Goal: Task Accomplishment & Management: Manage account settings

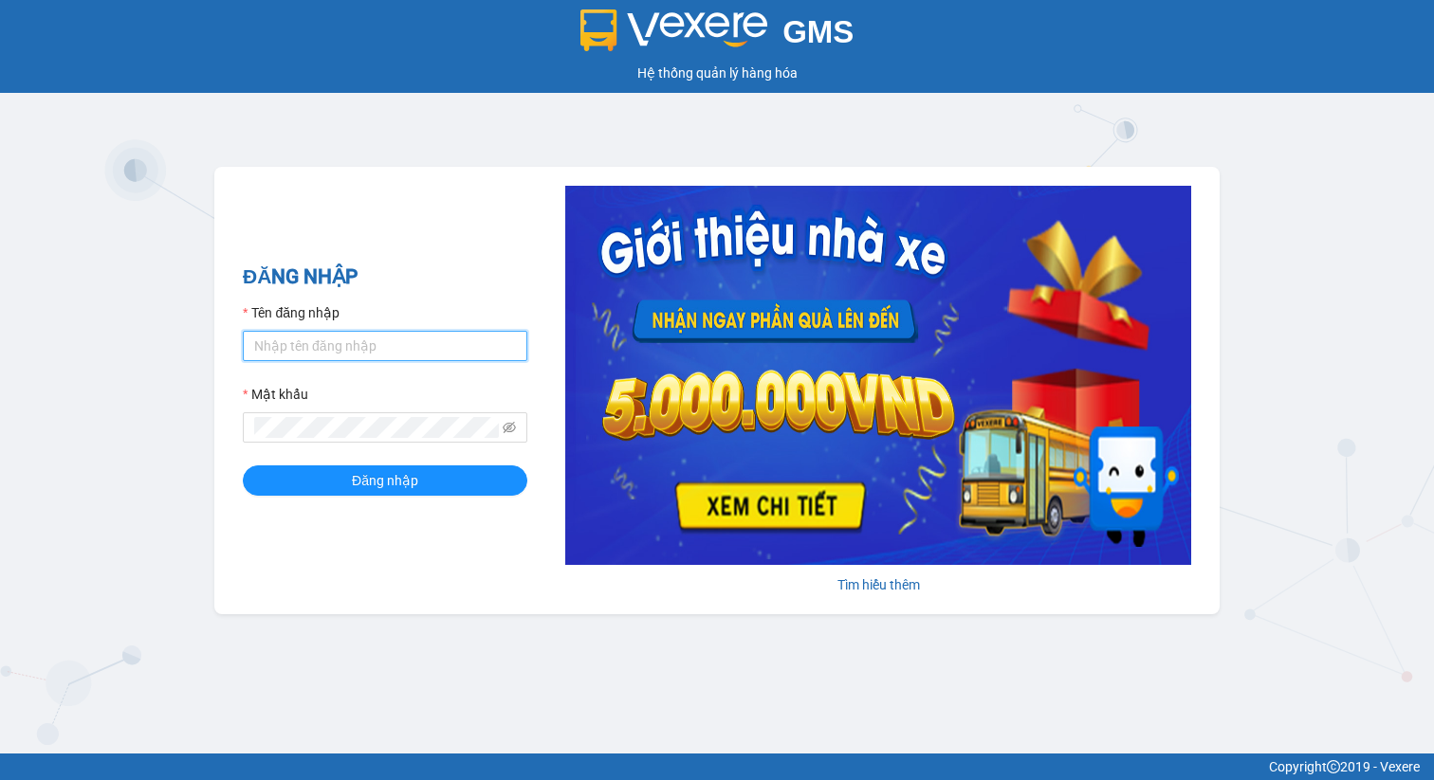
click at [336, 353] on input "Tên đăng nhập" at bounding box center [385, 346] width 284 height 30
type input "thu.xtl"
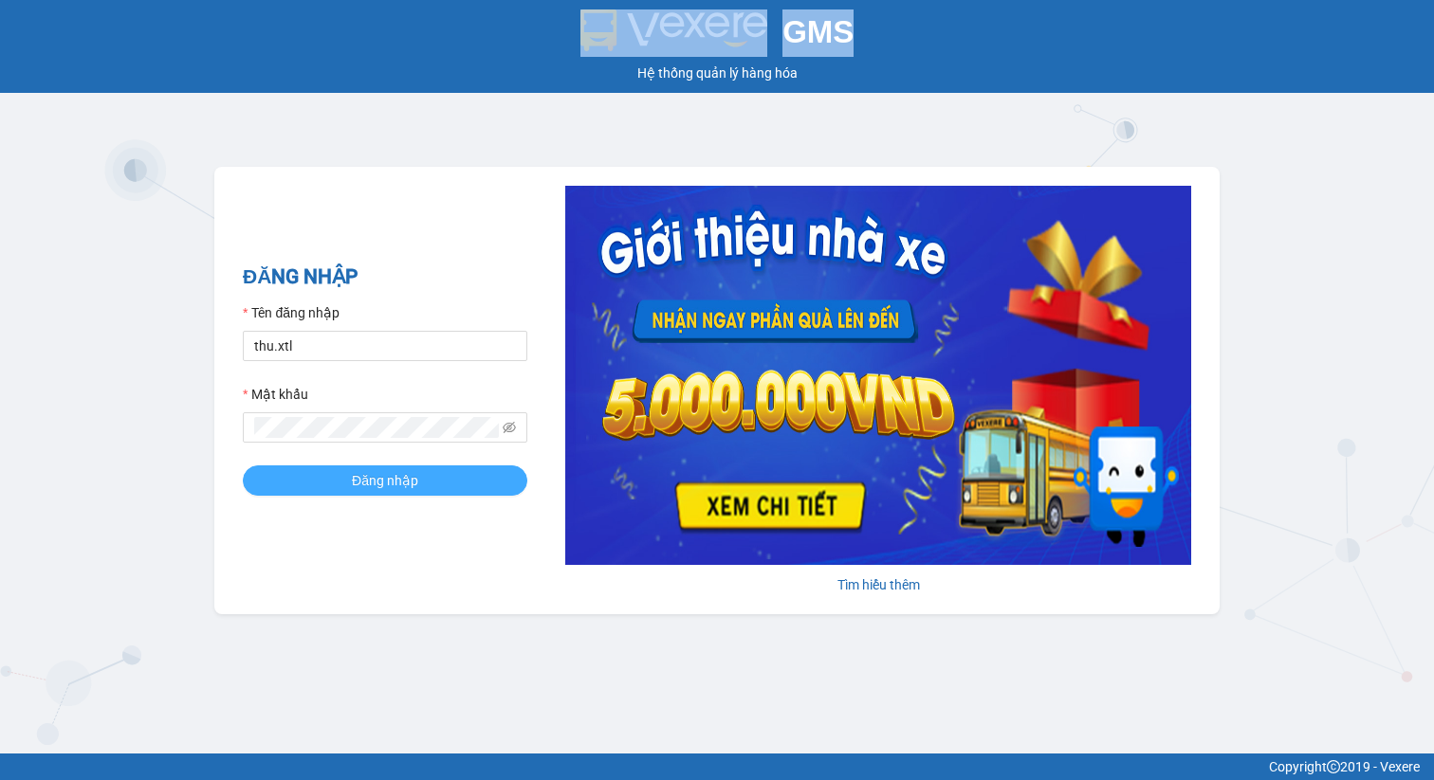
click at [414, 488] on span "Đăng nhập" at bounding box center [385, 480] width 66 height 21
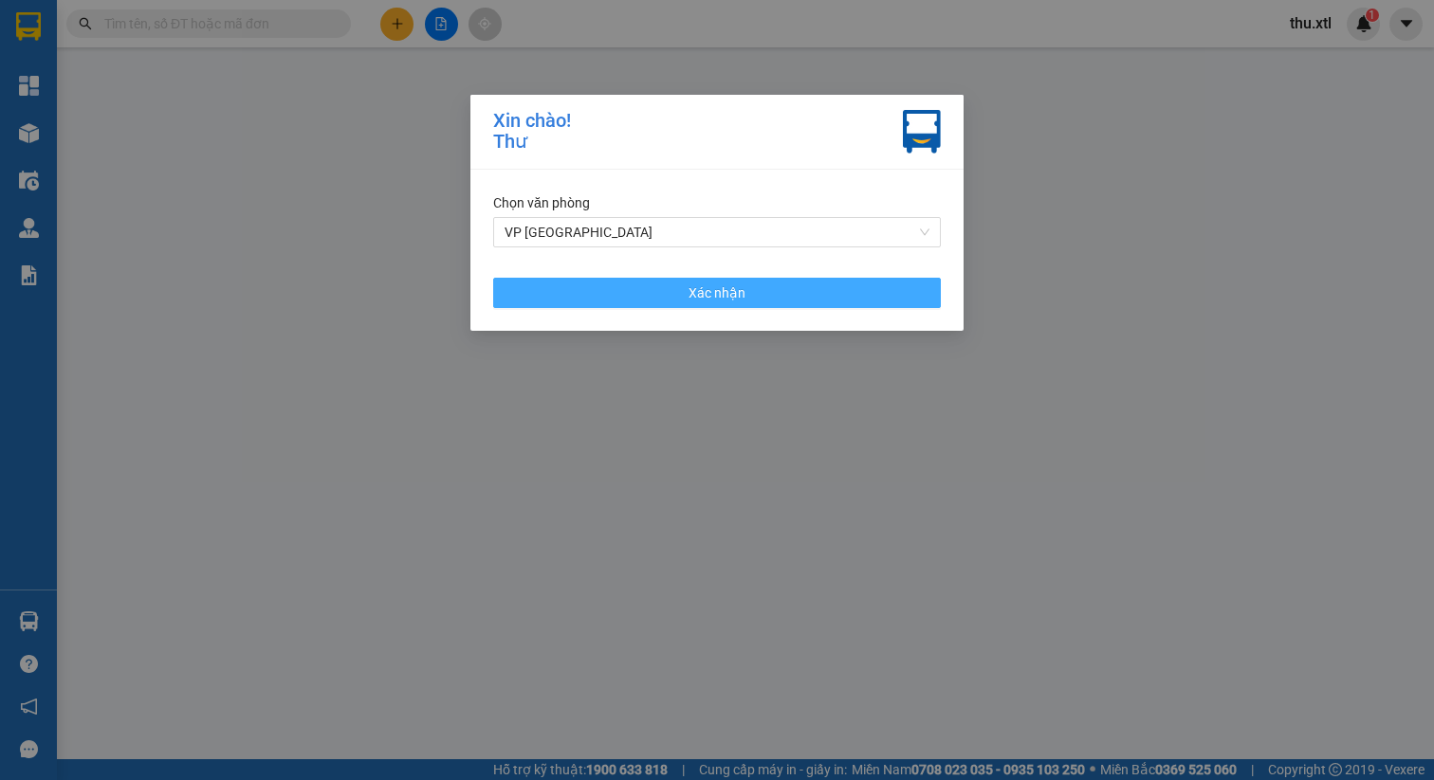
click at [742, 295] on span "Xác nhận" at bounding box center [716, 293] width 57 height 21
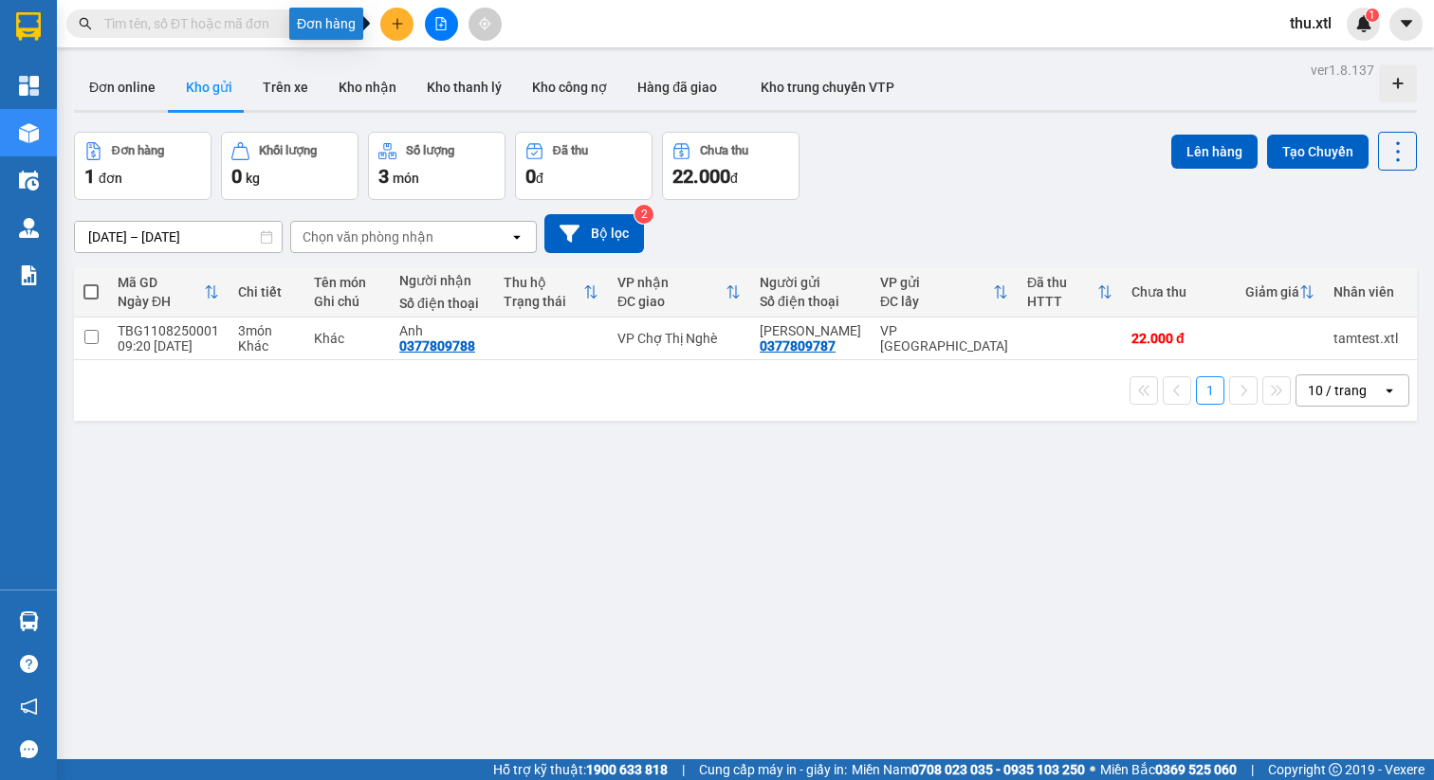
click at [391, 21] on icon "plus" at bounding box center [397, 23] width 13 height 13
click at [455, 68] on div "Tạo đơn hàng" at bounding box center [472, 71] width 82 height 21
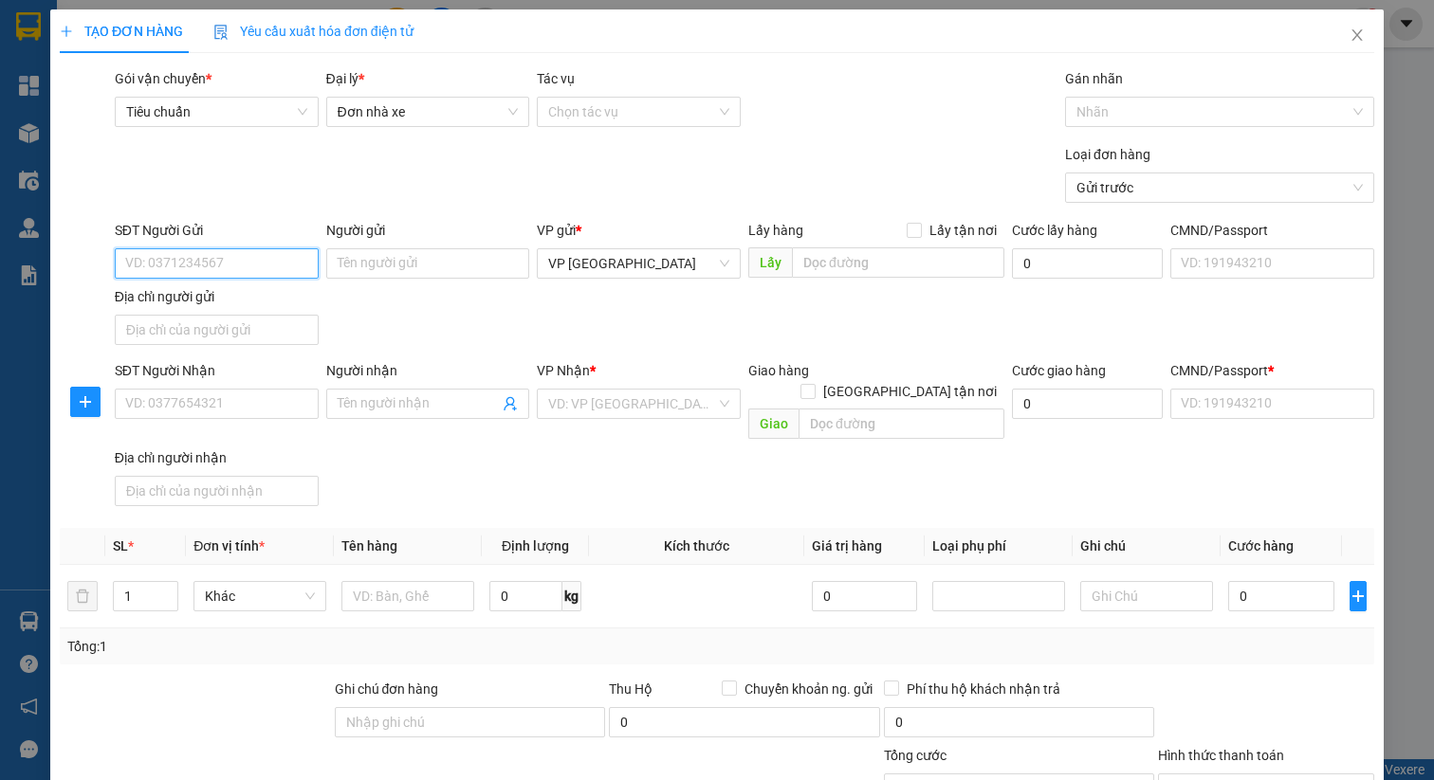
click at [209, 266] on input "SĐT Người Gửi" at bounding box center [217, 263] width 204 height 30
type input "0988985332"
click at [255, 300] on div "0988985332 - Mèo méo meo" at bounding box center [214, 301] width 178 height 21
type input "Mèo méo meo"
type input "456 Thăng Long"
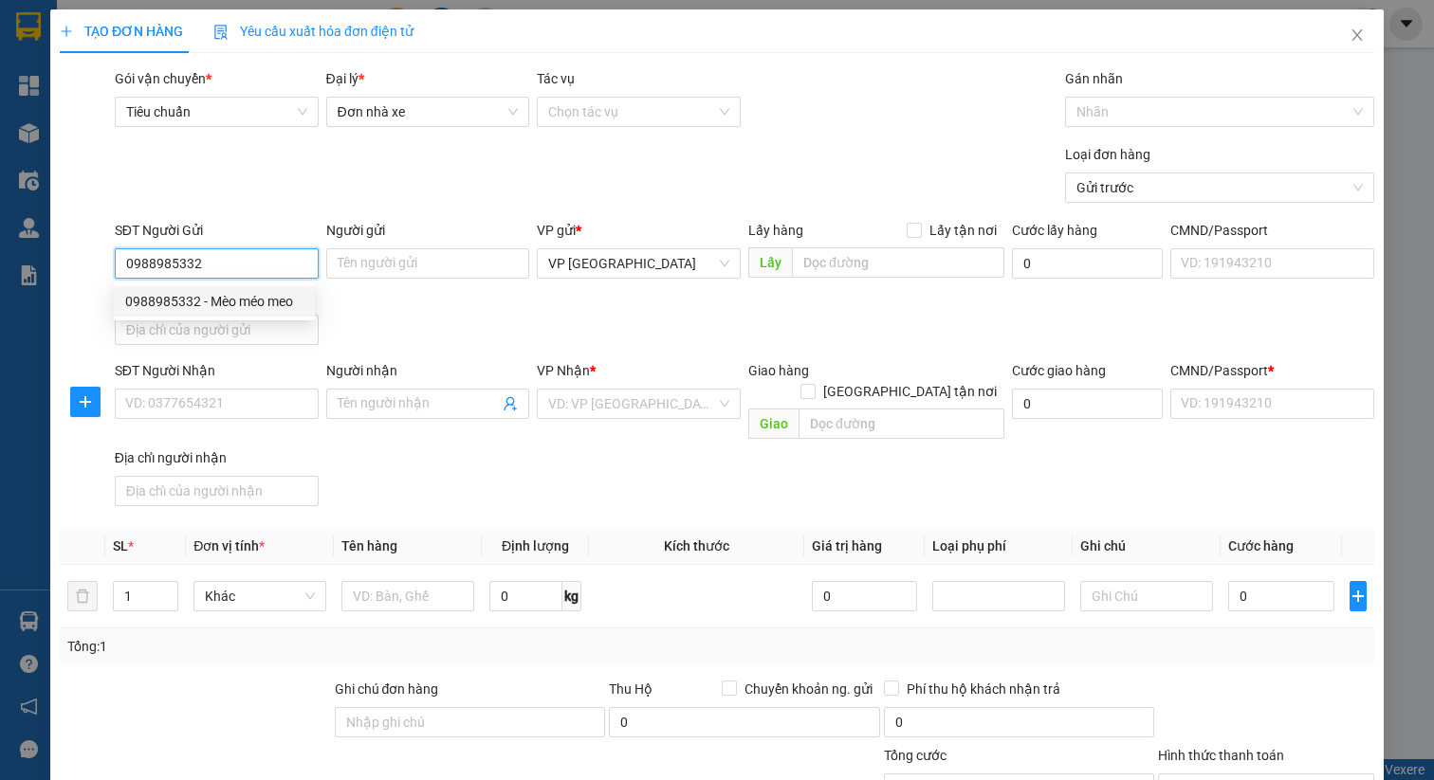
type input "0988985332"
type input "Mèo méo meo"
checkbox input "true"
type input "78 Hoàng Hoa Thám, Phường 12, Tân Bình, Hồ Chí Minh"
type input "352345234588"
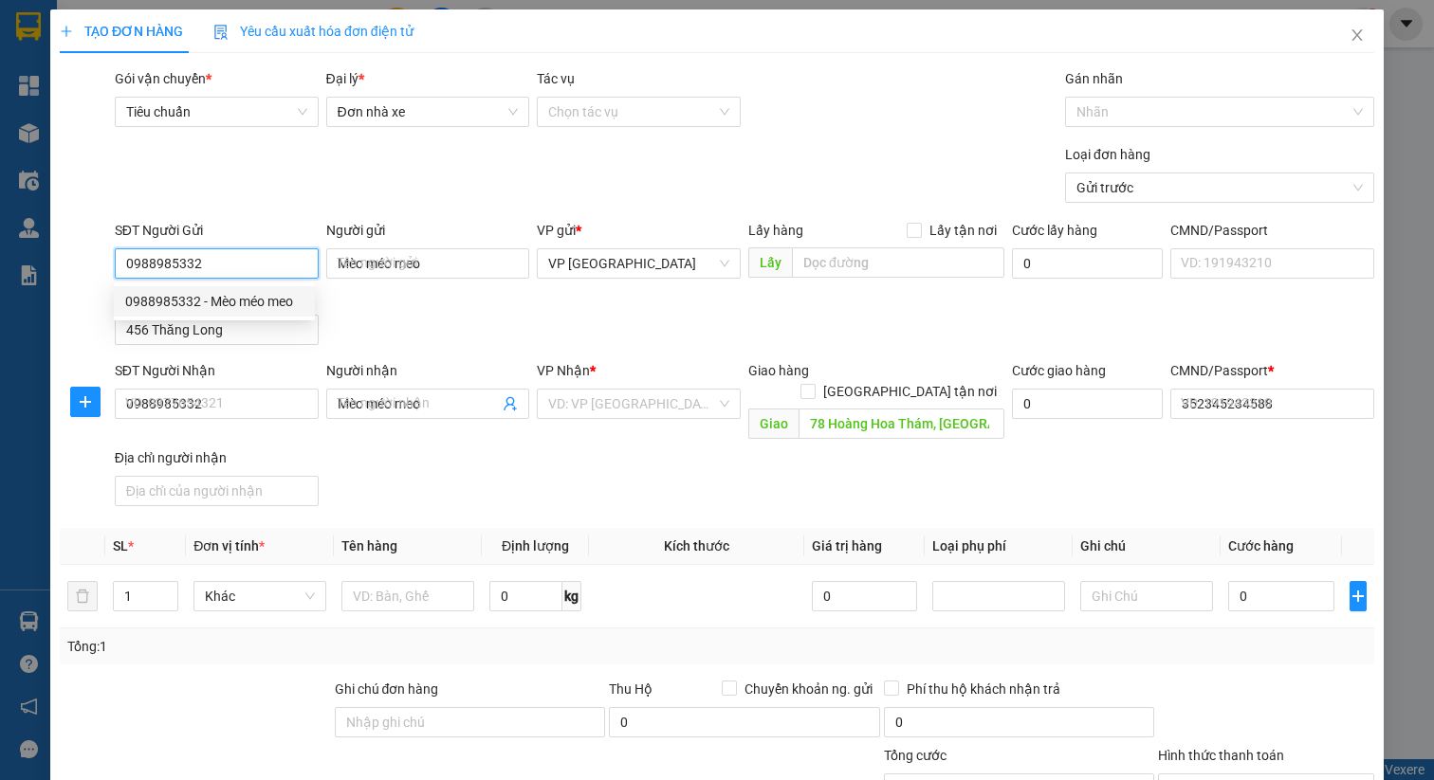
type input "700.000"
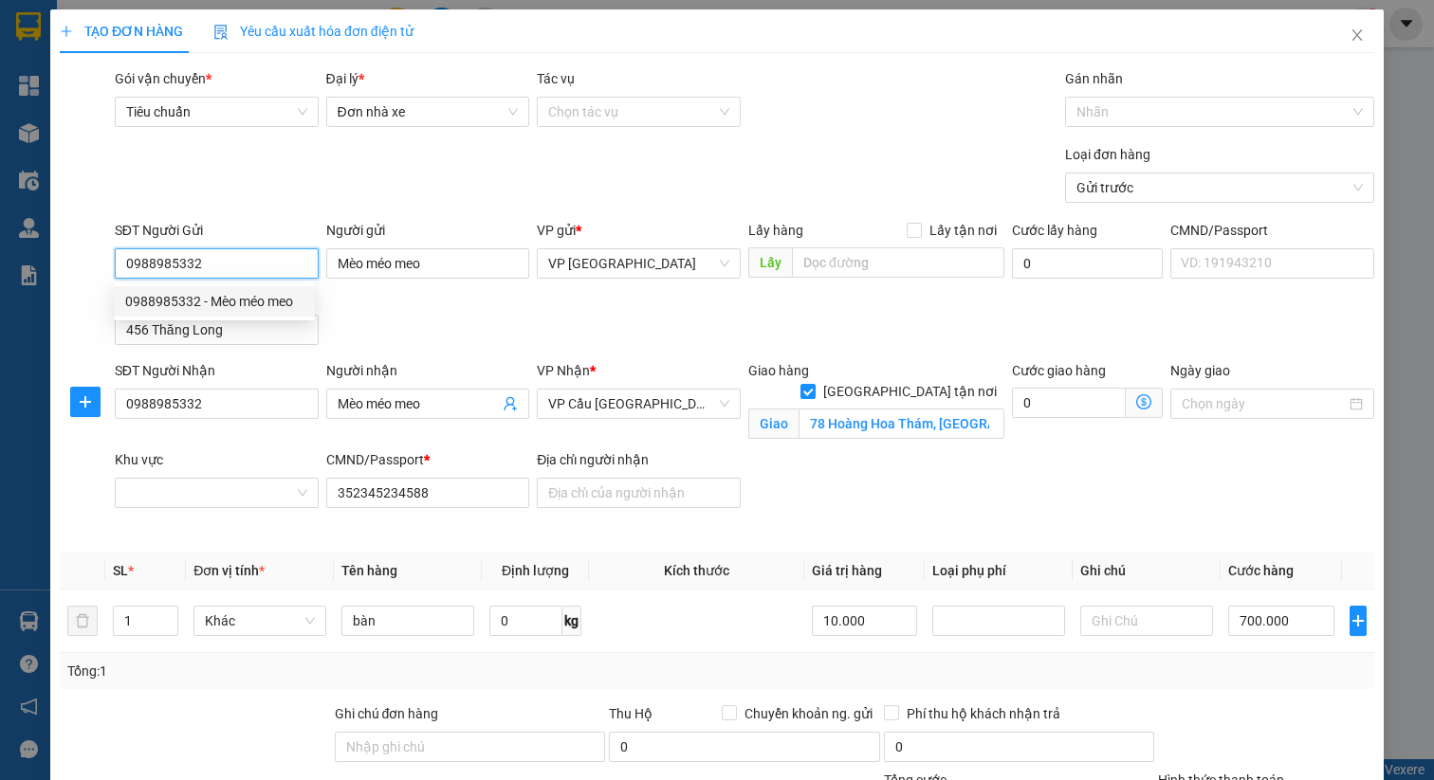
type input "350.000"
type input "50"
type input "350.000"
type input "0988985332"
click at [551, 311] on div "SĐT Người Gửi 0988985332 Người gửi Mèo méo meo VP gửi * VP Hải Phòng Lấy hàng L…" at bounding box center [744, 286] width 1267 height 133
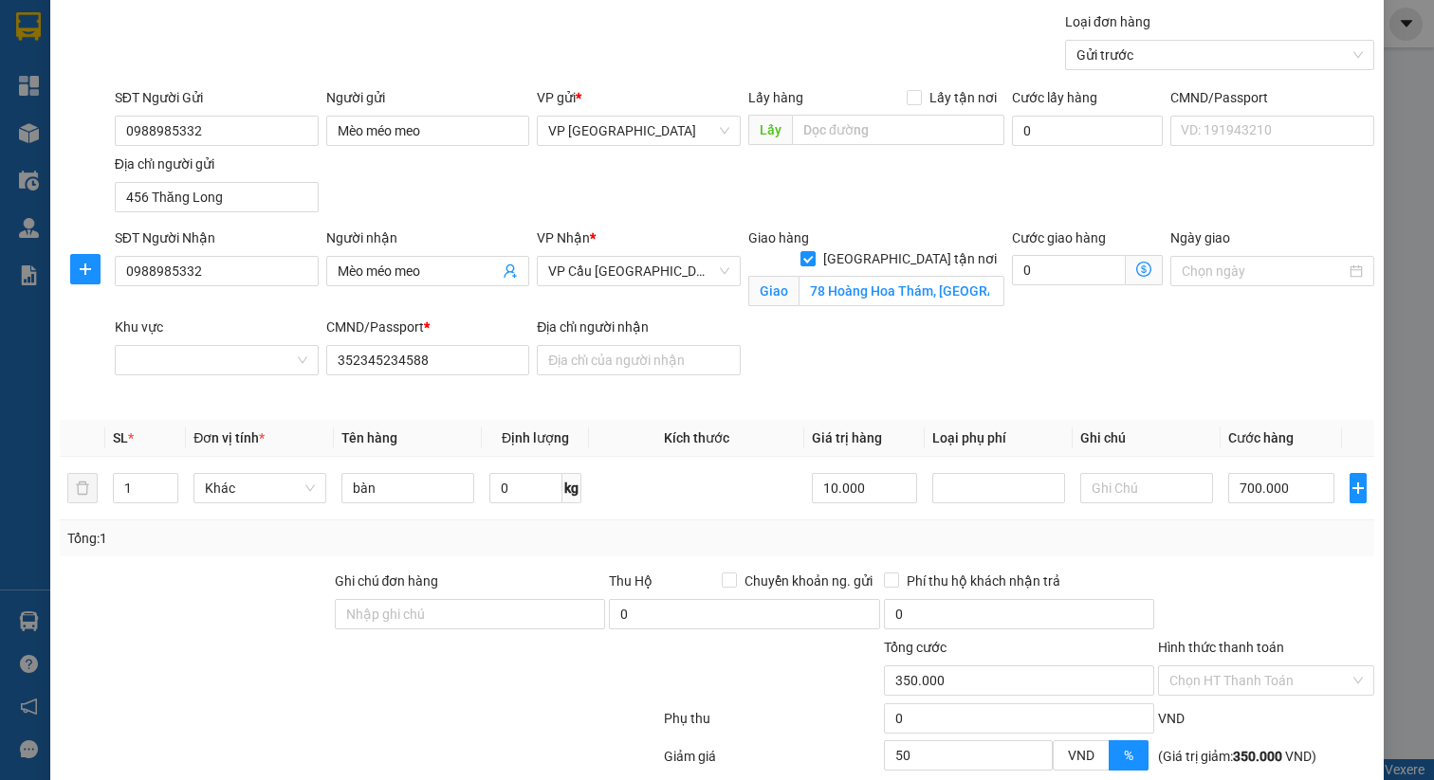
scroll to position [310, 0]
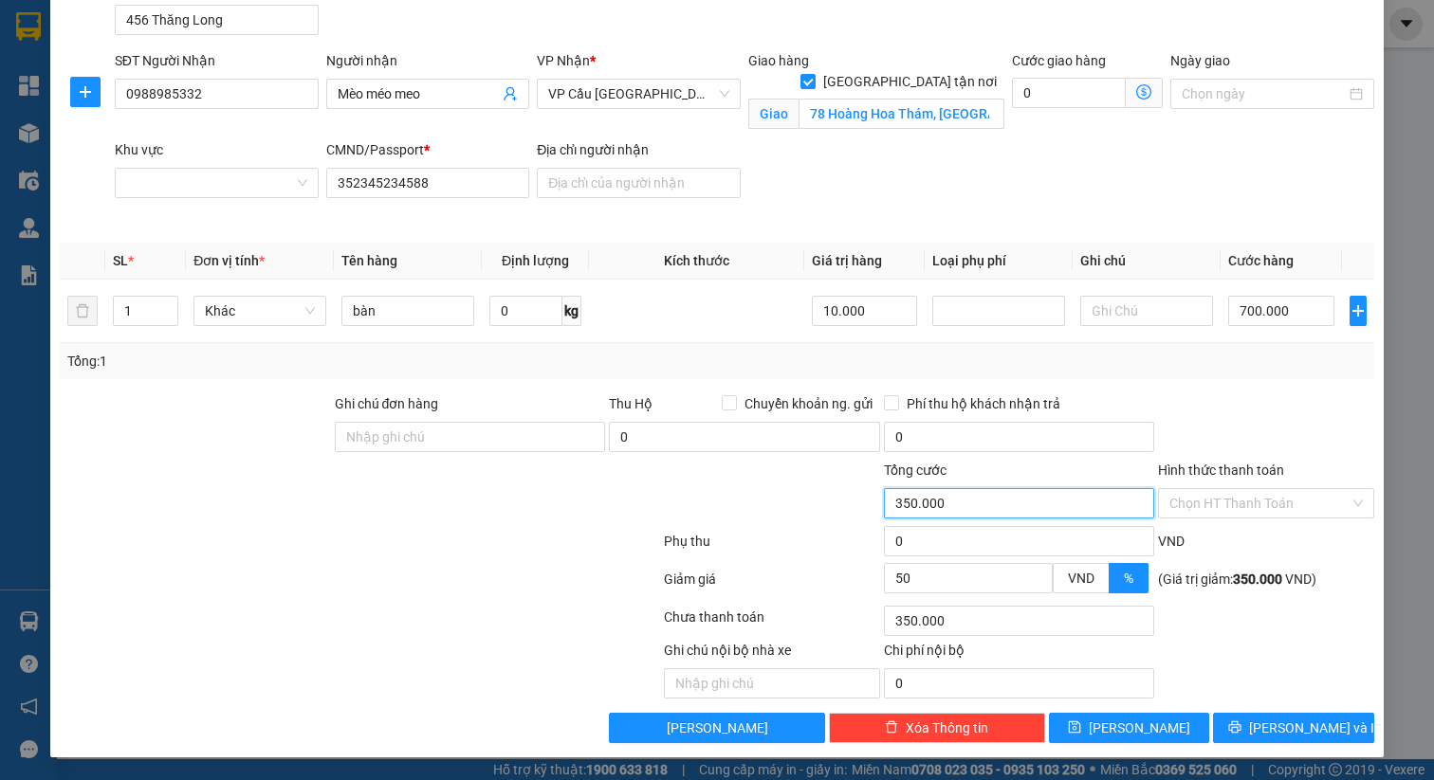
click at [897, 504] on input "350.000" at bounding box center [1019, 503] width 271 height 30
click at [900, 502] on input "350.000" at bounding box center [1019, 503] width 271 height 30
click at [1240, 302] on input "700.000" at bounding box center [1281, 311] width 106 height 30
click at [1236, 307] on input "700.000" at bounding box center [1281, 311] width 106 height 30
type input "0"
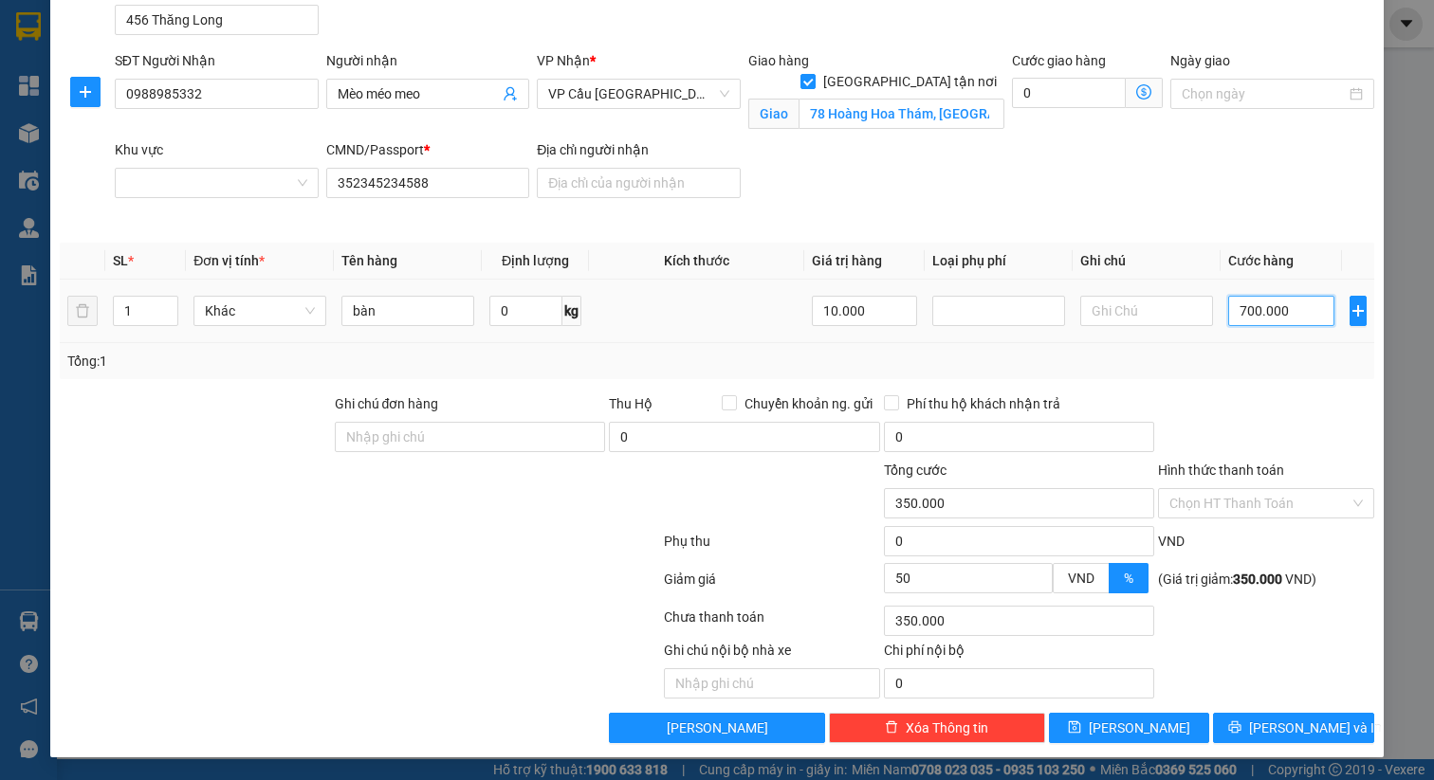
type input "0"
type input "00.000"
type input "400.000"
type input "800.000"
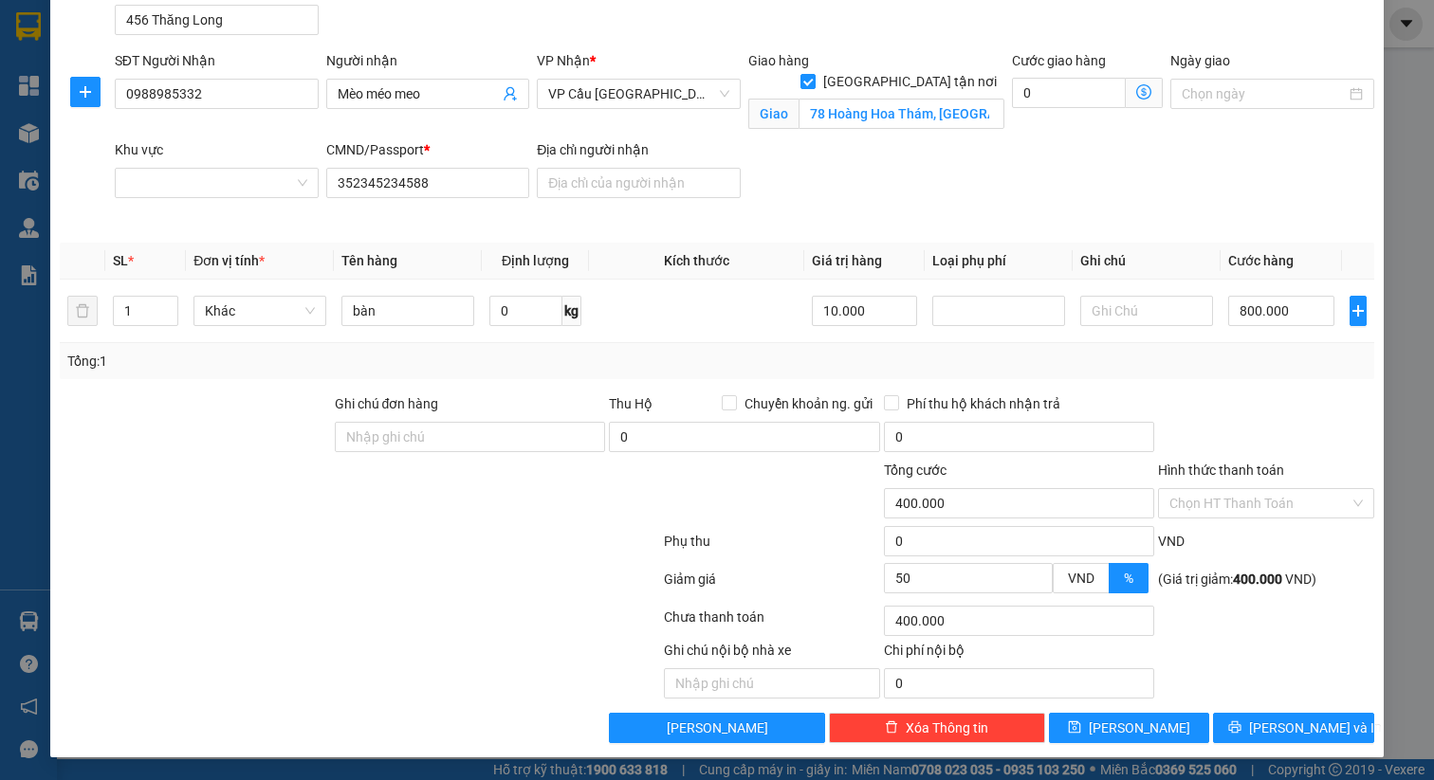
click at [1156, 410] on div at bounding box center [1266, 427] width 220 height 66
click at [1123, 727] on span "Lưu" at bounding box center [1139, 728] width 101 height 21
checkbox input "false"
type input "0"
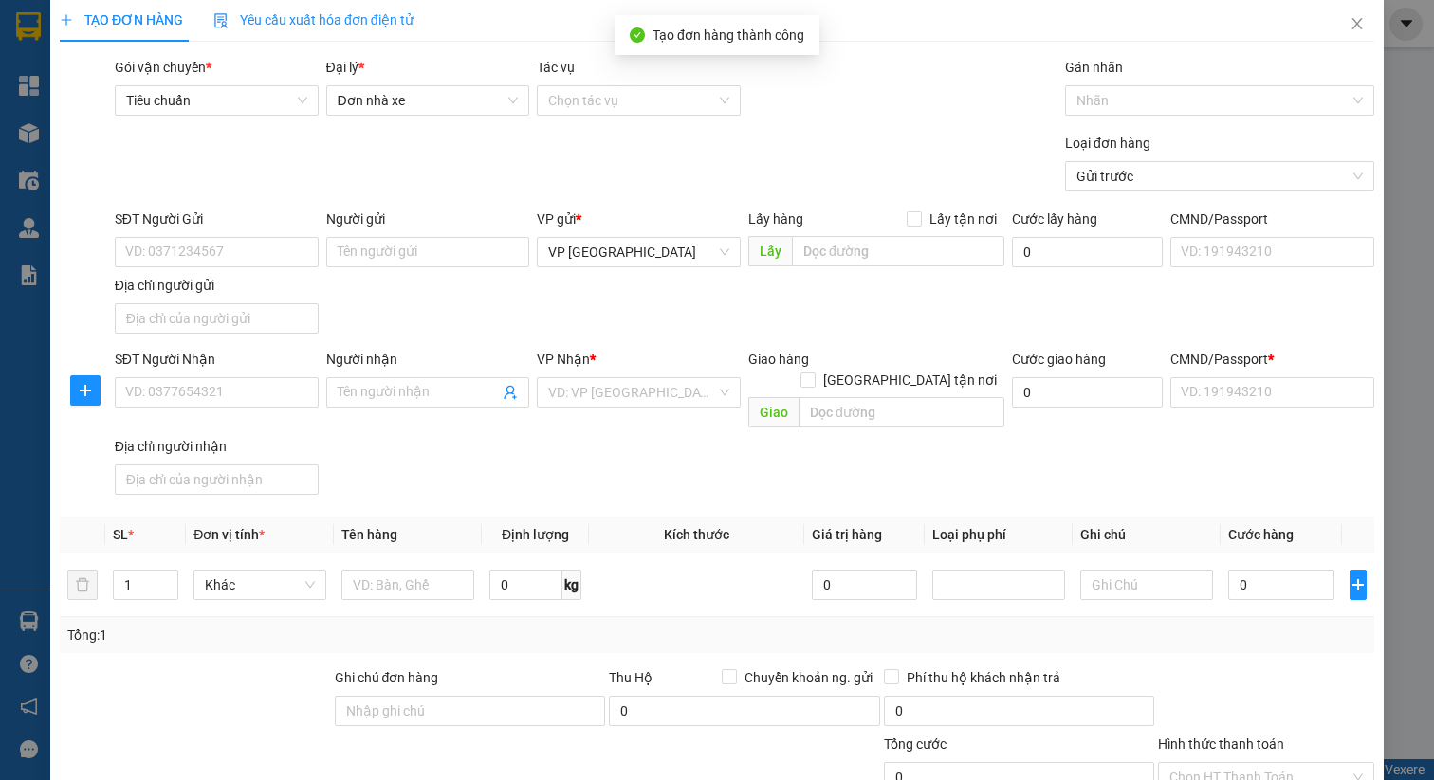
scroll to position [0, 0]
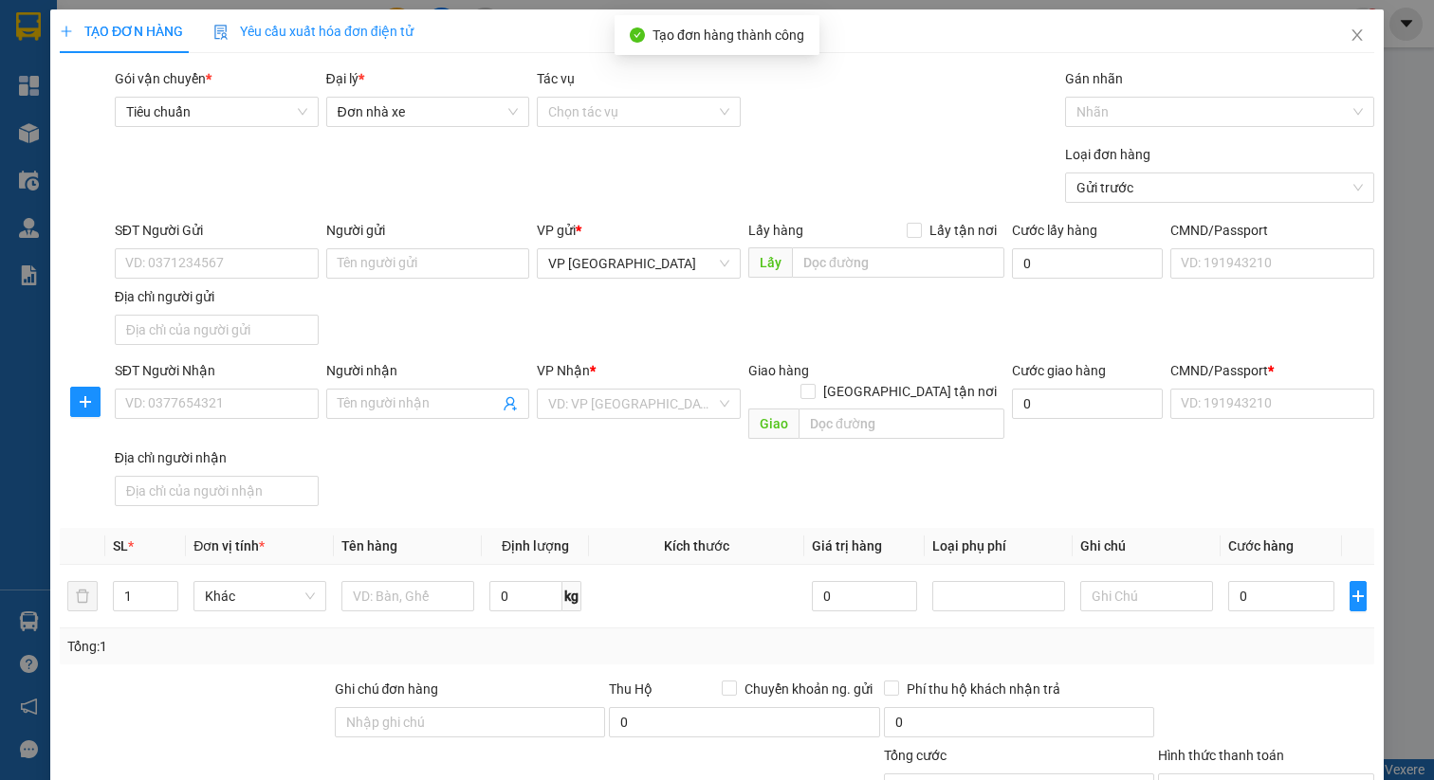
click at [324, 37] on span "Yêu cầu xuất hóa đơn điện tử" at bounding box center [313, 31] width 200 height 15
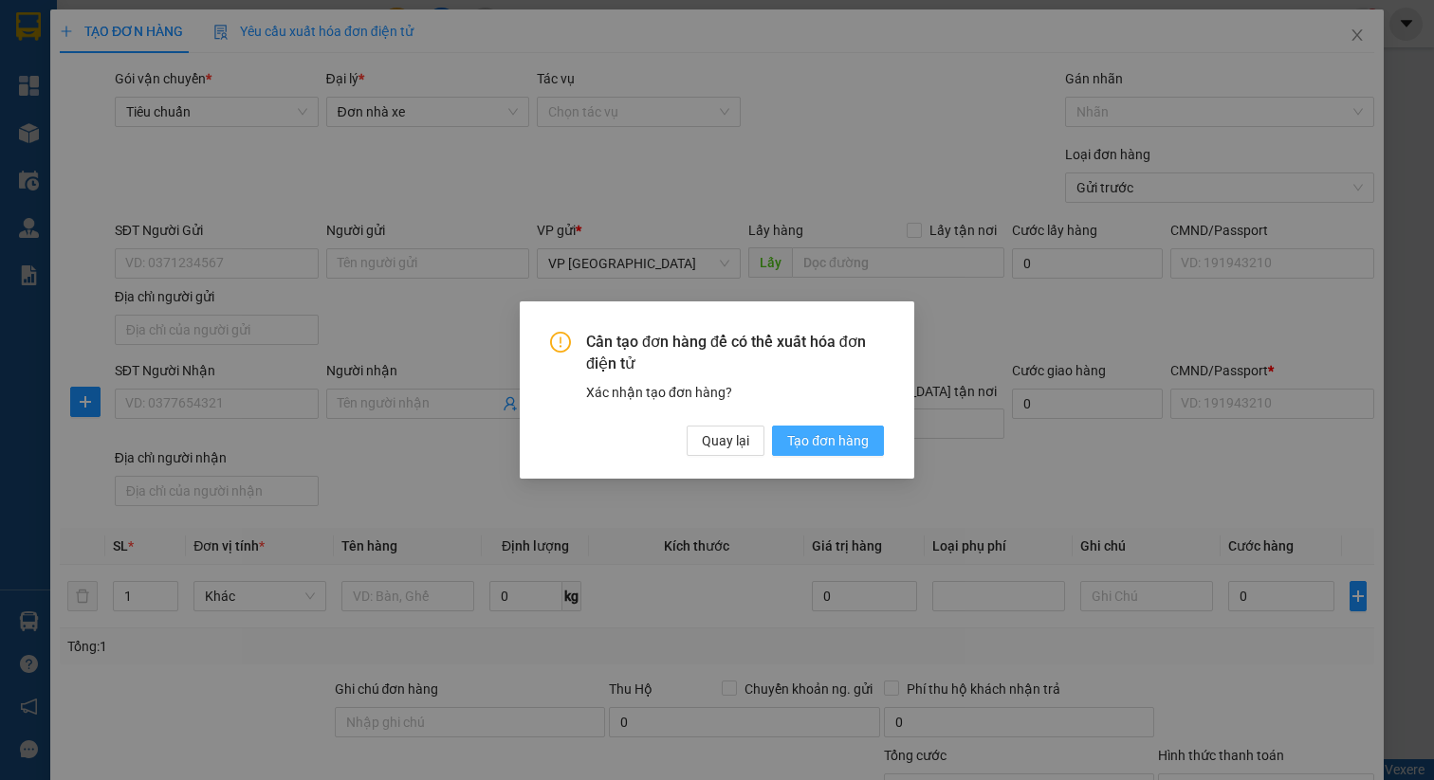
click at [809, 438] on span "Tạo đơn hàng" at bounding box center [828, 441] width 82 height 21
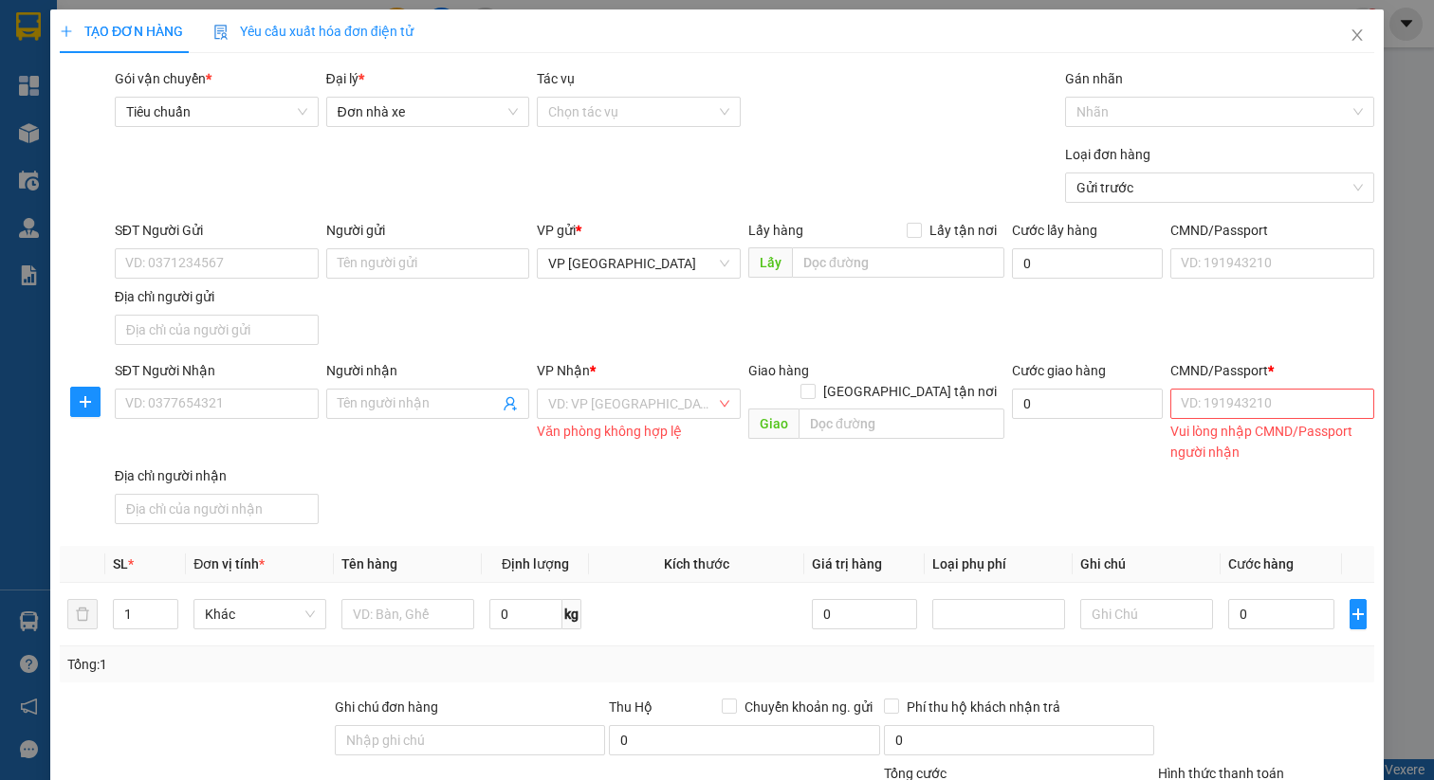
click at [284, 19] on div "Yêu cầu xuất hóa đơn điện tử" at bounding box center [313, 31] width 200 height 44
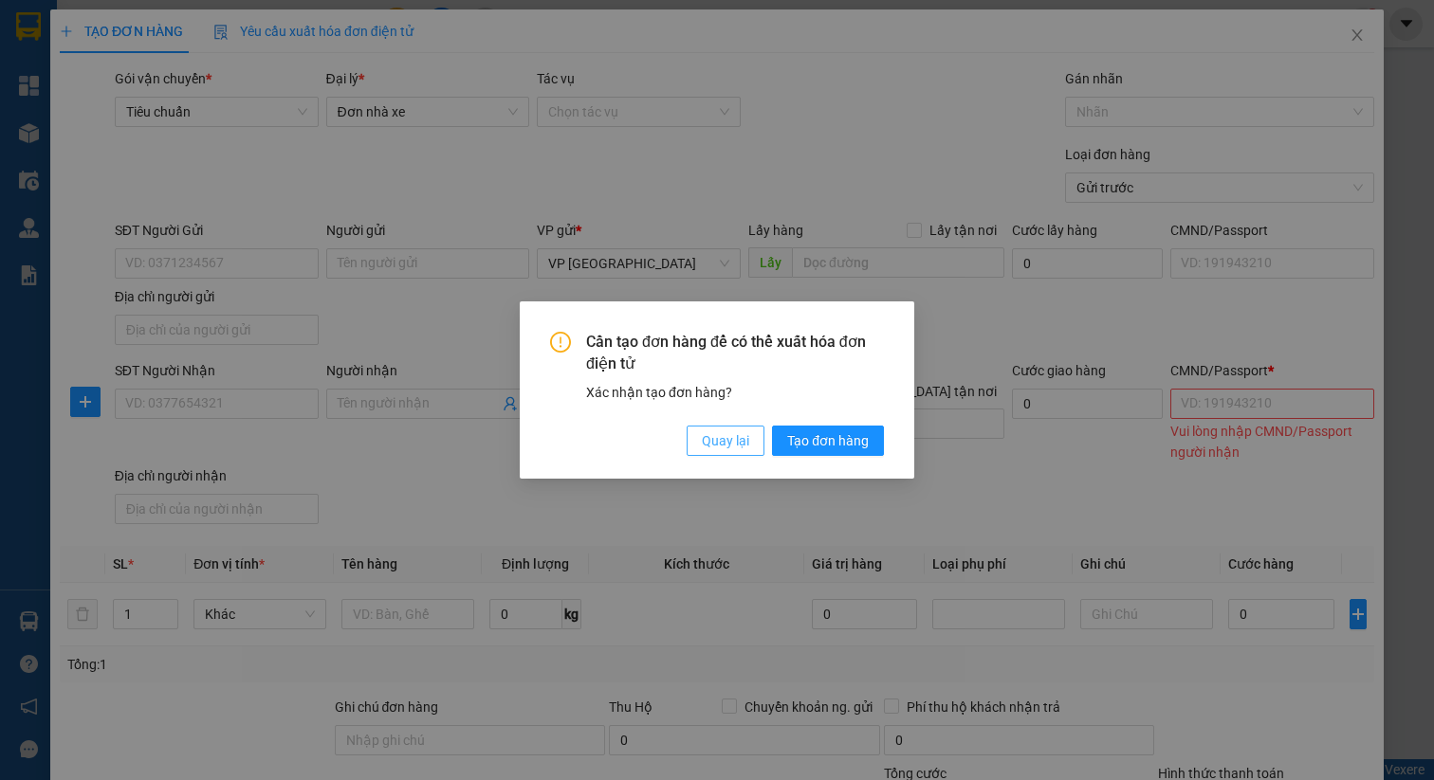
click at [723, 441] on span "Quay lại" at bounding box center [725, 441] width 47 height 21
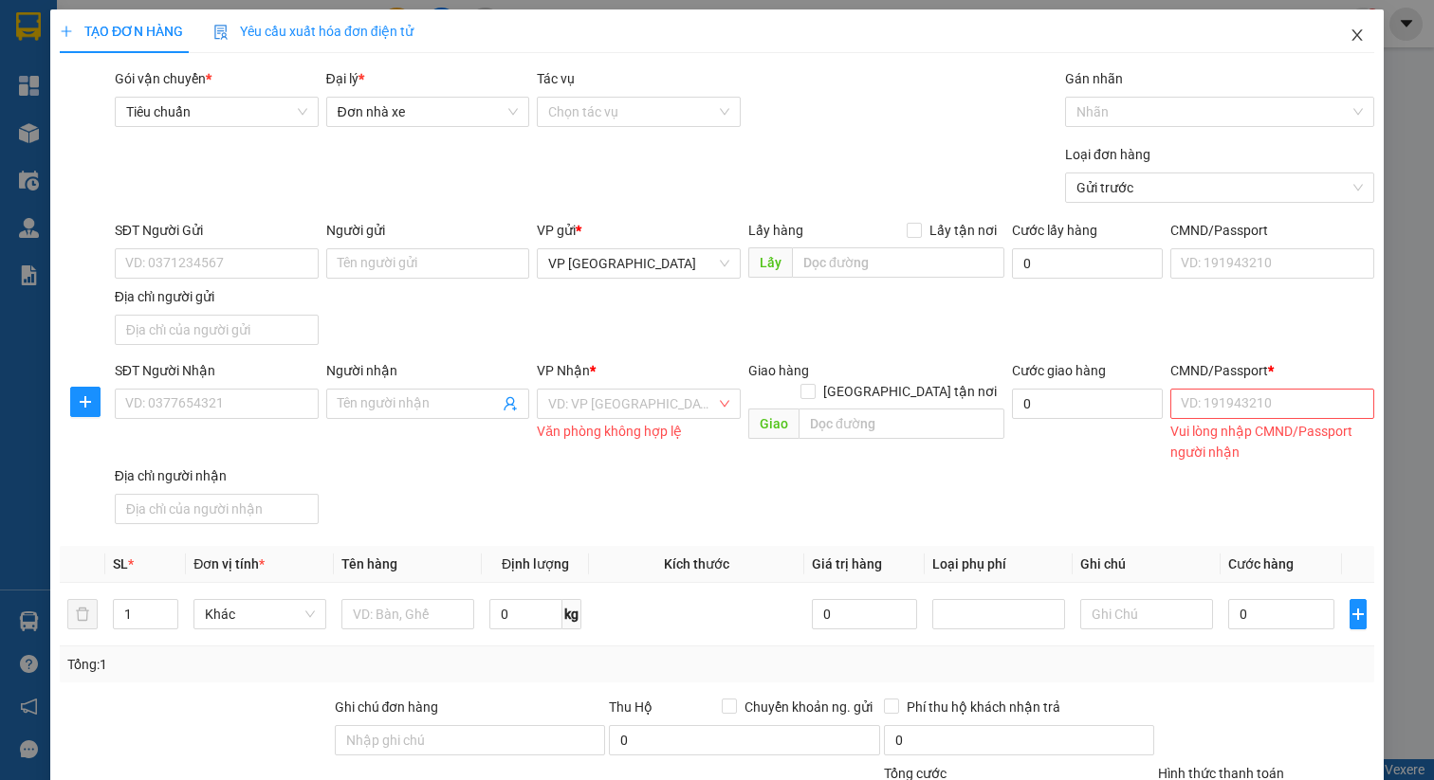
click at [1349, 34] on icon "close" at bounding box center [1356, 34] width 15 height 15
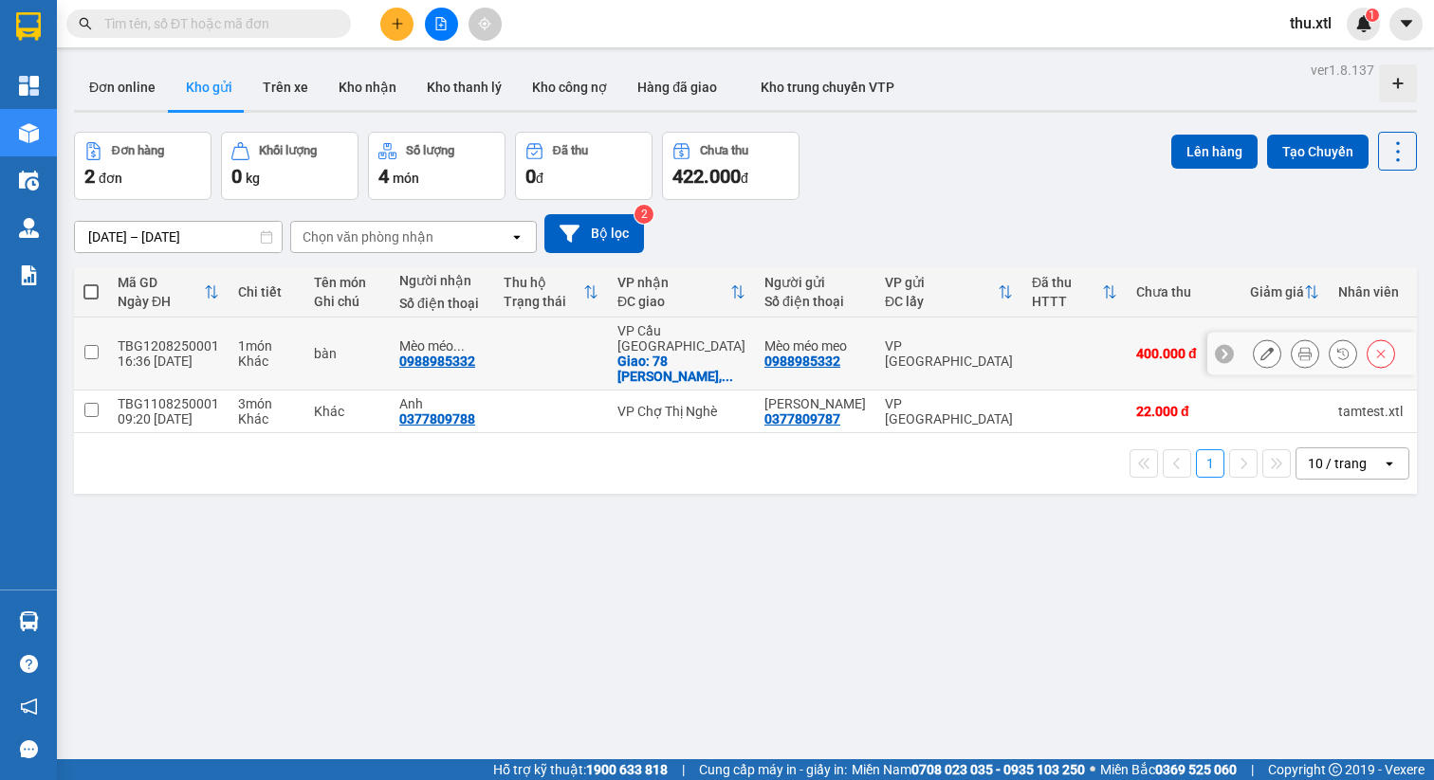
click at [89, 345] on input "checkbox" at bounding box center [91, 352] width 14 height 14
checkbox input "true"
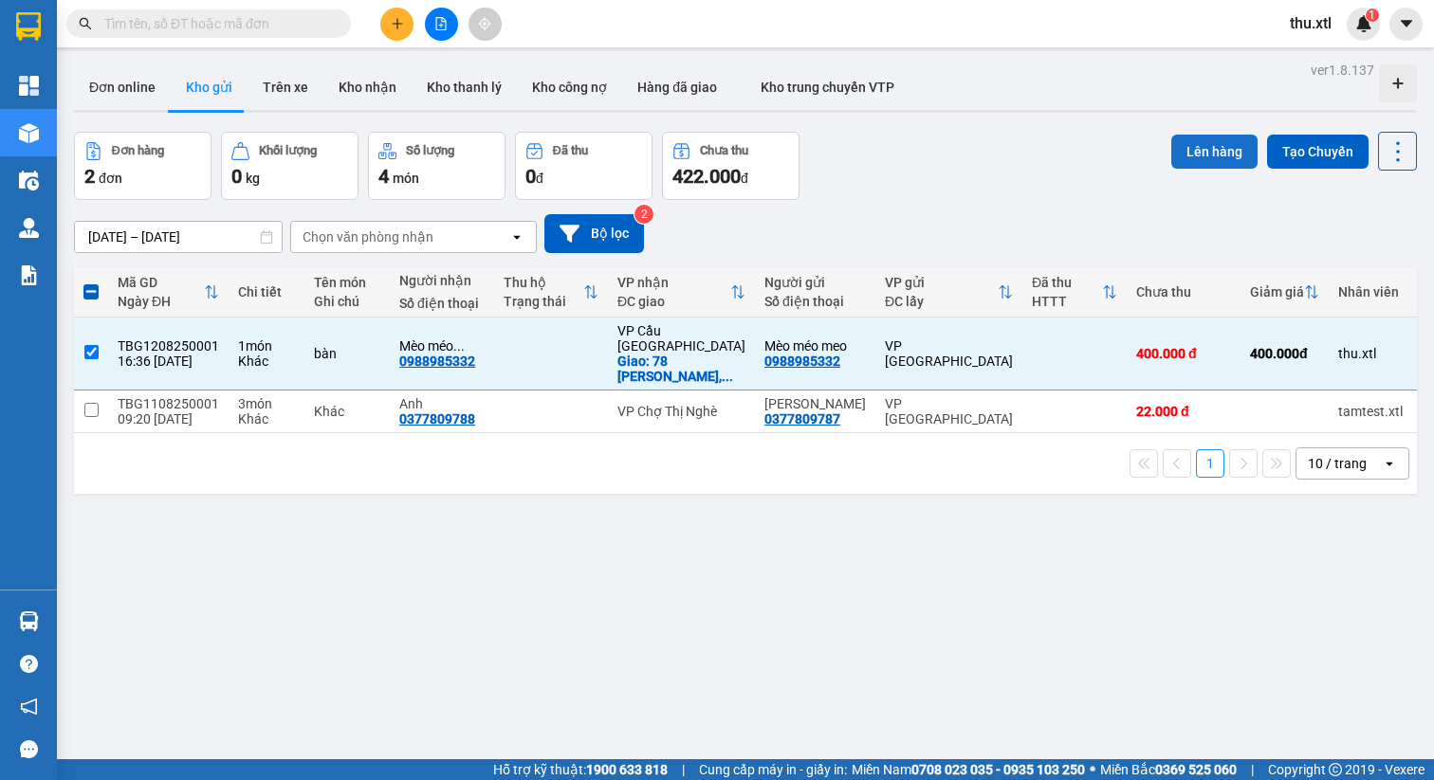
click at [1171, 142] on button "Lên hàng" at bounding box center [1214, 152] width 86 height 34
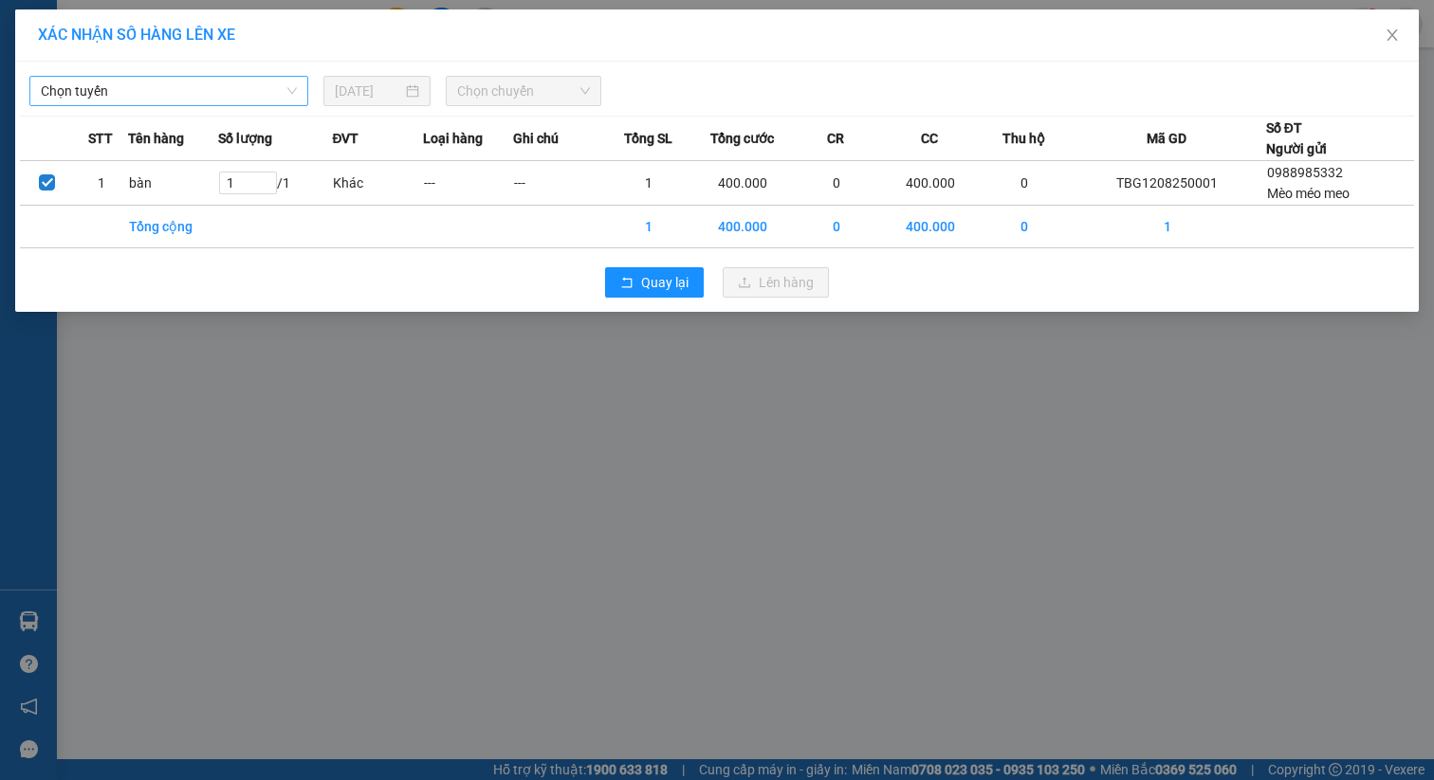
click at [137, 92] on span "Chọn tuyến" at bounding box center [169, 91] width 256 height 28
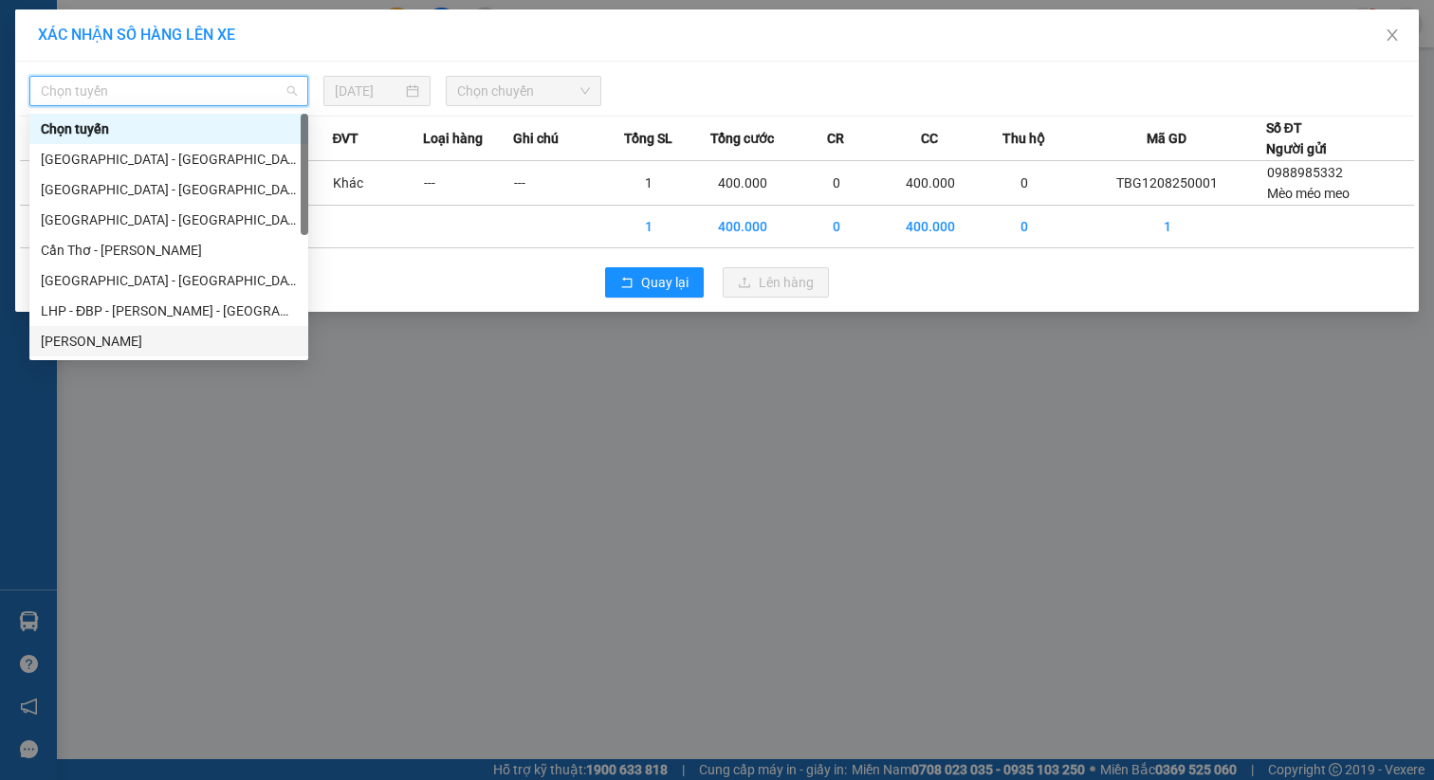
click at [134, 345] on div "Cà Mau - Cao Bằng" at bounding box center [169, 341] width 256 height 21
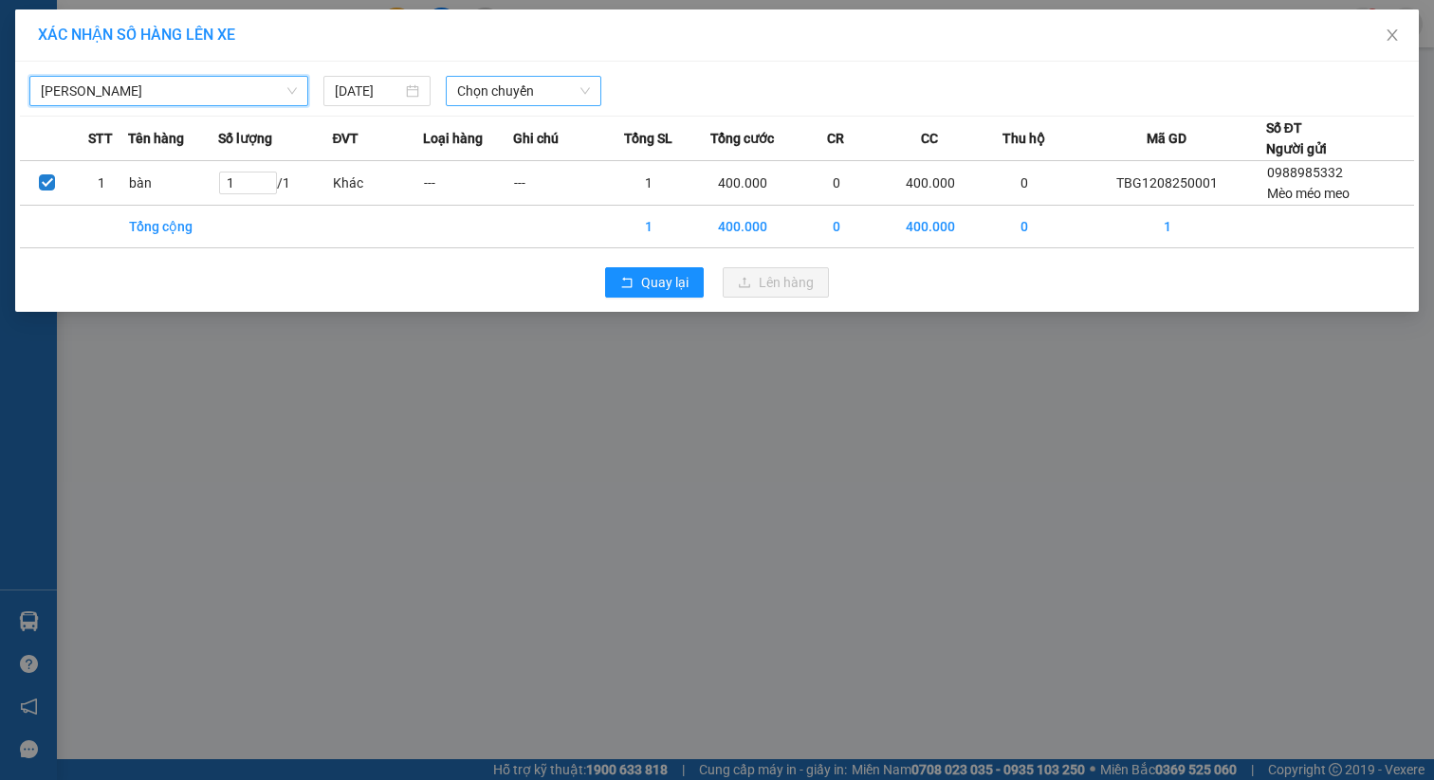
click at [518, 87] on span "Chọn chuyến" at bounding box center [524, 91] width 134 height 28
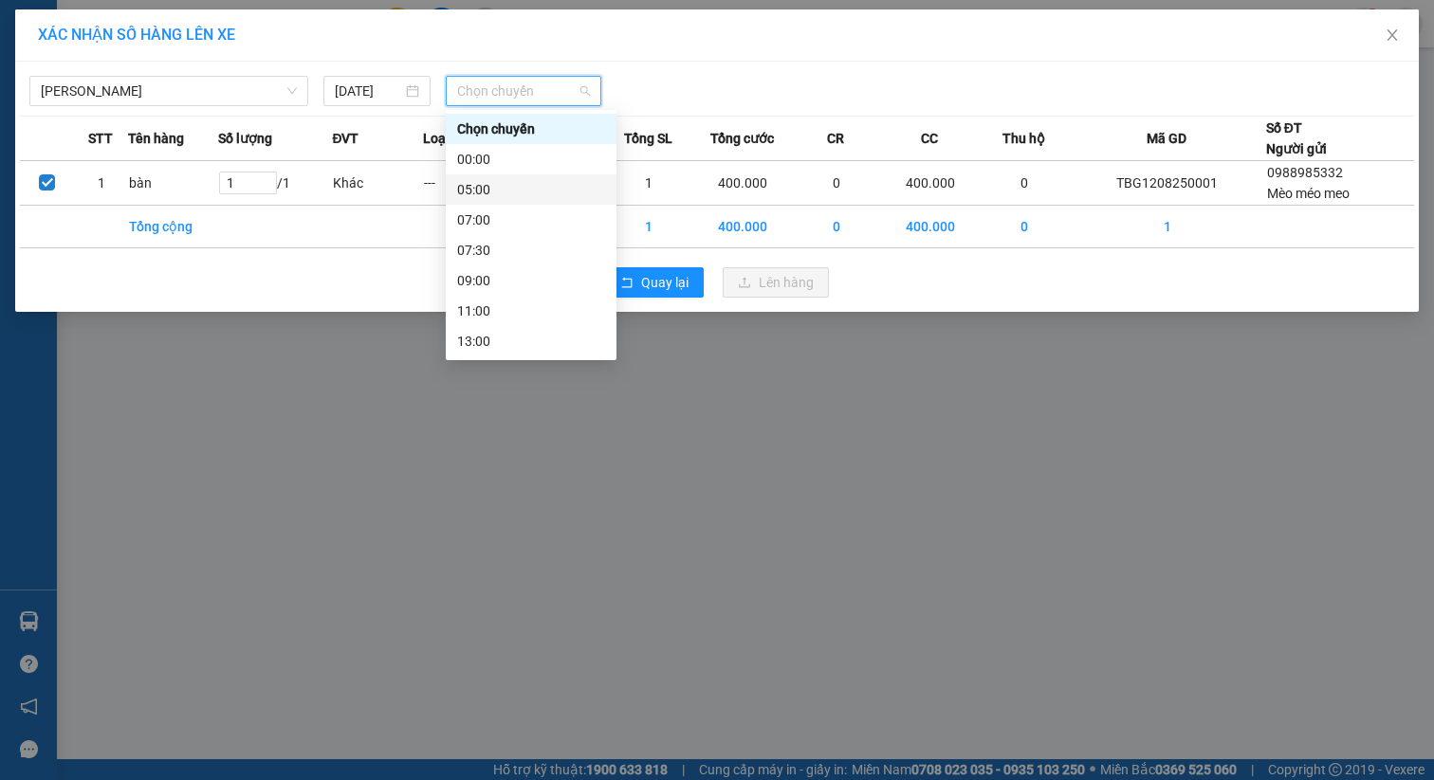
click at [504, 168] on div "00:00" at bounding box center [531, 159] width 148 height 21
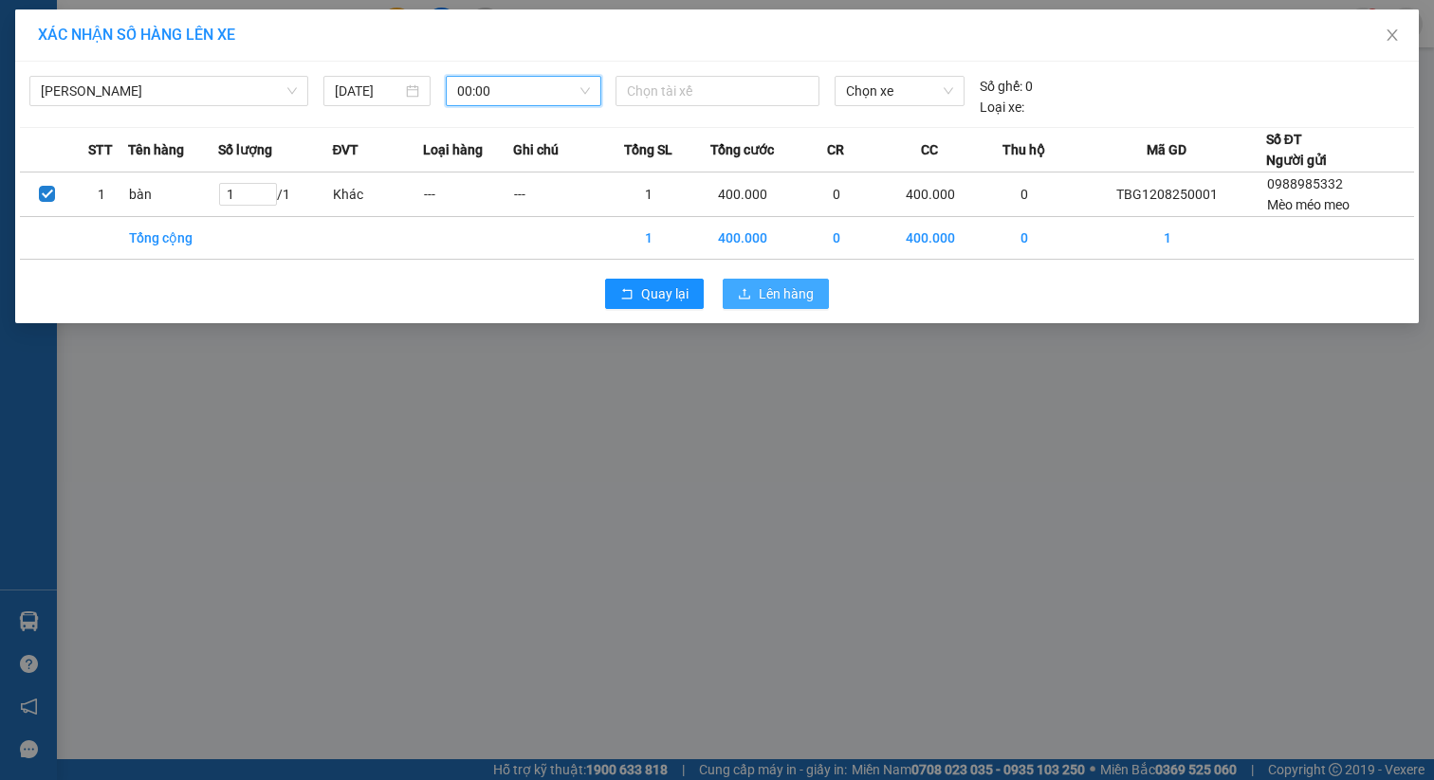
click at [775, 295] on span "Lên hàng" at bounding box center [786, 294] width 55 height 21
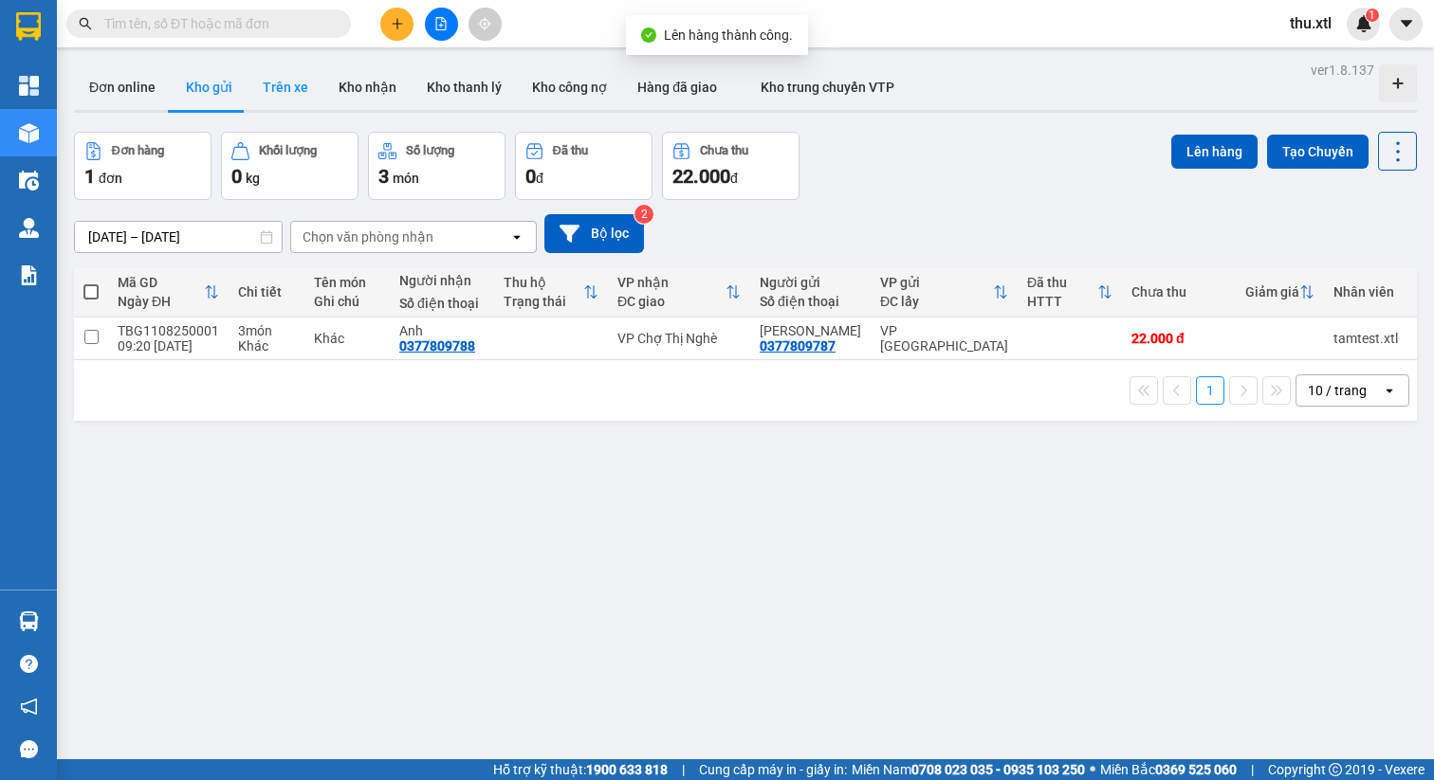
click at [274, 84] on button "Trên xe" at bounding box center [285, 87] width 76 height 46
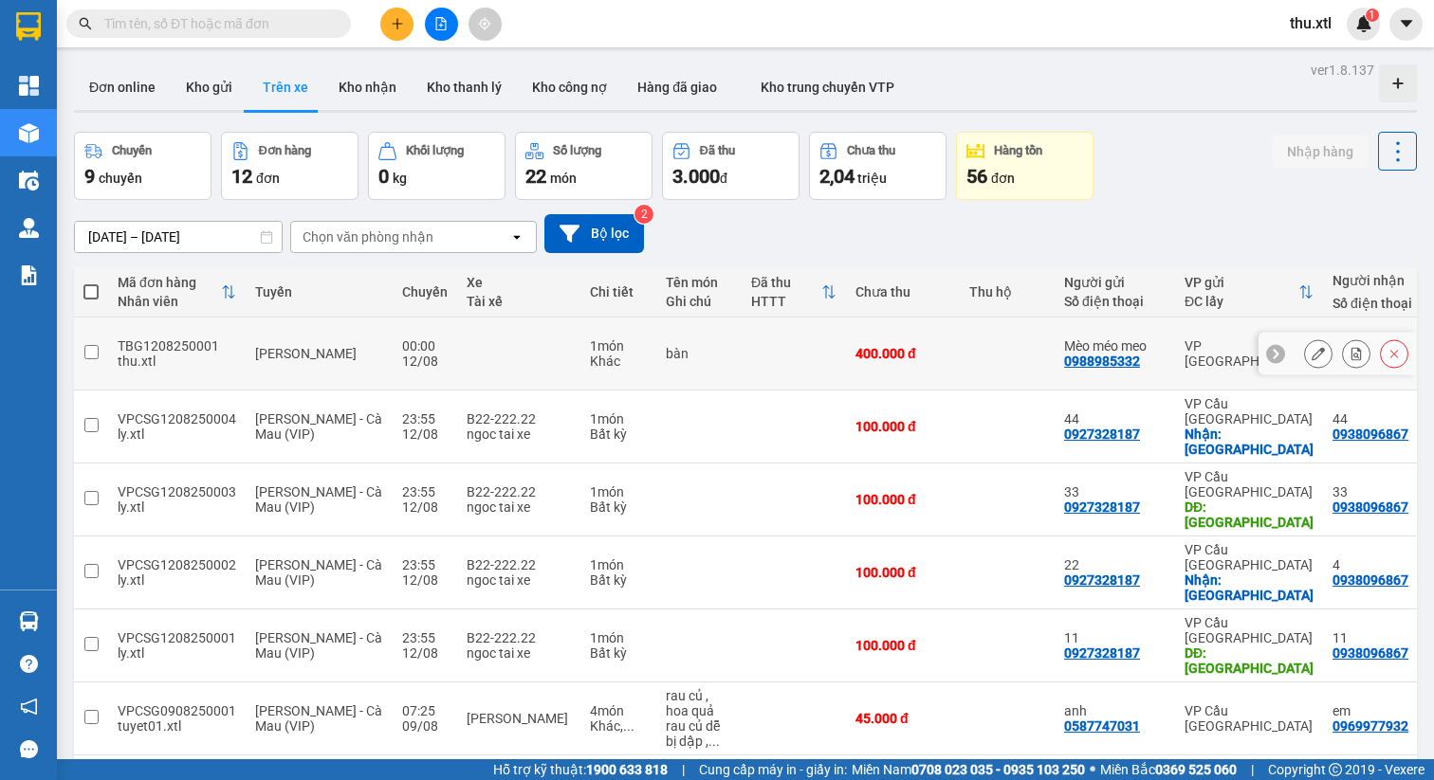
click at [742, 331] on td at bounding box center [794, 354] width 104 height 73
checkbox input "true"
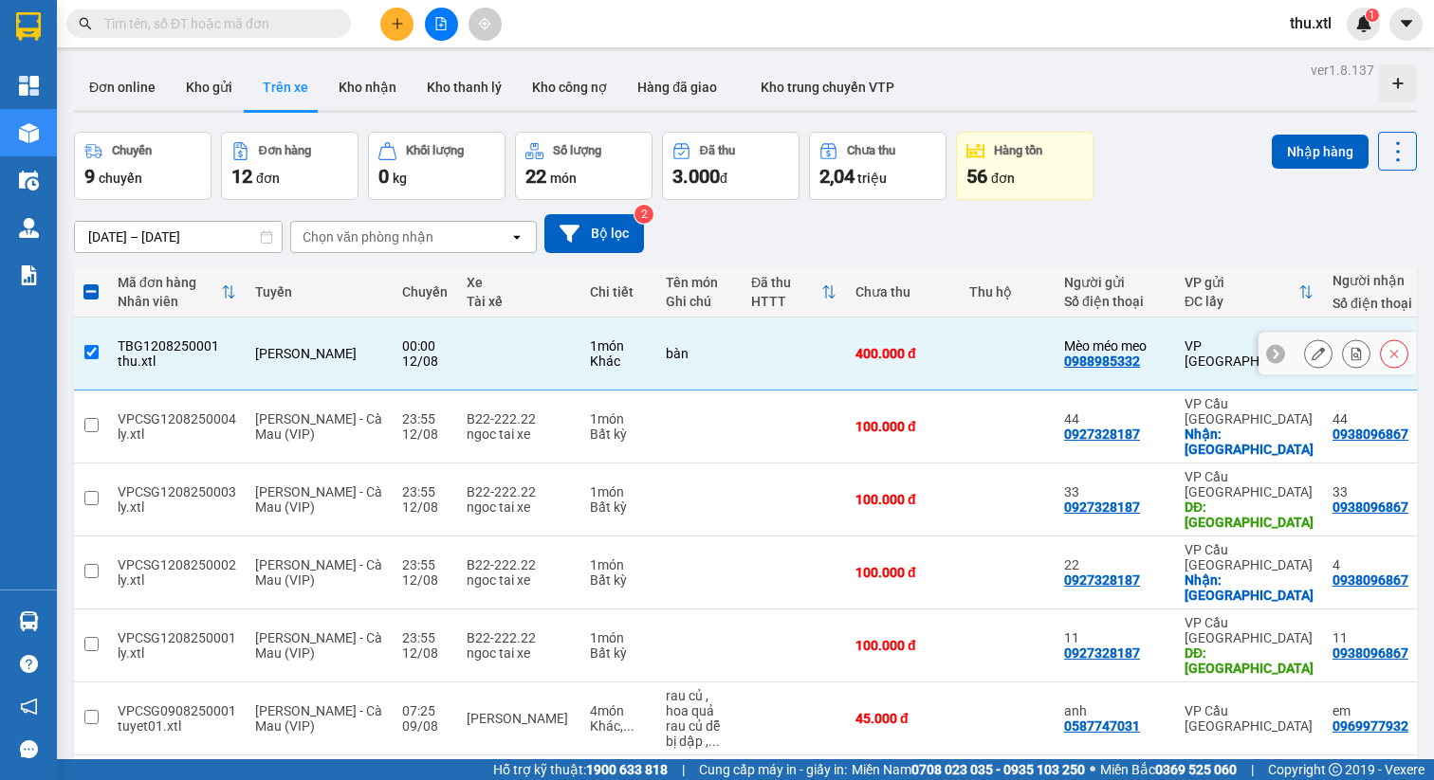
click at [1311, 347] on icon at bounding box center [1317, 353] width 13 height 13
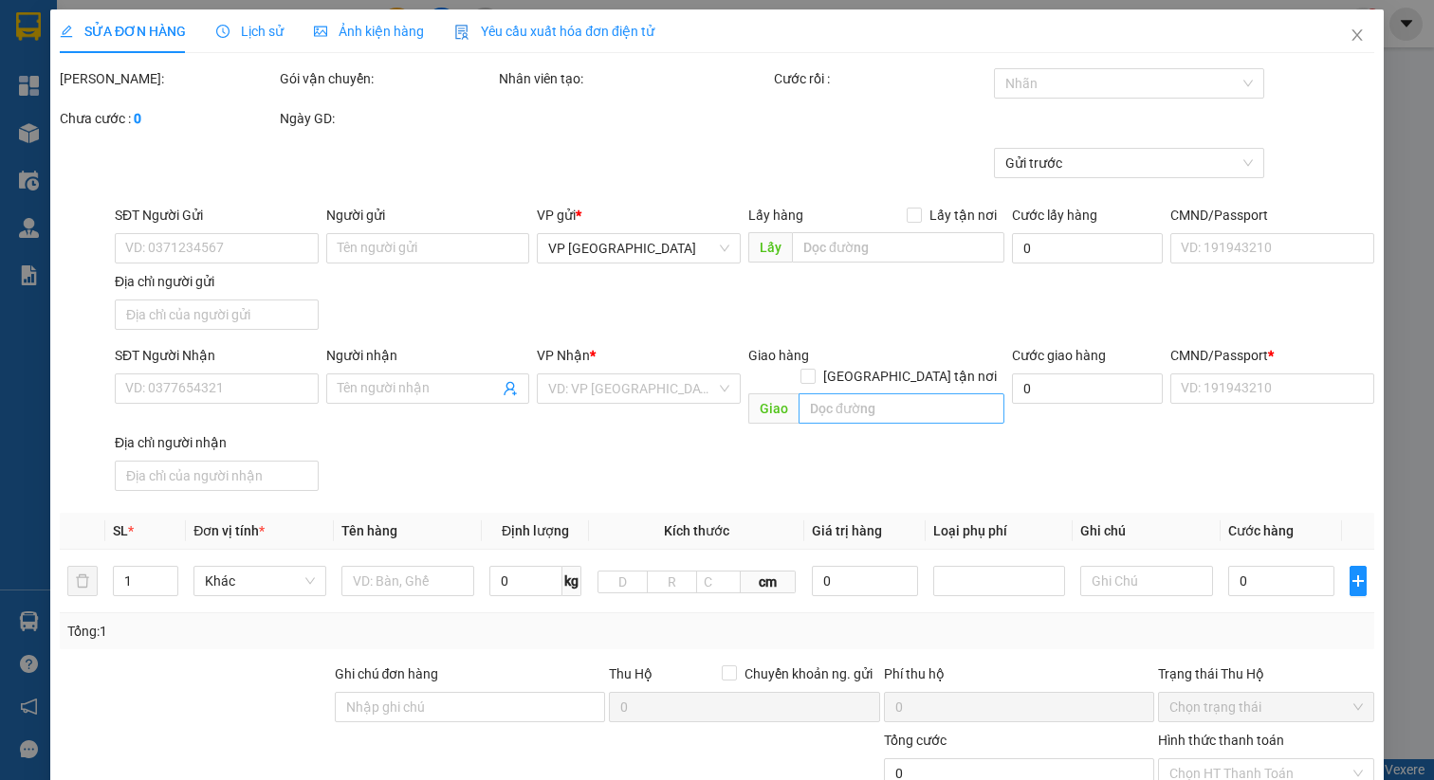
type input "0988985332"
type input "Mèo méo meo"
type input "456 Thăng Long"
type input "0988985332"
type input "Mèo méo meo"
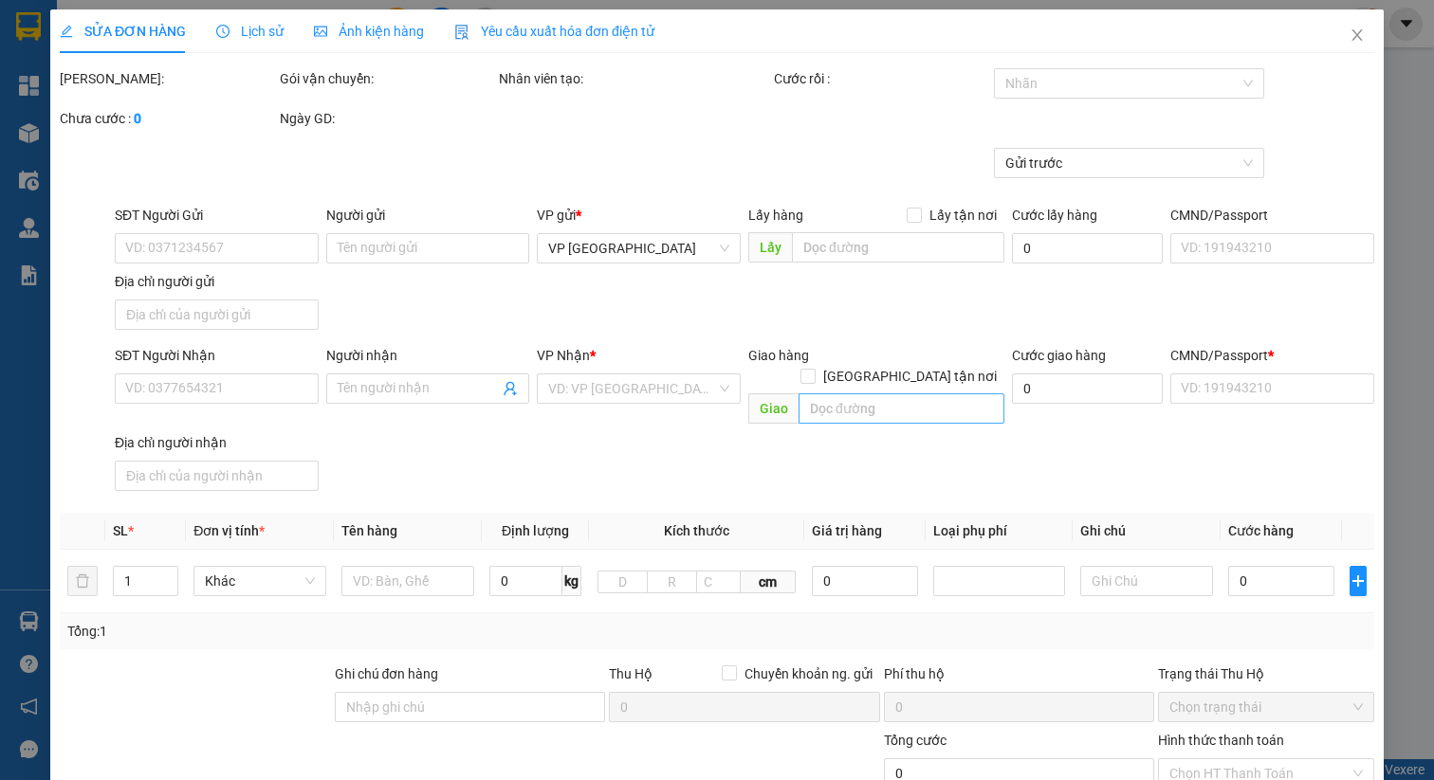
checkbox input "true"
type input "78 Hoàng Hoa Thám, Phường 12, Tân Bình, Hồ Chí Minh"
type input "352345234588"
type input "400.000"
type input "50"
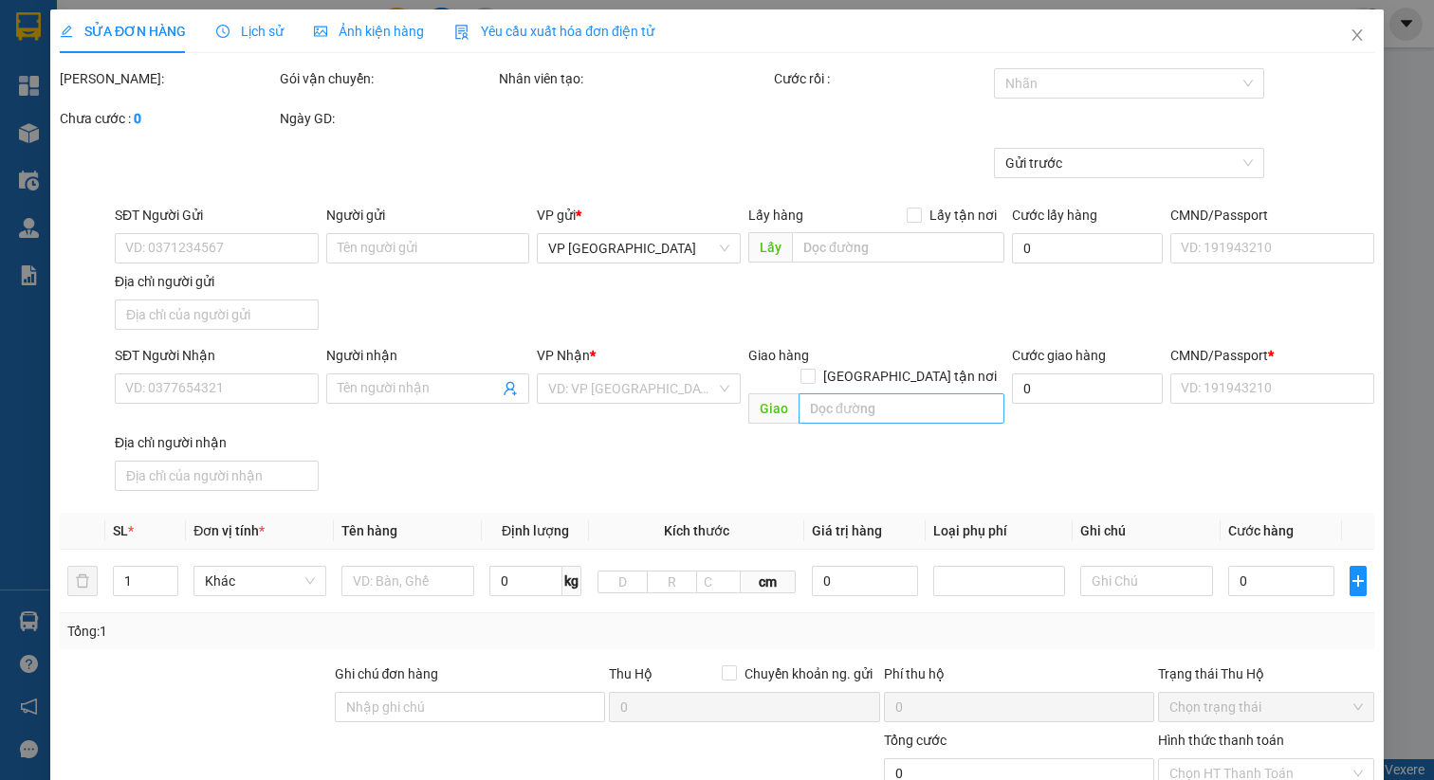
type input "400.000"
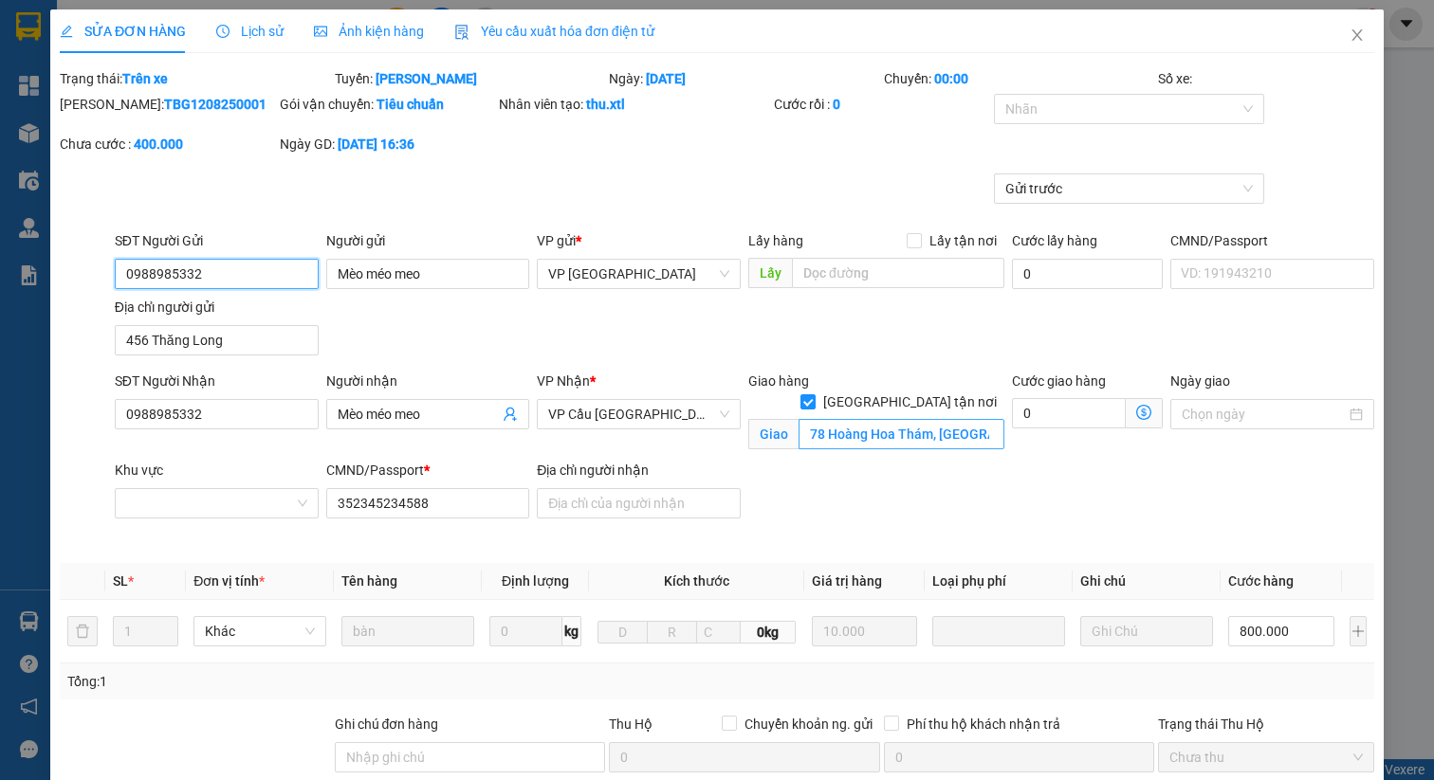
scroll to position [321, 0]
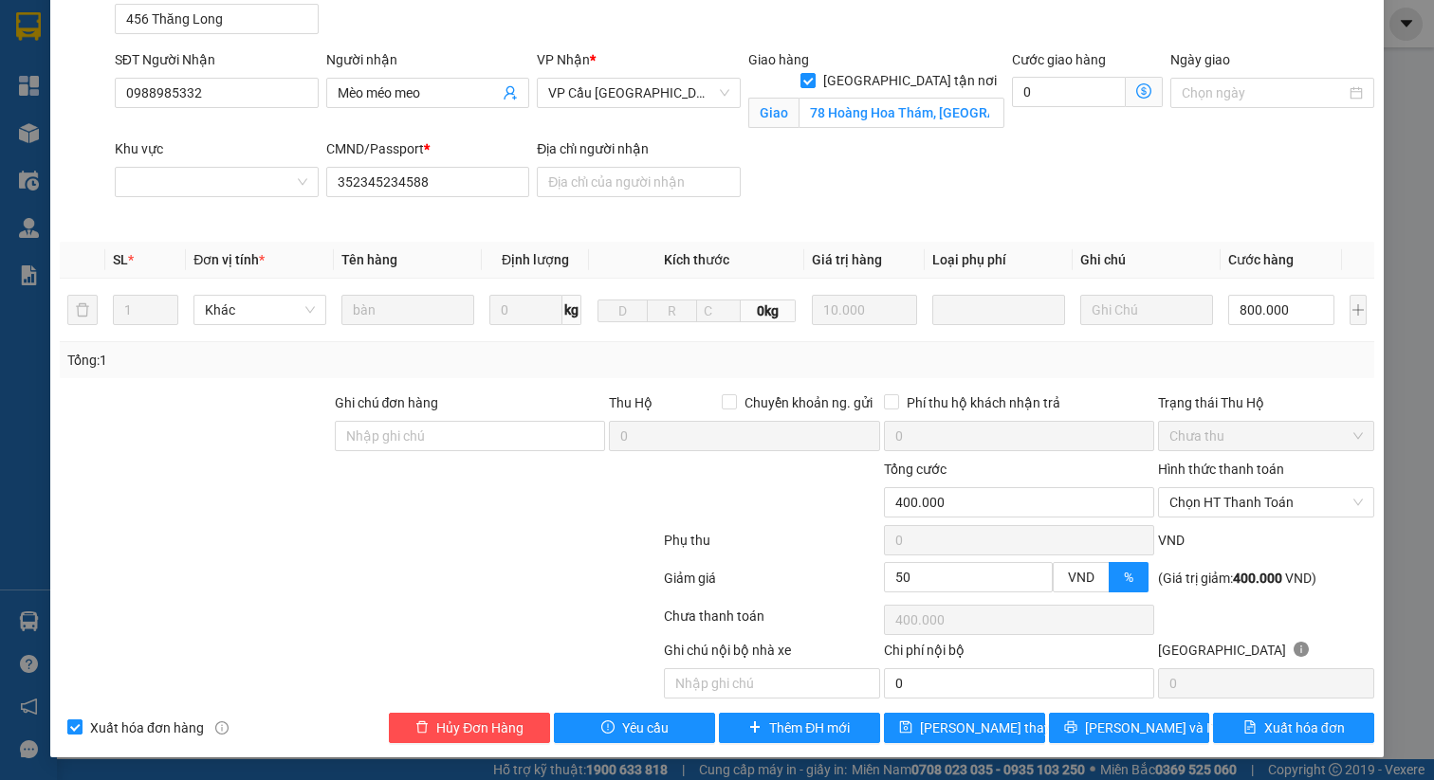
click at [78, 730] on input "Xuất hóa đơn hàng" at bounding box center [73, 726] width 13 height 13
checkbox input "false"
click at [1218, 500] on span "Chọn HT Thanh Toán" at bounding box center [1265, 502] width 193 height 28
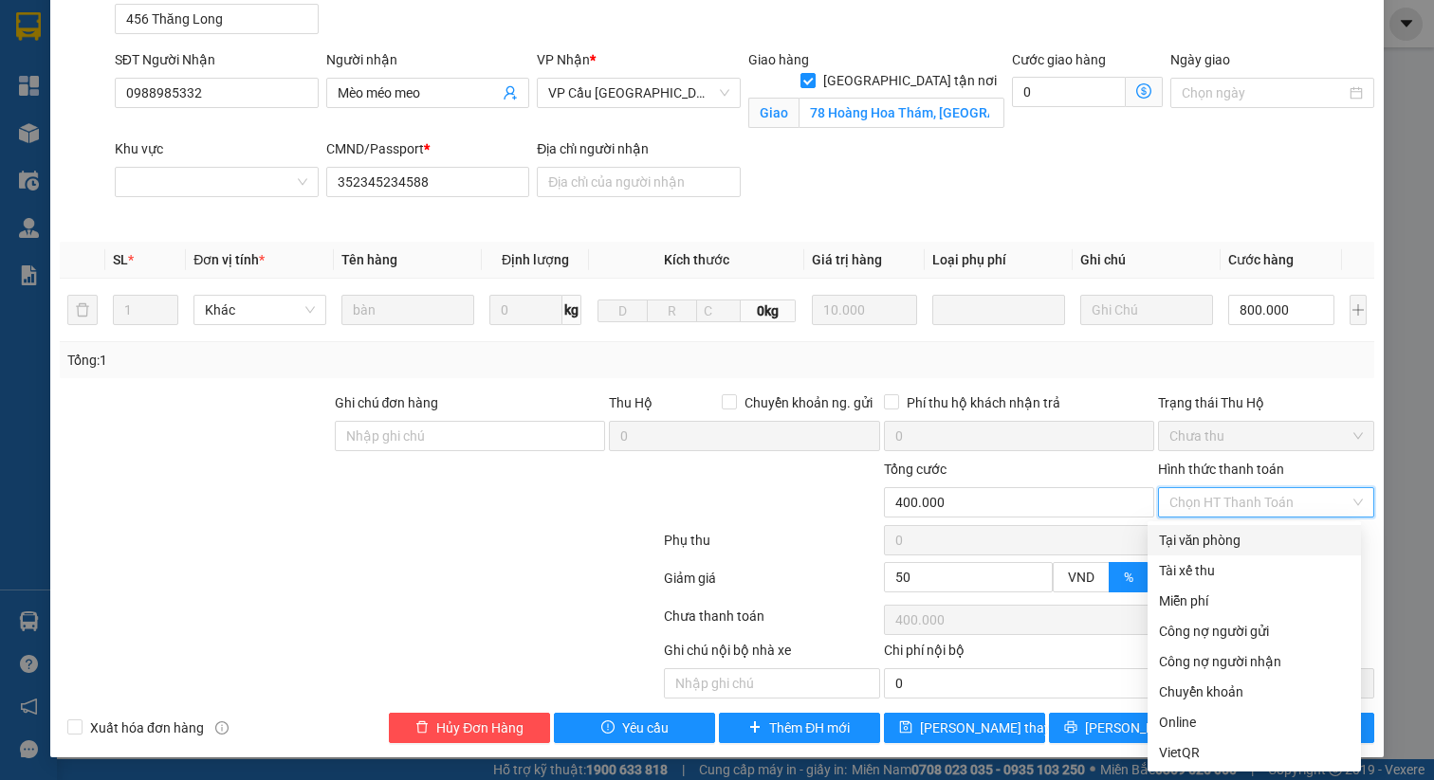
click at [1203, 544] on div "Tại văn phòng" at bounding box center [1254, 540] width 191 height 21
type input "0"
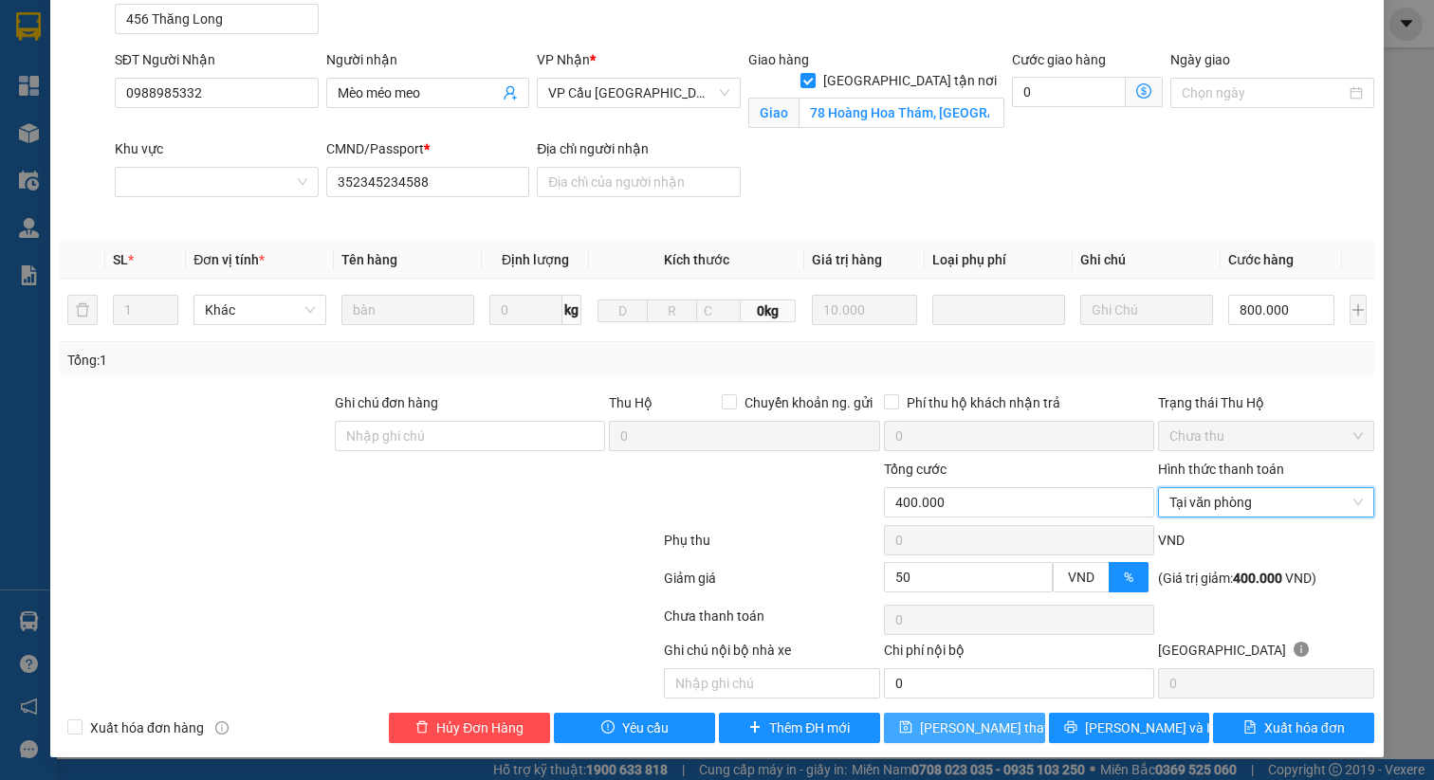
click at [960, 721] on span "Lưu thay đổi" at bounding box center [996, 728] width 152 height 21
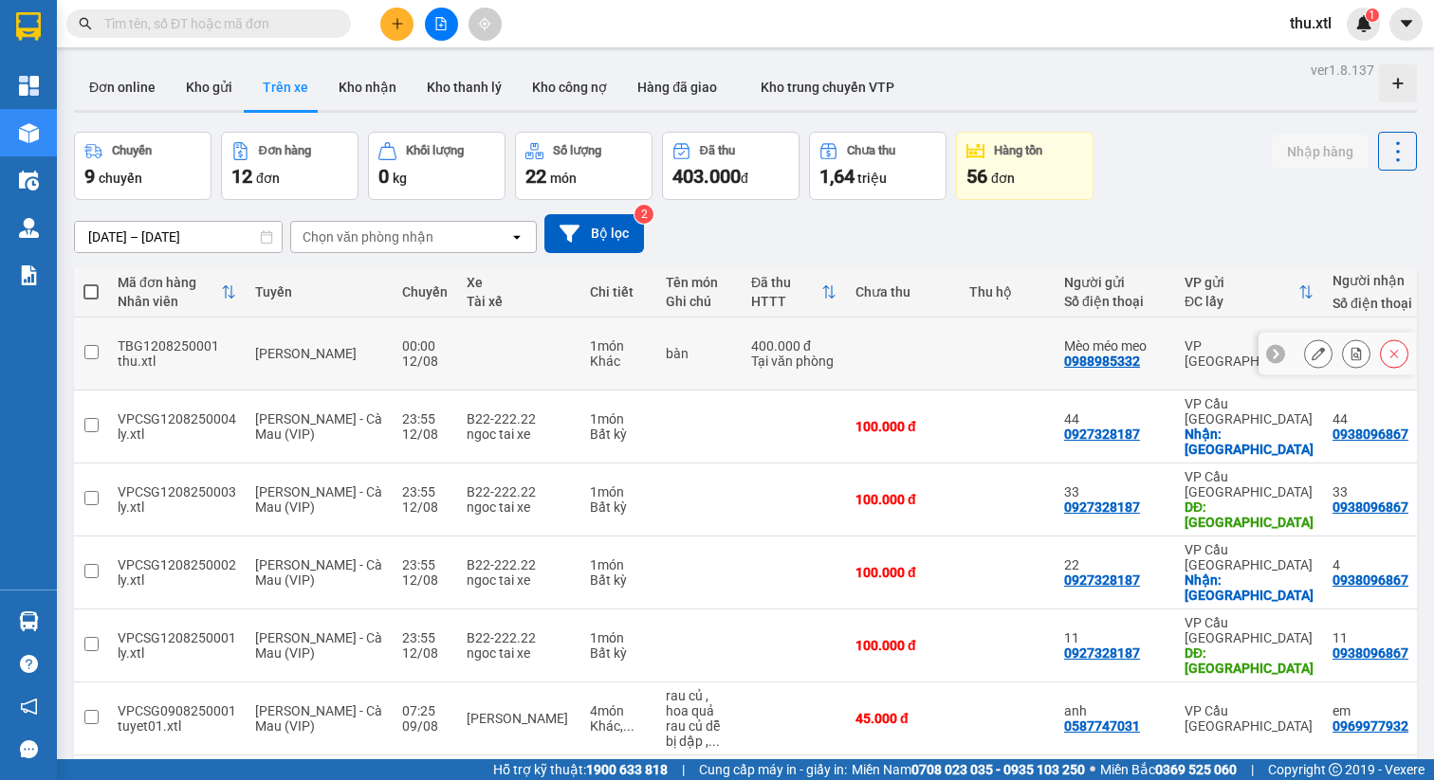
click at [87, 345] on input "checkbox" at bounding box center [91, 352] width 14 height 14
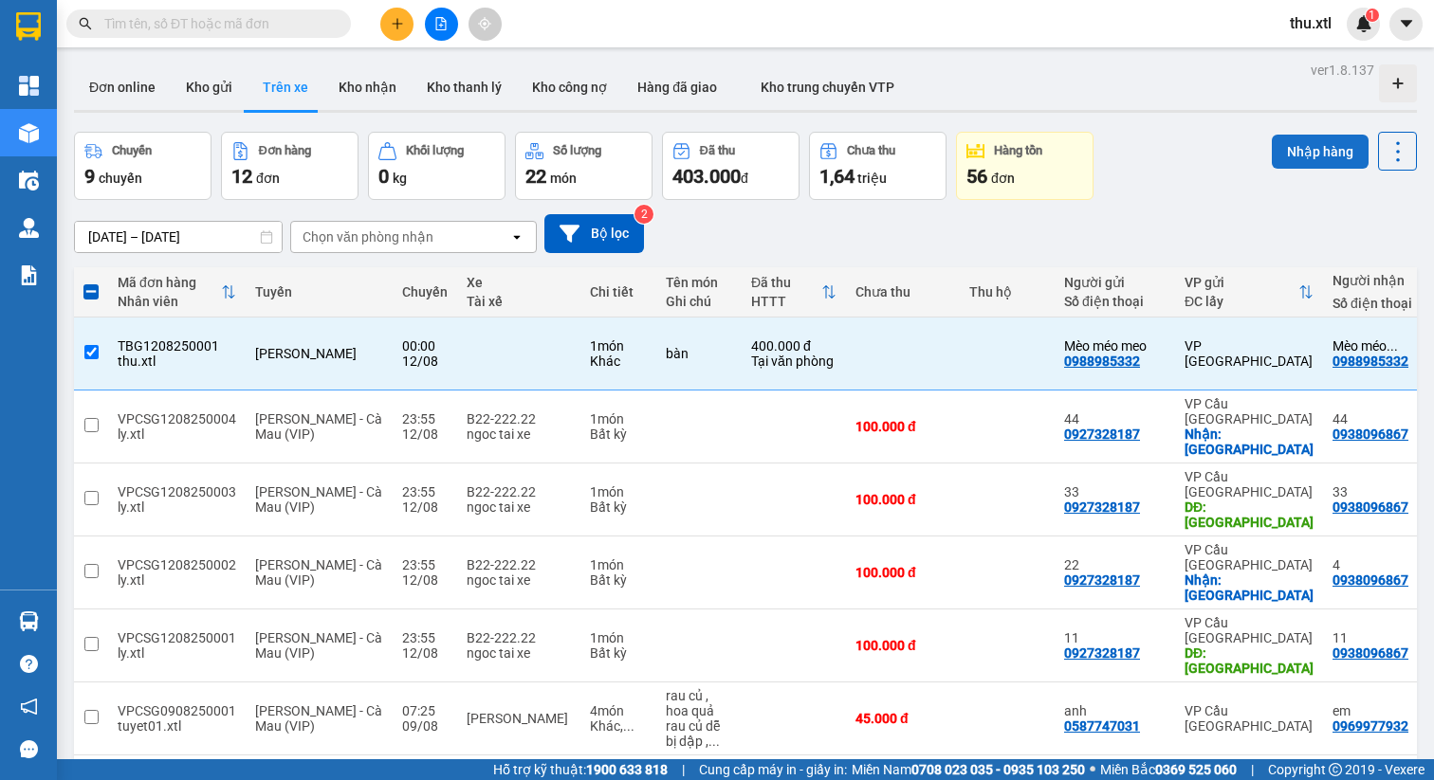
click at [1296, 156] on button "Nhập hàng" at bounding box center [1320, 152] width 97 height 34
checkbox input "false"
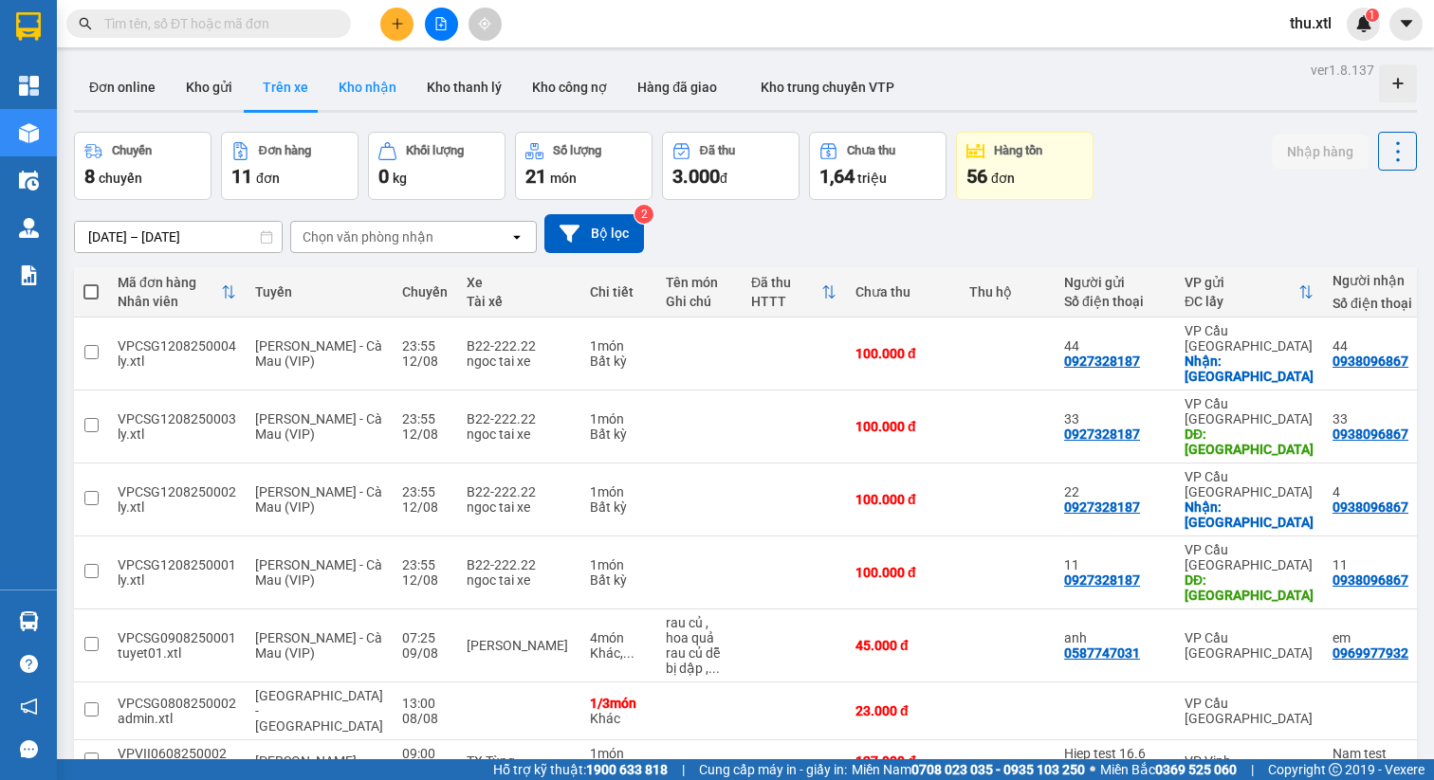
click at [361, 90] on button "Kho nhận" at bounding box center [367, 87] width 88 height 46
type input "06/08/2025 – 12/08/2025"
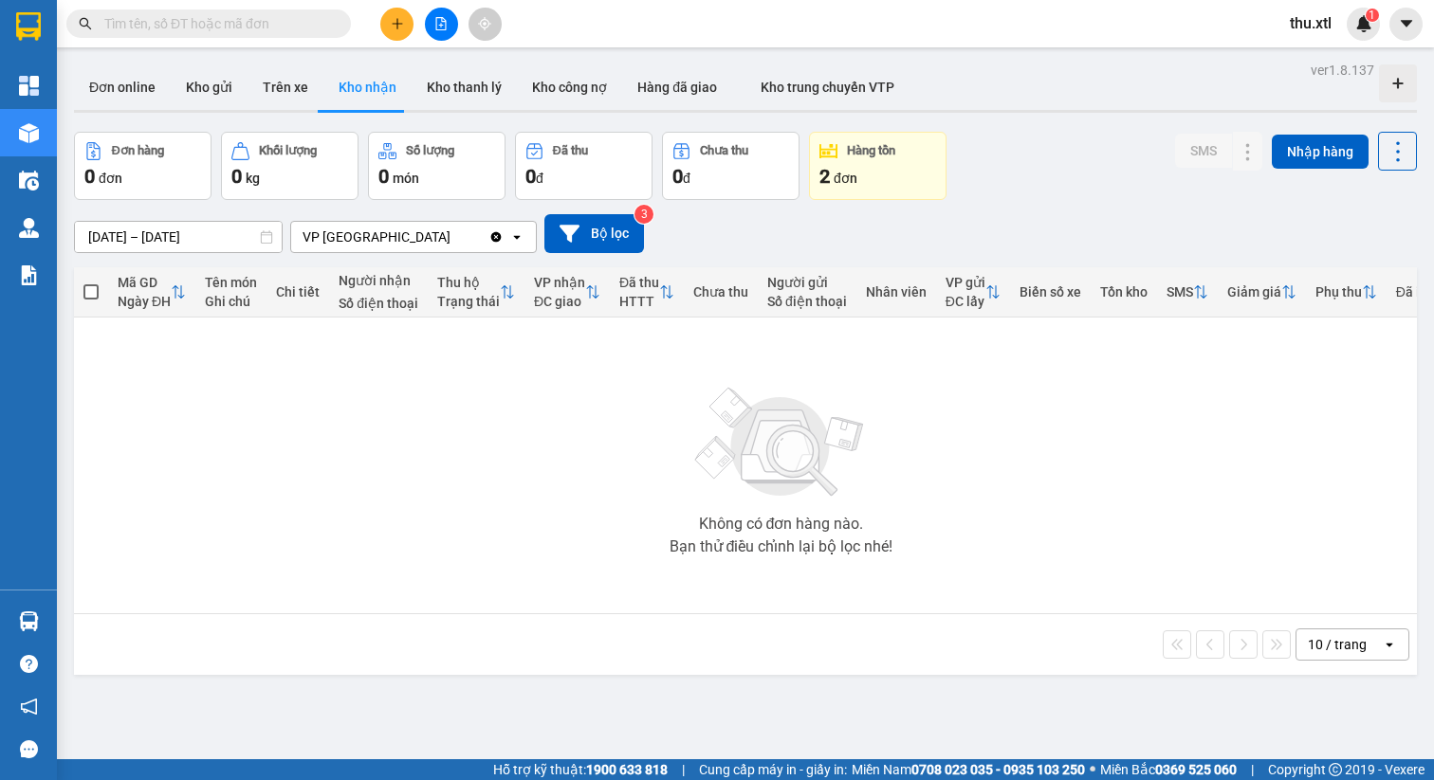
click at [388, 250] on div "VP Hải Phòng" at bounding box center [389, 237] width 197 height 30
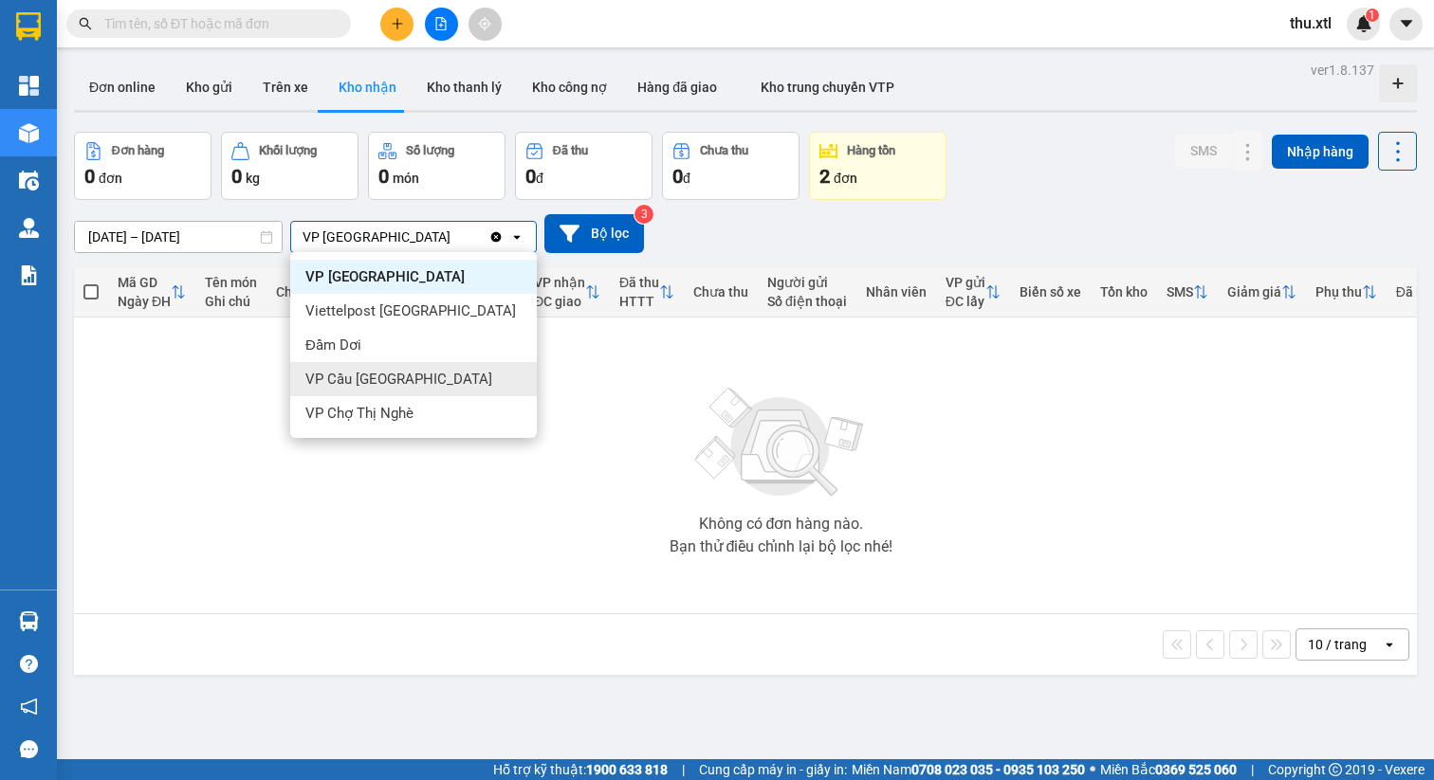
click at [388, 378] on span "VP Cầu Sài Gòn" at bounding box center [398, 379] width 187 height 19
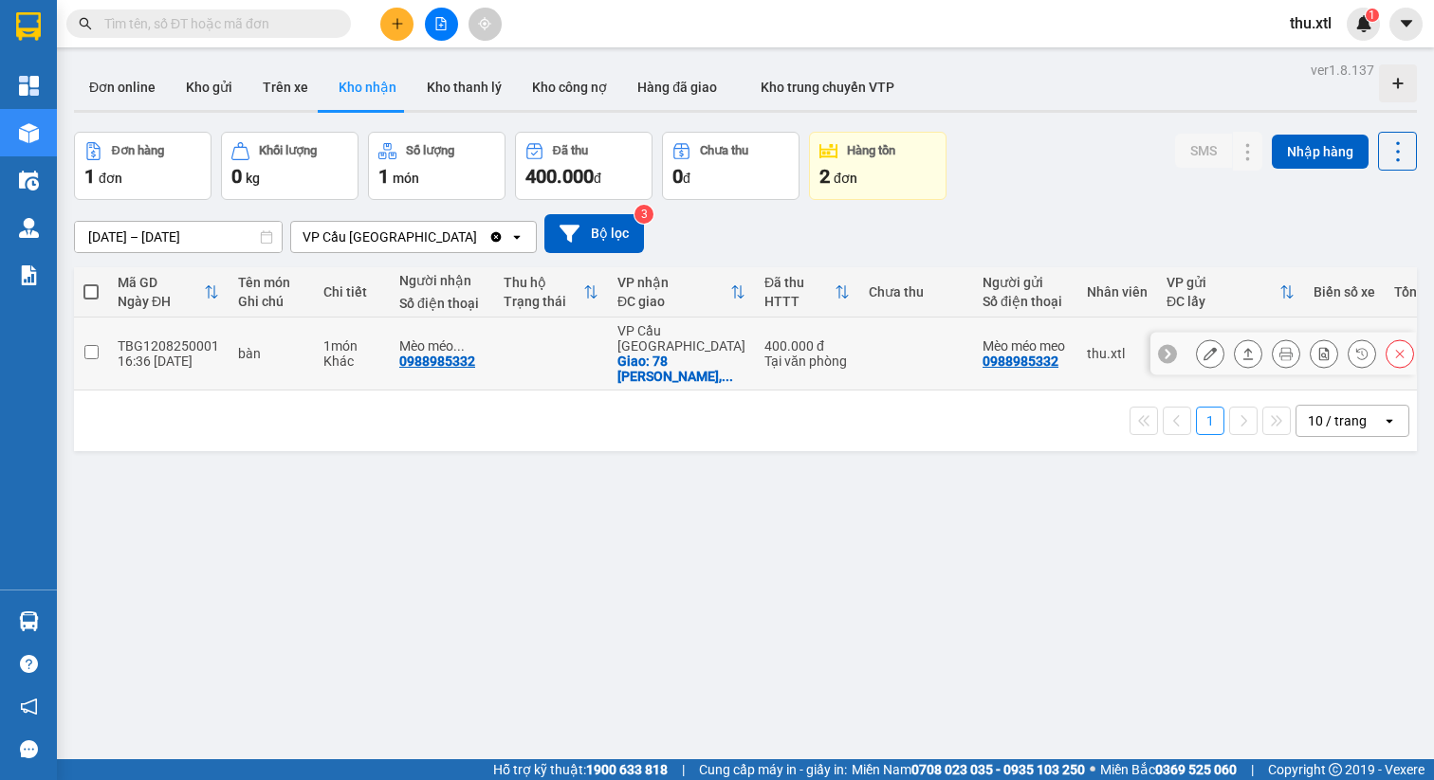
click at [1203, 347] on icon at bounding box center [1209, 353] width 13 height 13
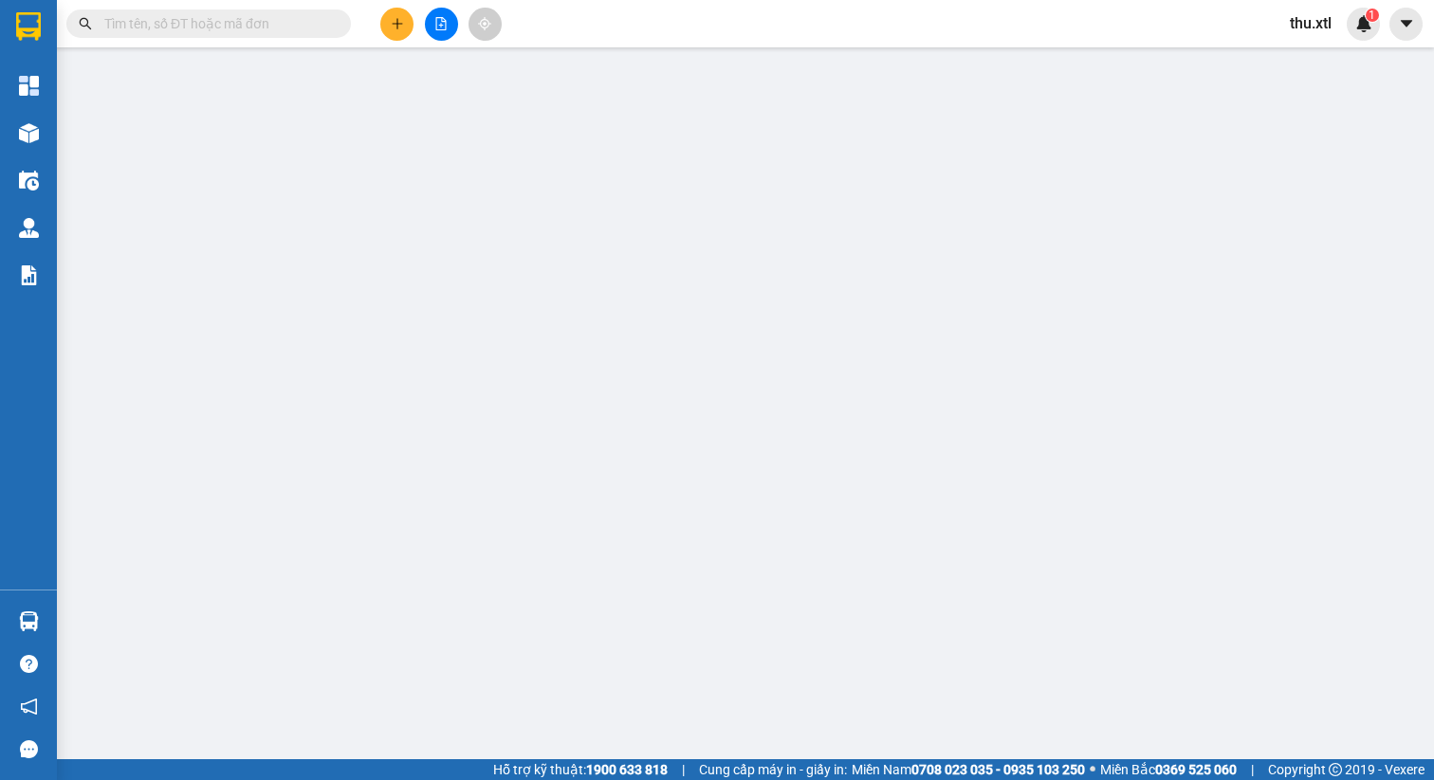
type input "0988985332"
type input "Mèo méo meo"
type input "456 Thăng Long"
type input "0988985332"
type input "Mèo méo meo"
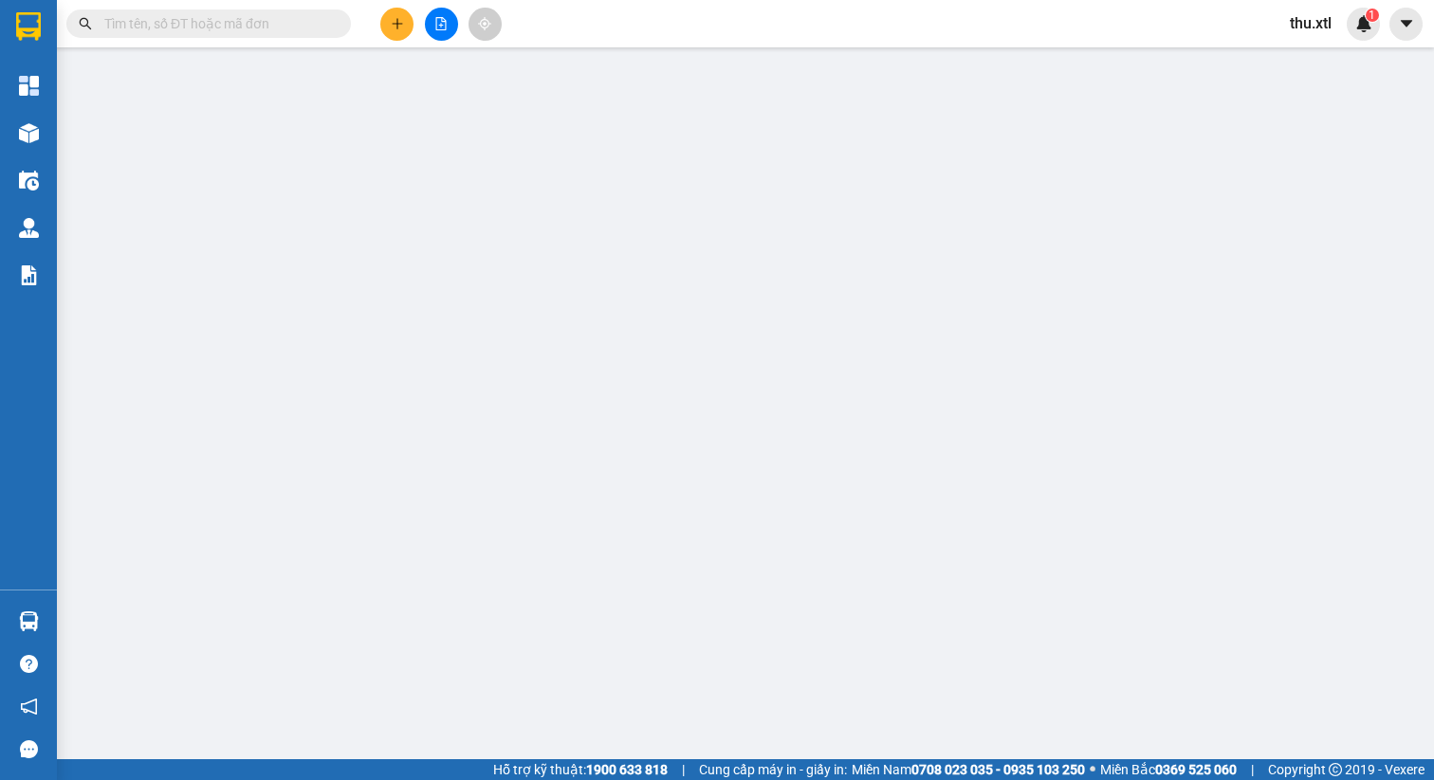
checkbox input "true"
type input "78 Hoàng Hoa Thám, Phường 12, Tân Bình, Hồ Chí Minh"
type input "352345234588"
type input "400.000"
type input "50"
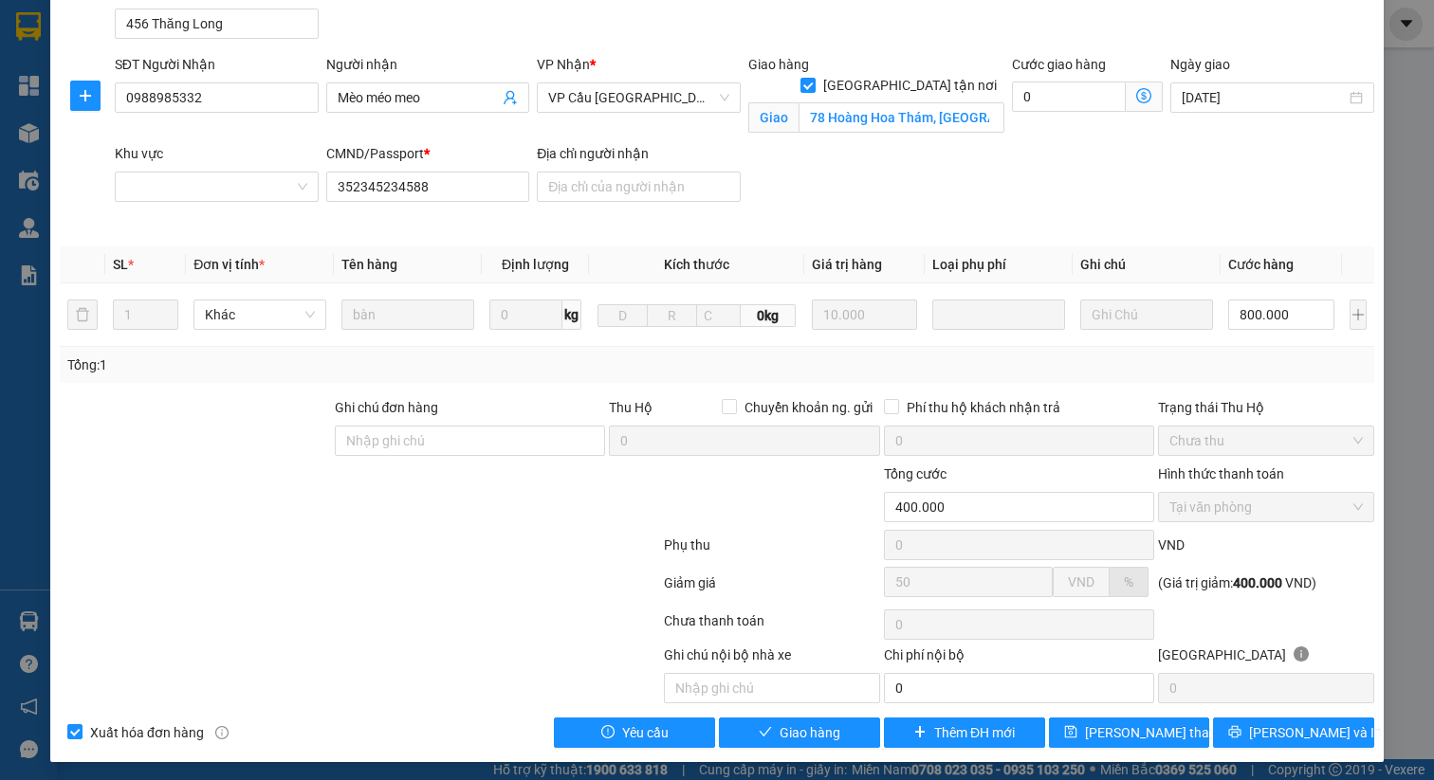
scroll to position [288, 0]
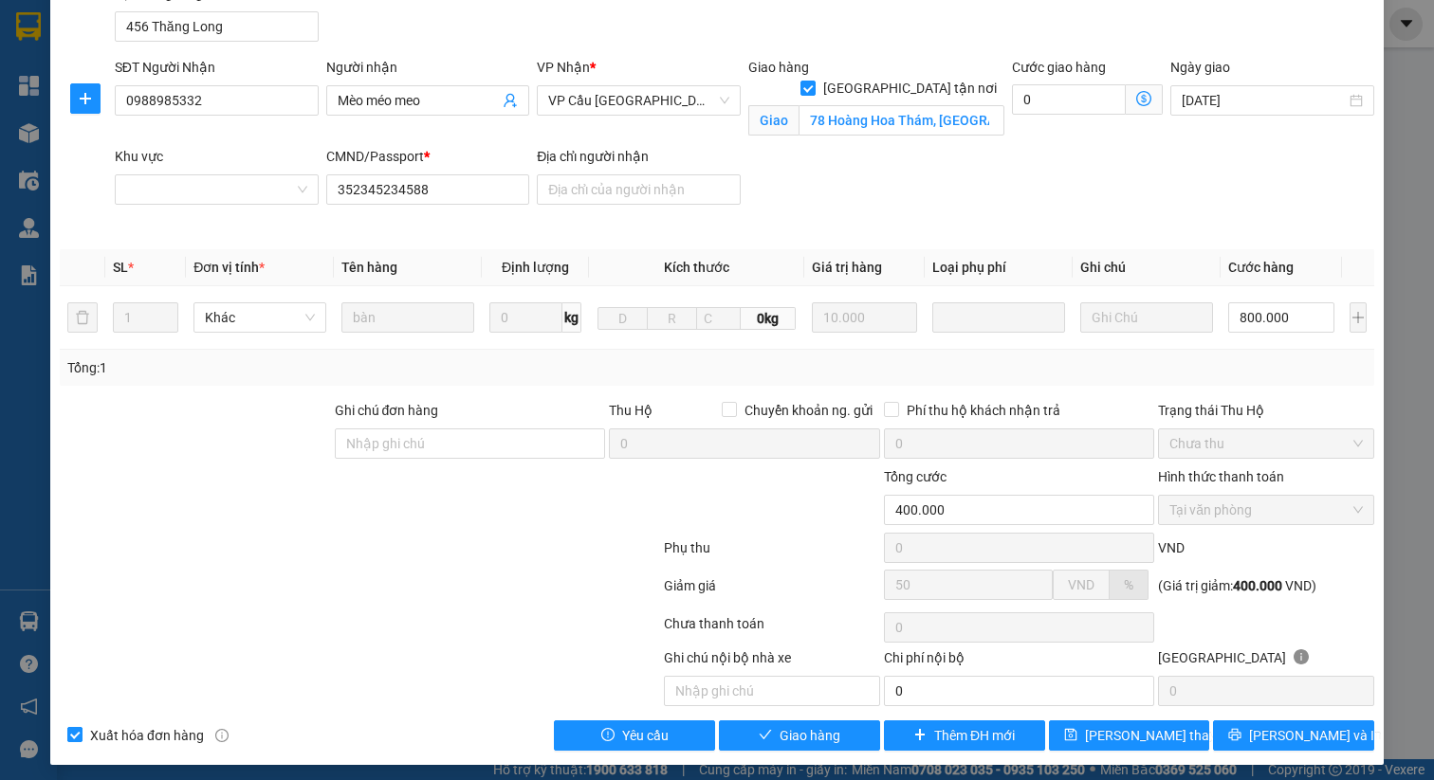
click at [92, 736] on span "Xuất hóa đơn hàng" at bounding box center [146, 735] width 129 height 21
click at [81, 736] on input "Xuất hóa đơn hàng" at bounding box center [73, 733] width 13 height 13
checkbox input "false"
click at [803, 738] on span "Lưu và Giao hàng" at bounding box center [846, 735] width 182 height 21
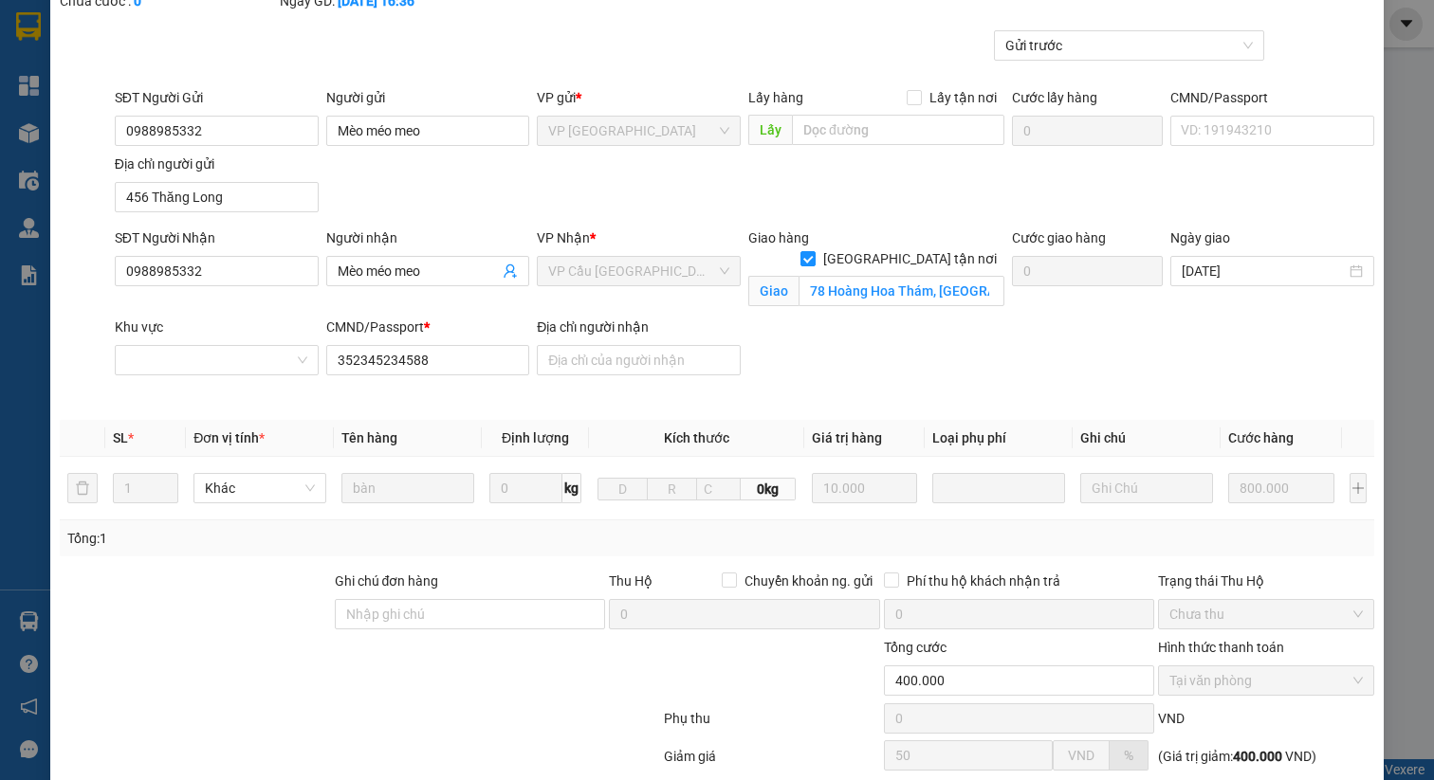
scroll to position [0, 0]
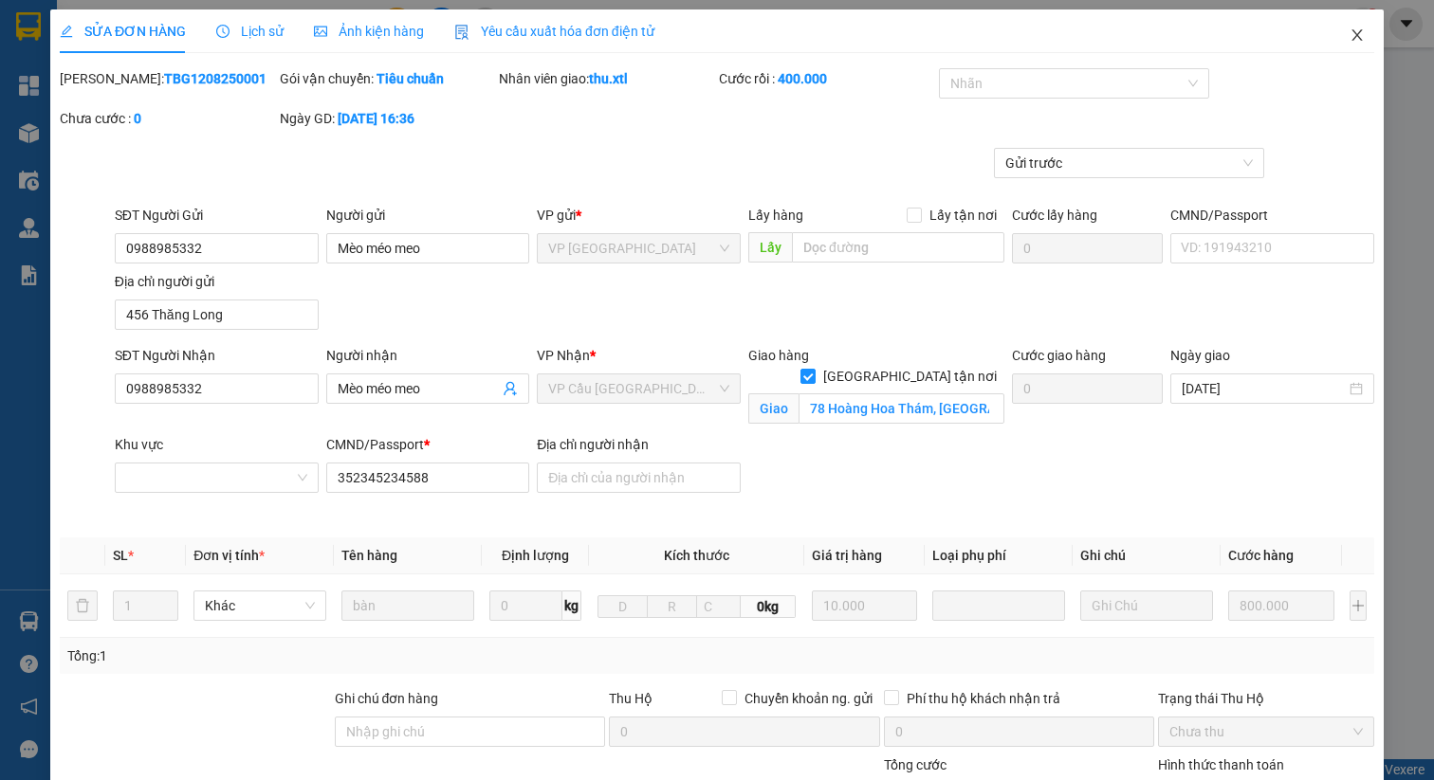
click at [1351, 31] on icon "close" at bounding box center [1356, 34] width 10 height 11
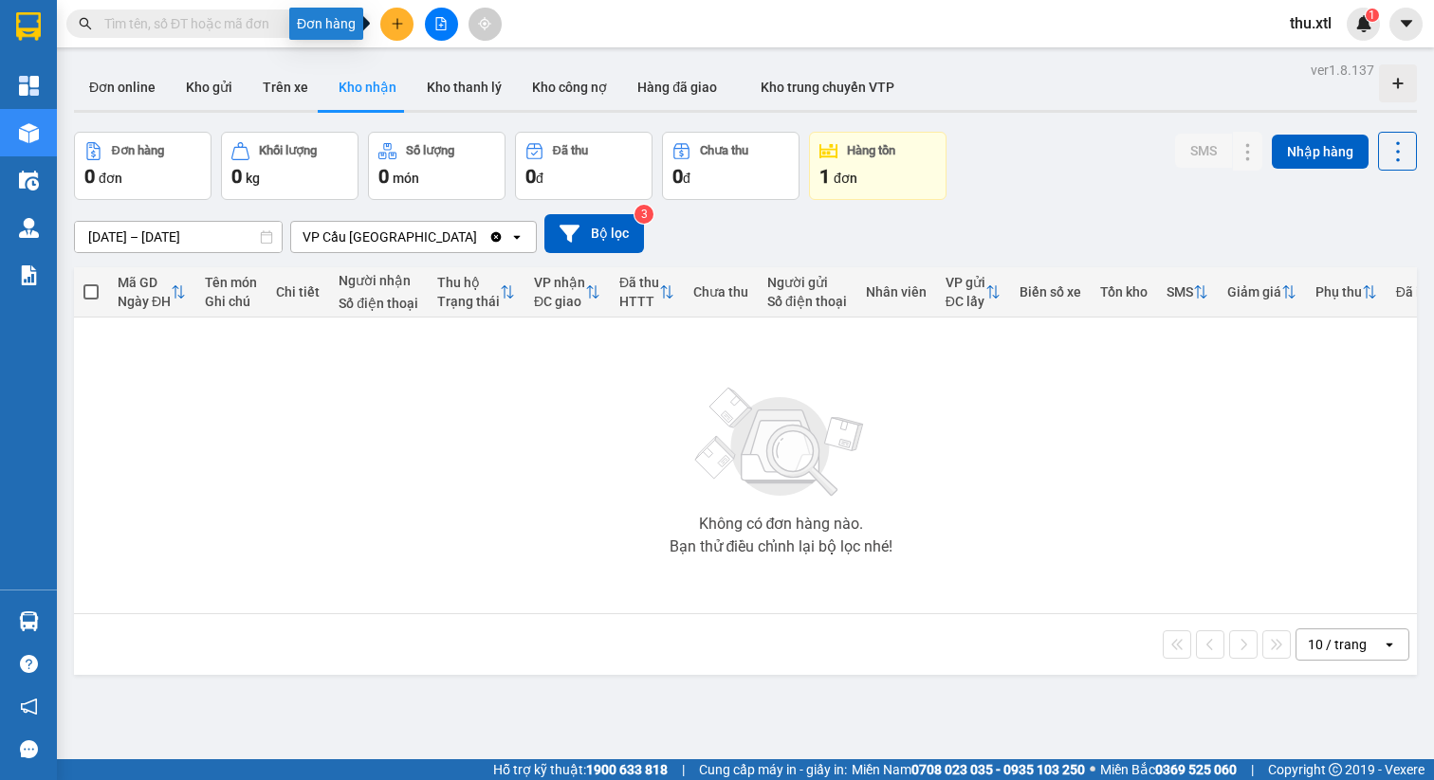
click at [403, 15] on button at bounding box center [396, 24] width 33 height 33
click at [464, 72] on div "Tạo đơn hàng" at bounding box center [472, 71] width 82 height 21
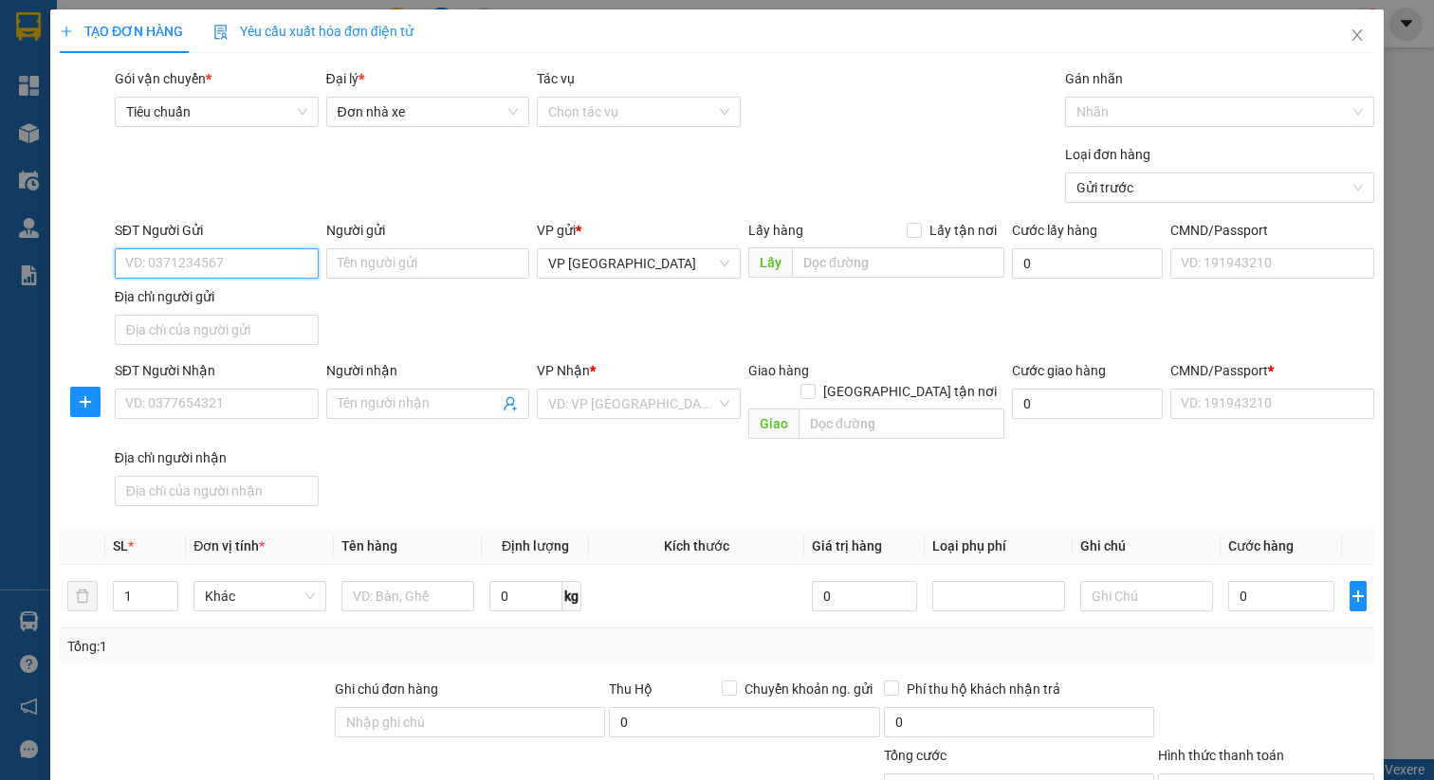
click at [213, 265] on input "SĐT Người Gửi" at bounding box center [217, 263] width 204 height 30
type input "0988985332"
click at [230, 307] on div "0988985332 - Mèo méo meo" at bounding box center [214, 301] width 178 height 21
type input "Mèo méo meo"
type input "456 Thăng Long"
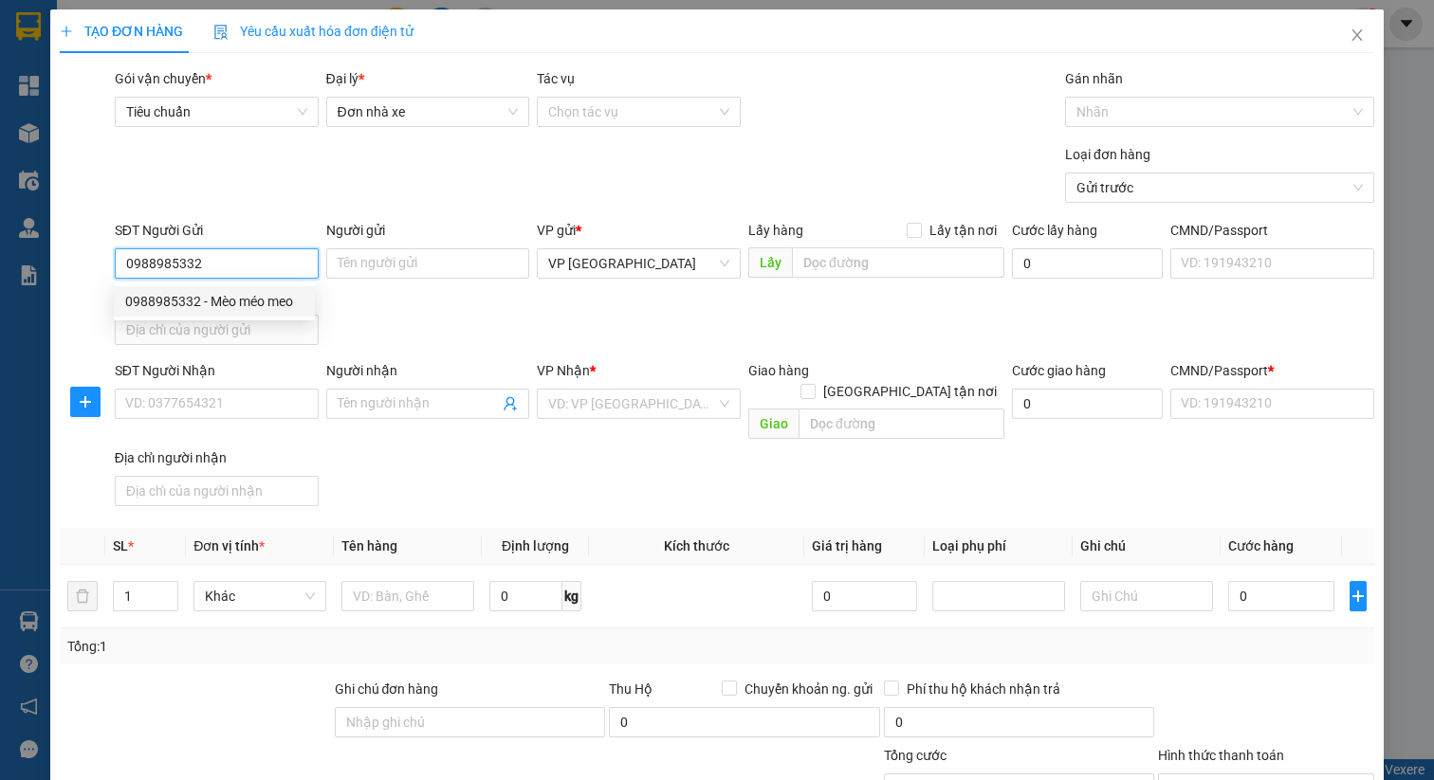
type input "0988985332"
type input "Mèo méo meo"
checkbox input "true"
type input "78 Hoàng Hoa Thám, Phường 12, Tân Bình, Hồ Chí Minh"
type input "352345234588"
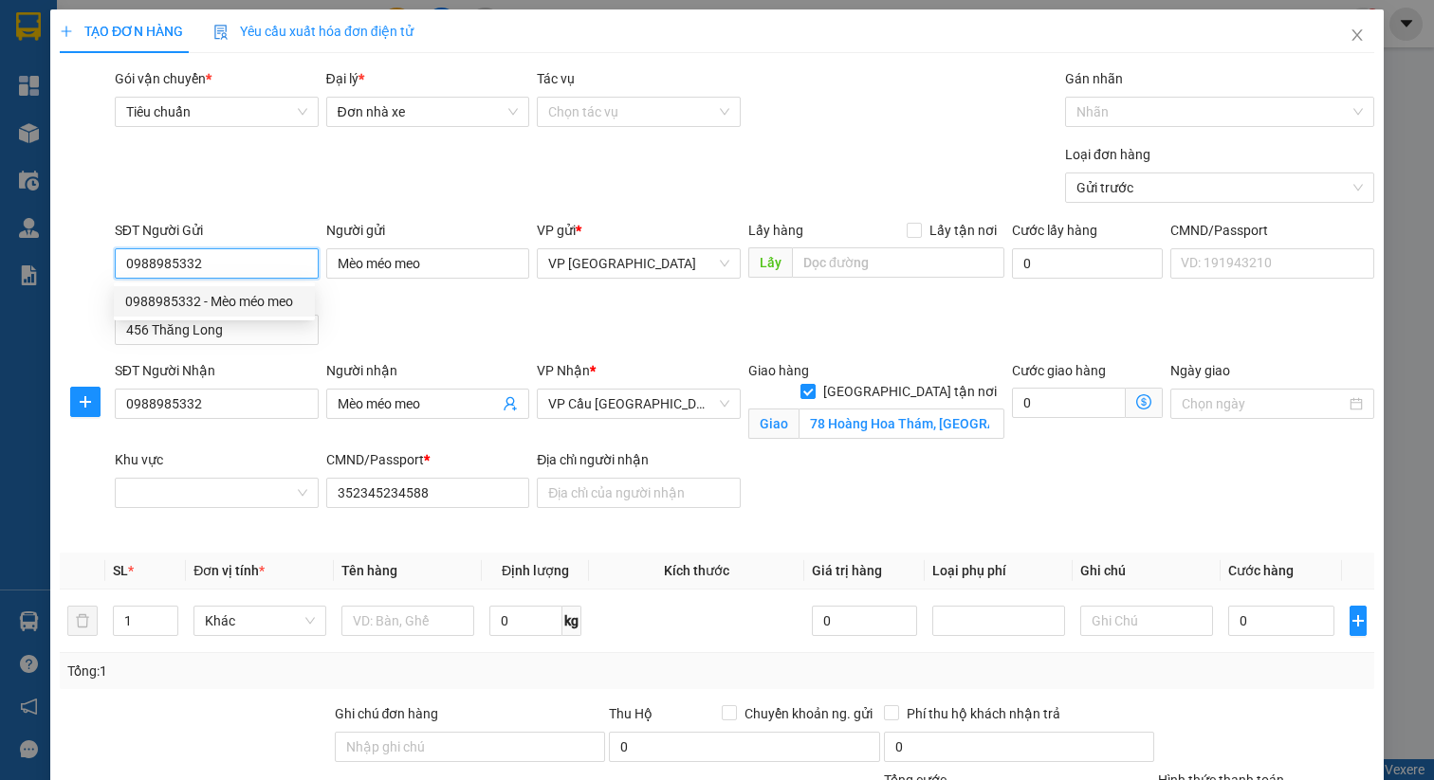
type input "800.000"
type input "400.000"
type input "50"
type input "400.000"
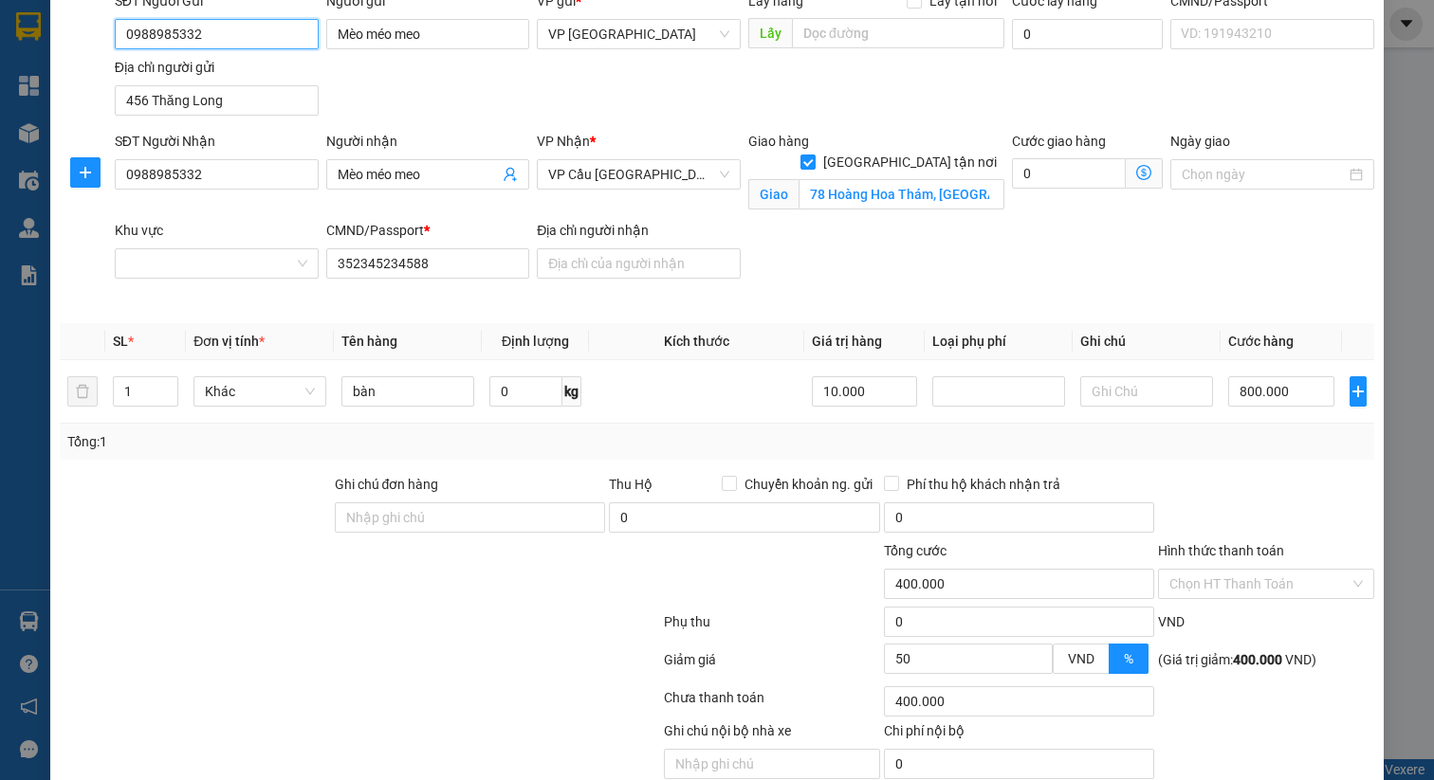
scroll to position [310, 0]
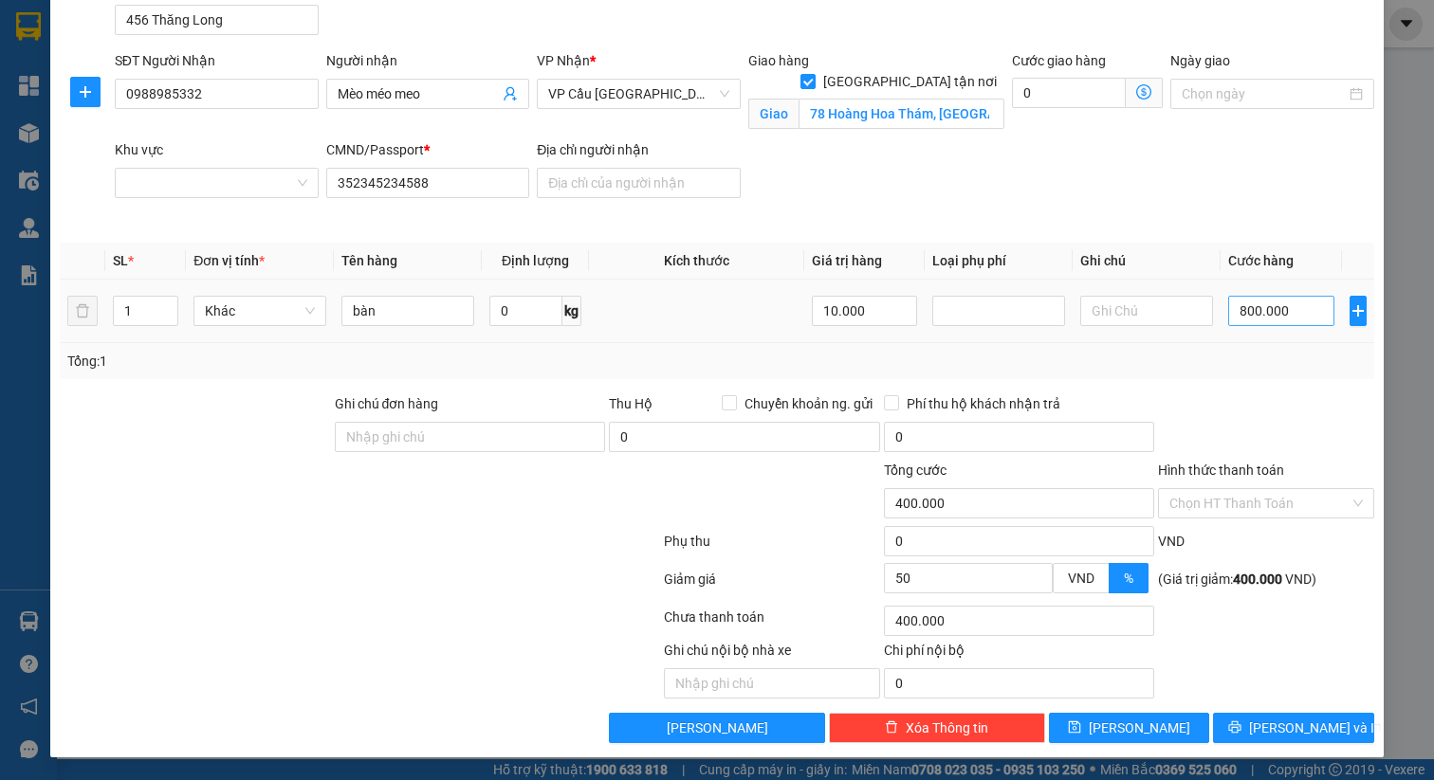
type input "0988985332"
click at [1235, 306] on input "800.000" at bounding box center [1281, 311] width 106 height 30
click at [1234, 304] on input "800.000" at bounding box center [1281, 311] width 106 height 30
type input "0"
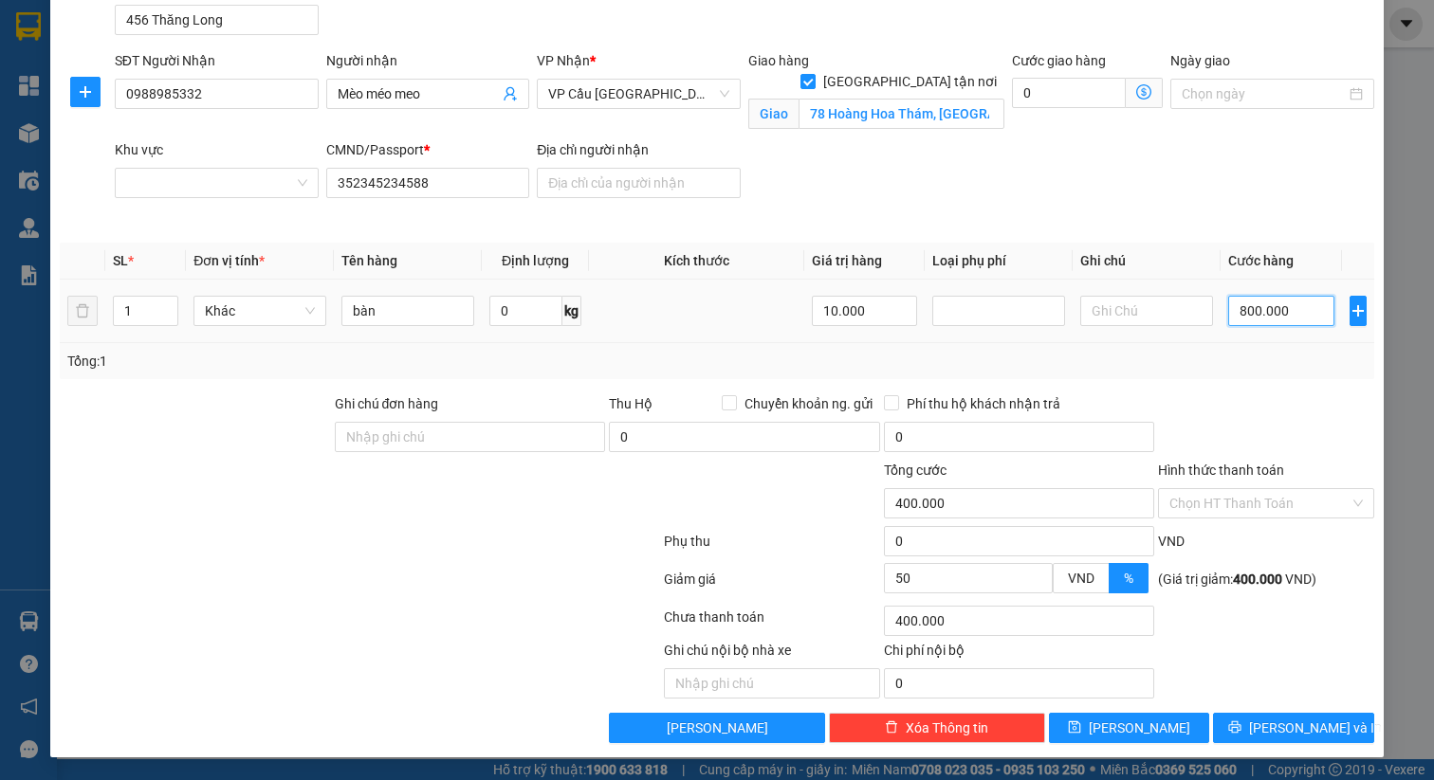
type input "00.000"
type input "450.000"
type input "900.000"
click at [1162, 356] on div "Tổng: 1" at bounding box center [716, 361] width 1299 height 21
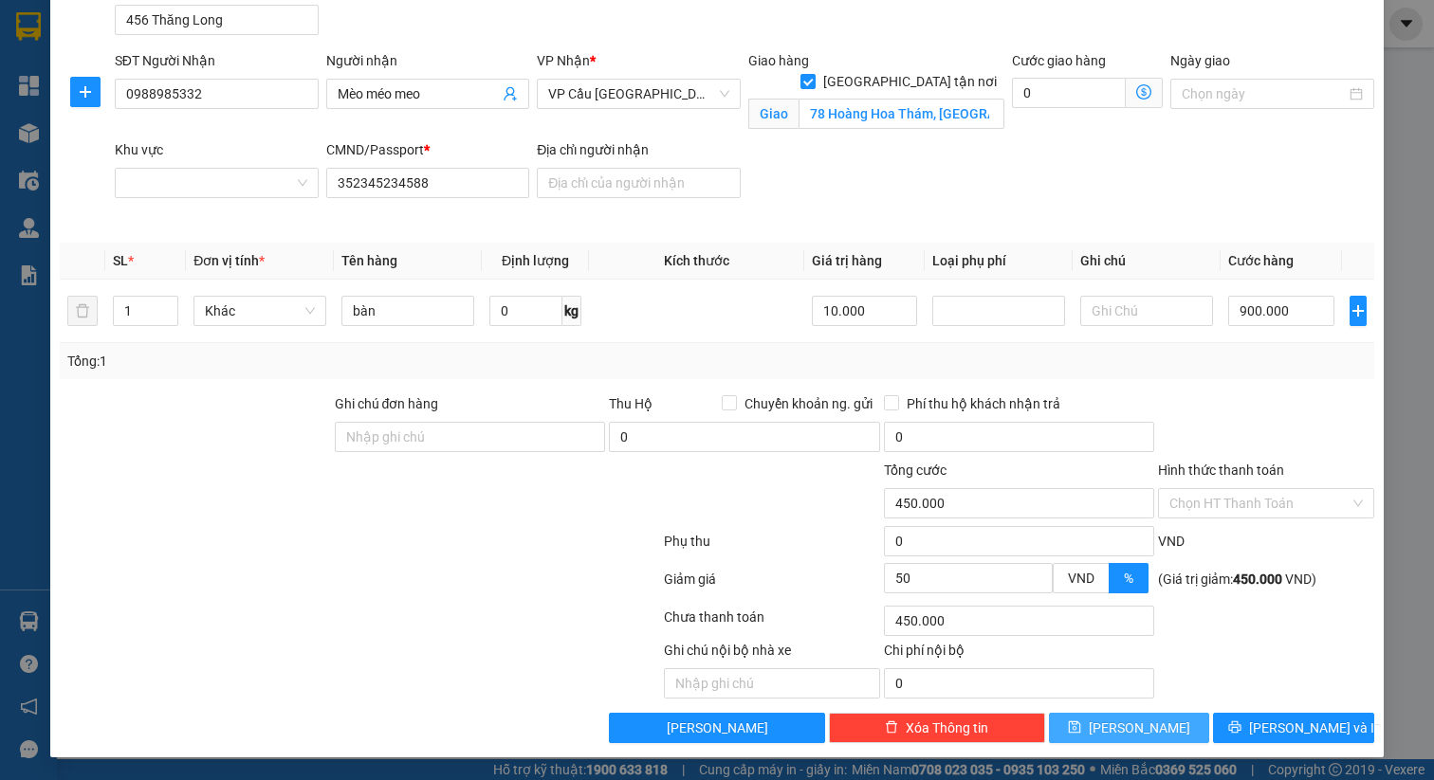
click at [1081, 725] on icon "save" at bounding box center [1075, 728] width 12 height 12
checkbox input "false"
type input "0"
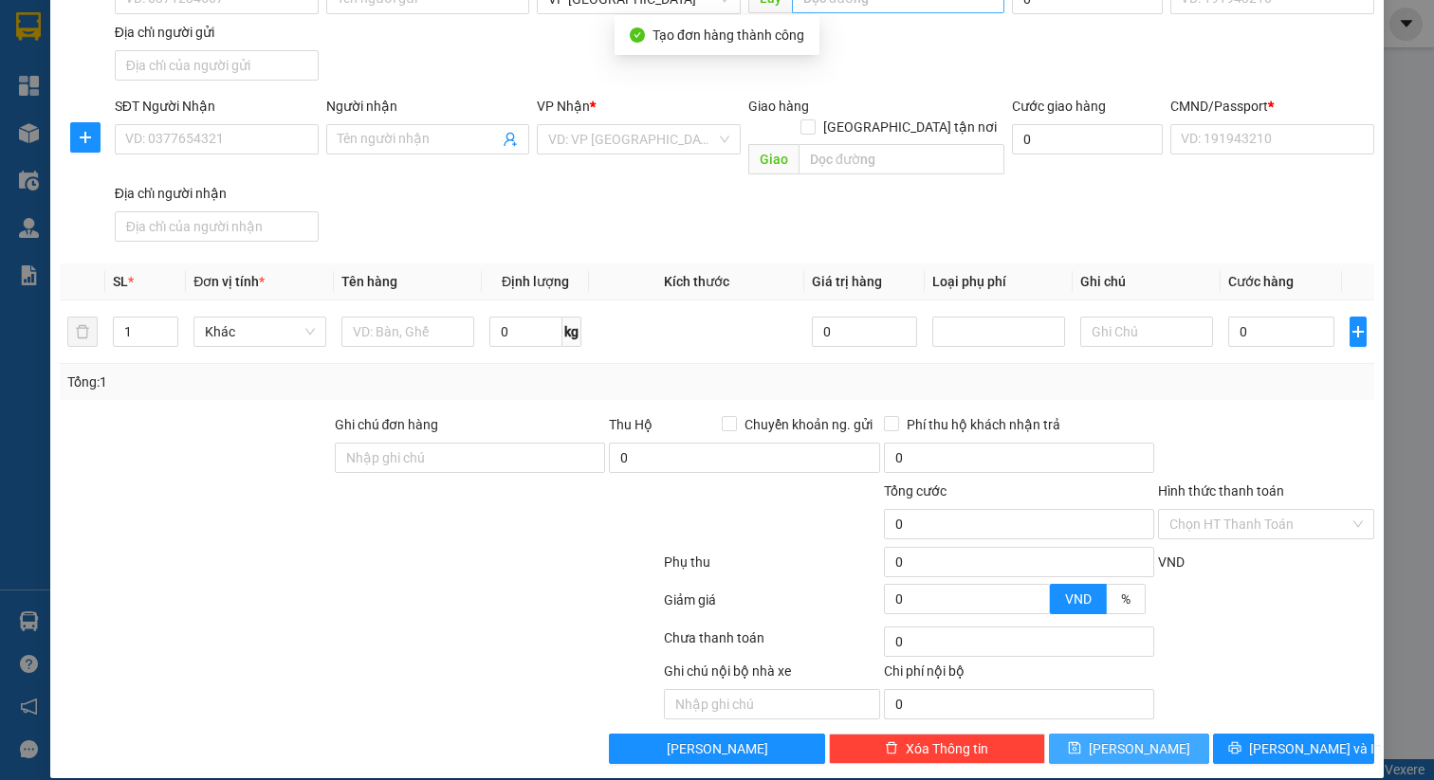
scroll to position [0, 0]
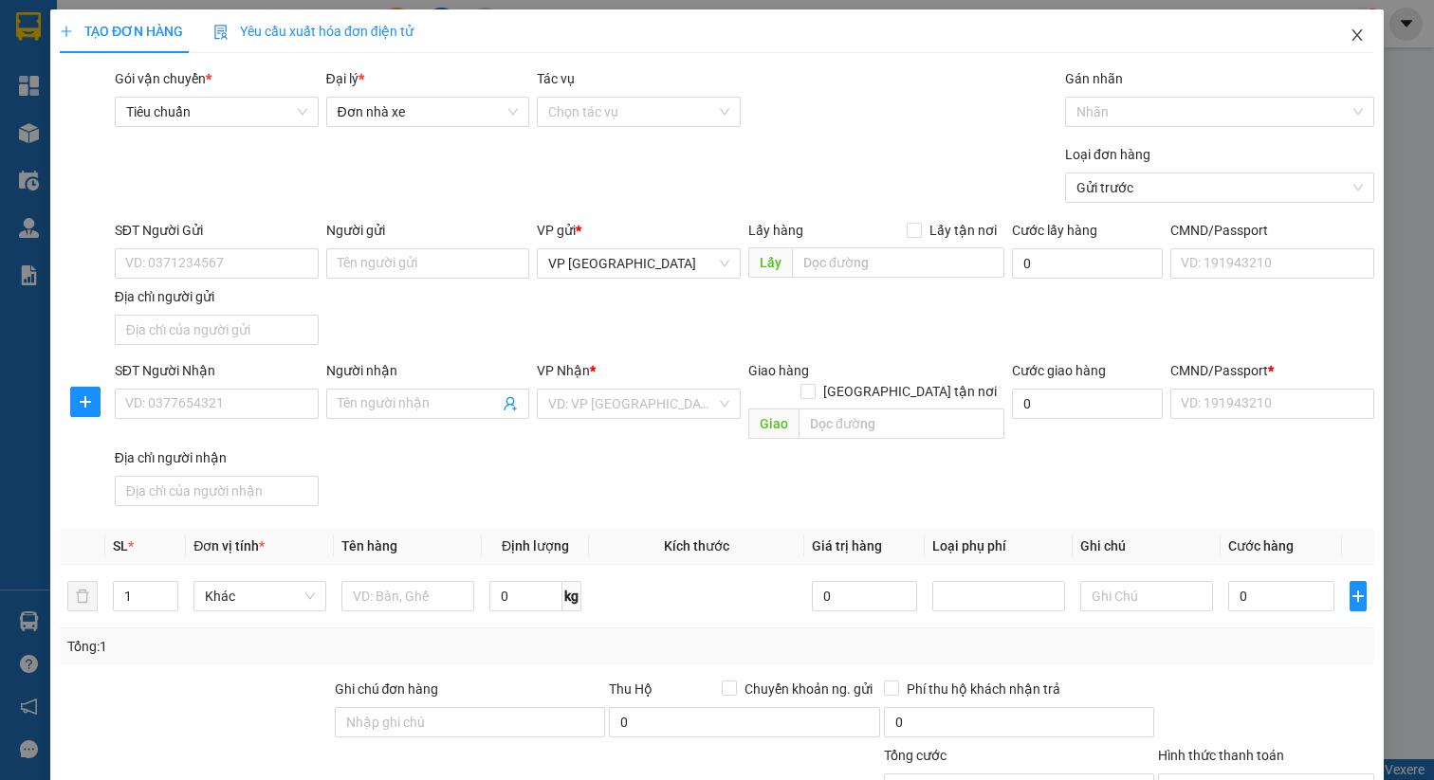
click at [1351, 34] on icon "close" at bounding box center [1356, 34] width 10 height 11
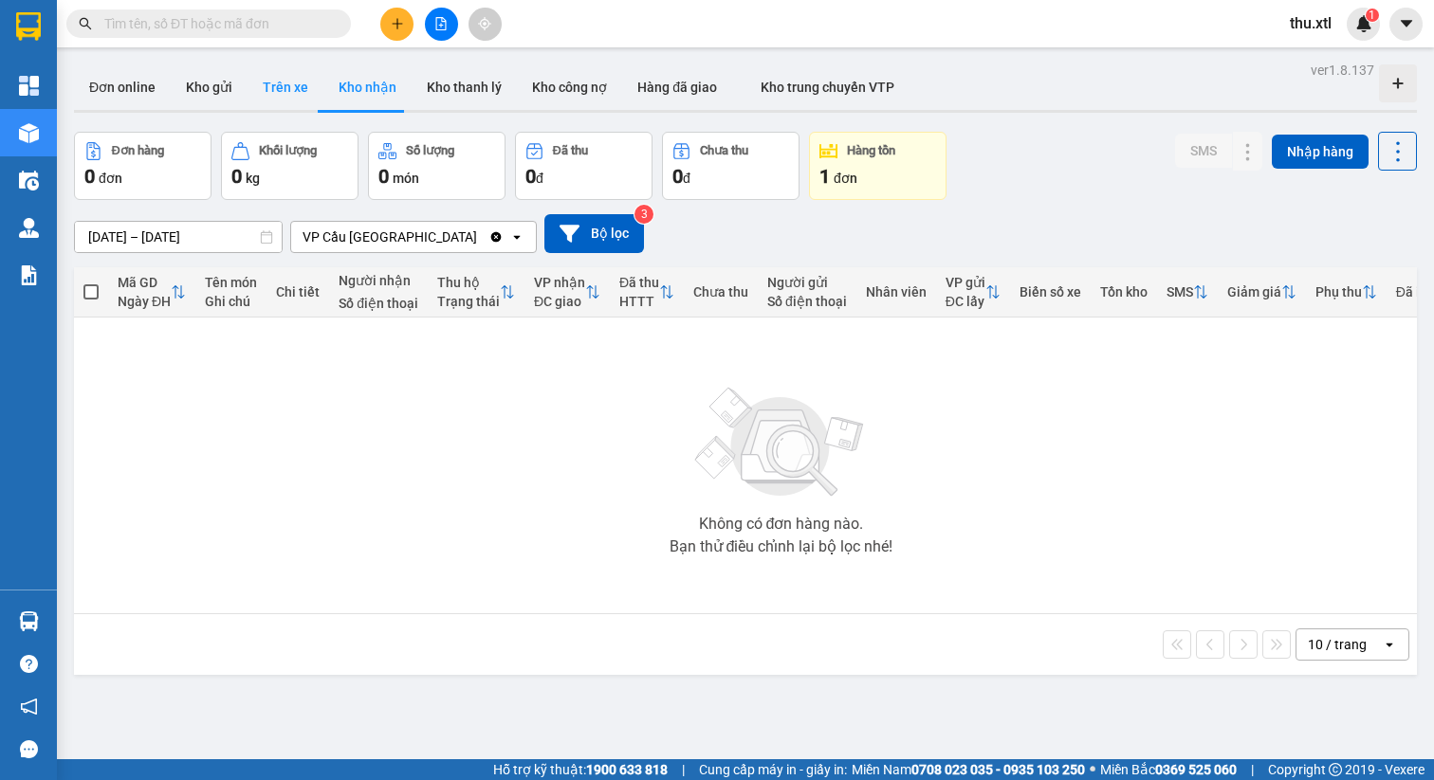
click at [264, 91] on button "Trên xe" at bounding box center [285, 87] width 76 height 46
type input "05/08/2025 – 12/08/2025"
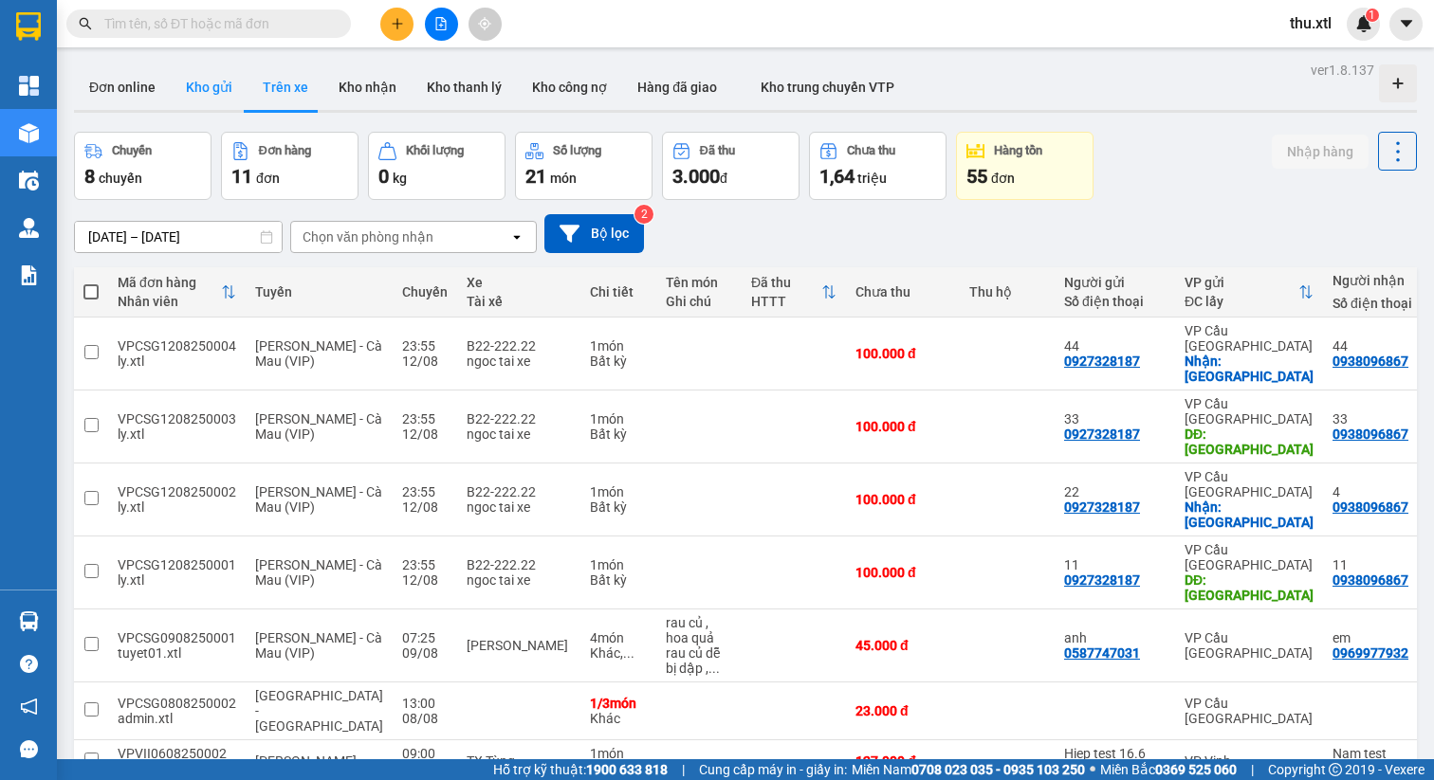
click at [198, 84] on button "Kho gửi" at bounding box center [209, 87] width 77 height 46
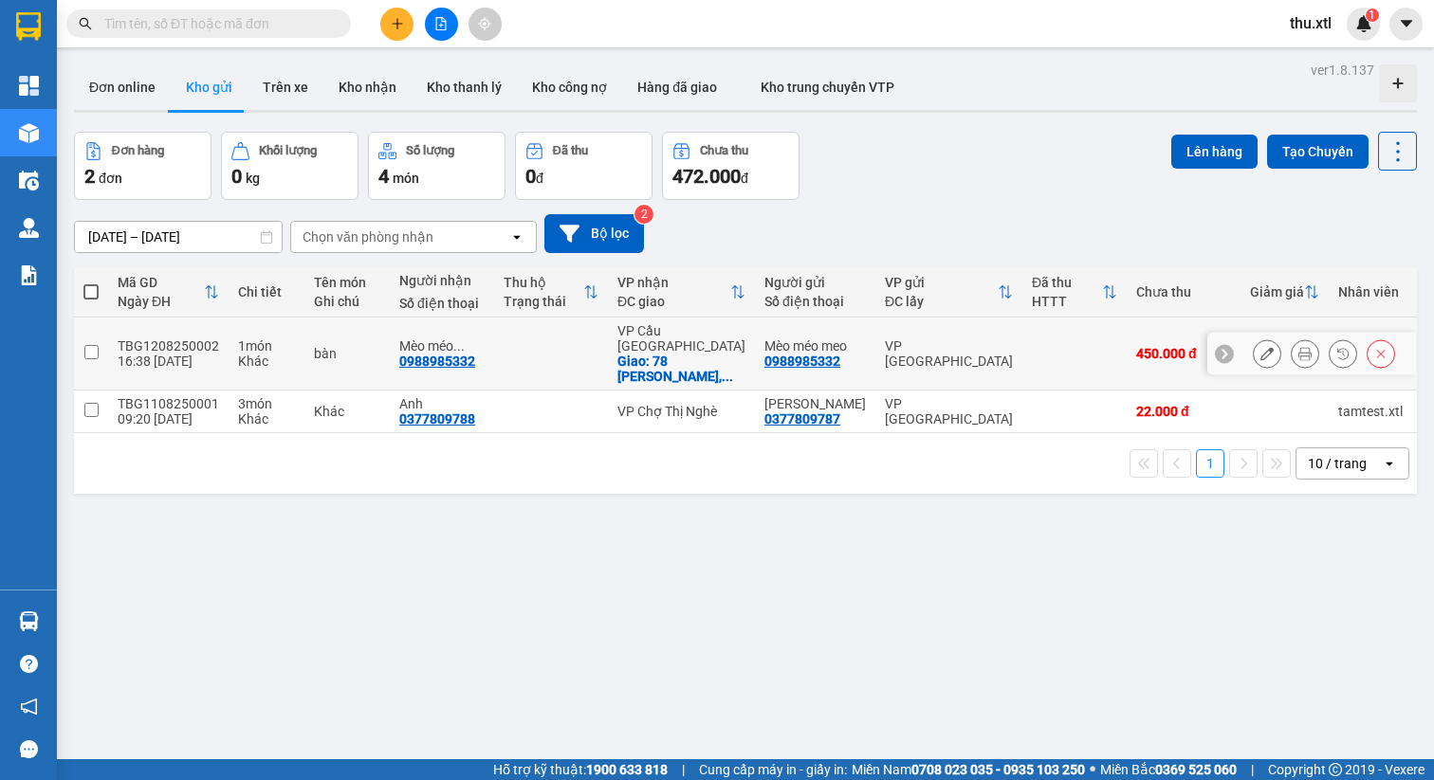
click at [95, 347] on input "checkbox" at bounding box center [91, 352] width 14 height 14
checkbox input "true"
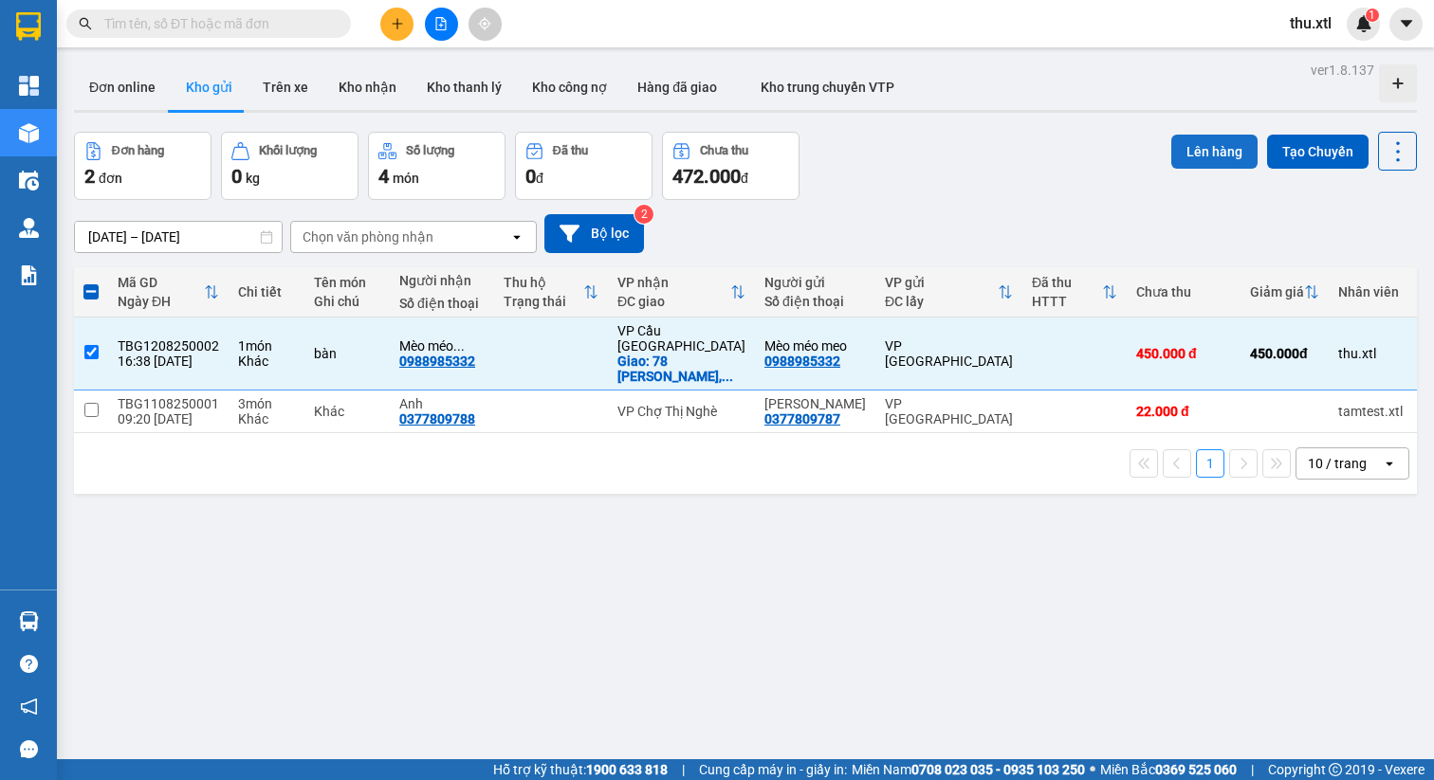
click at [1185, 154] on button "Lên hàng" at bounding box center [1214, 152] width 86 height 34
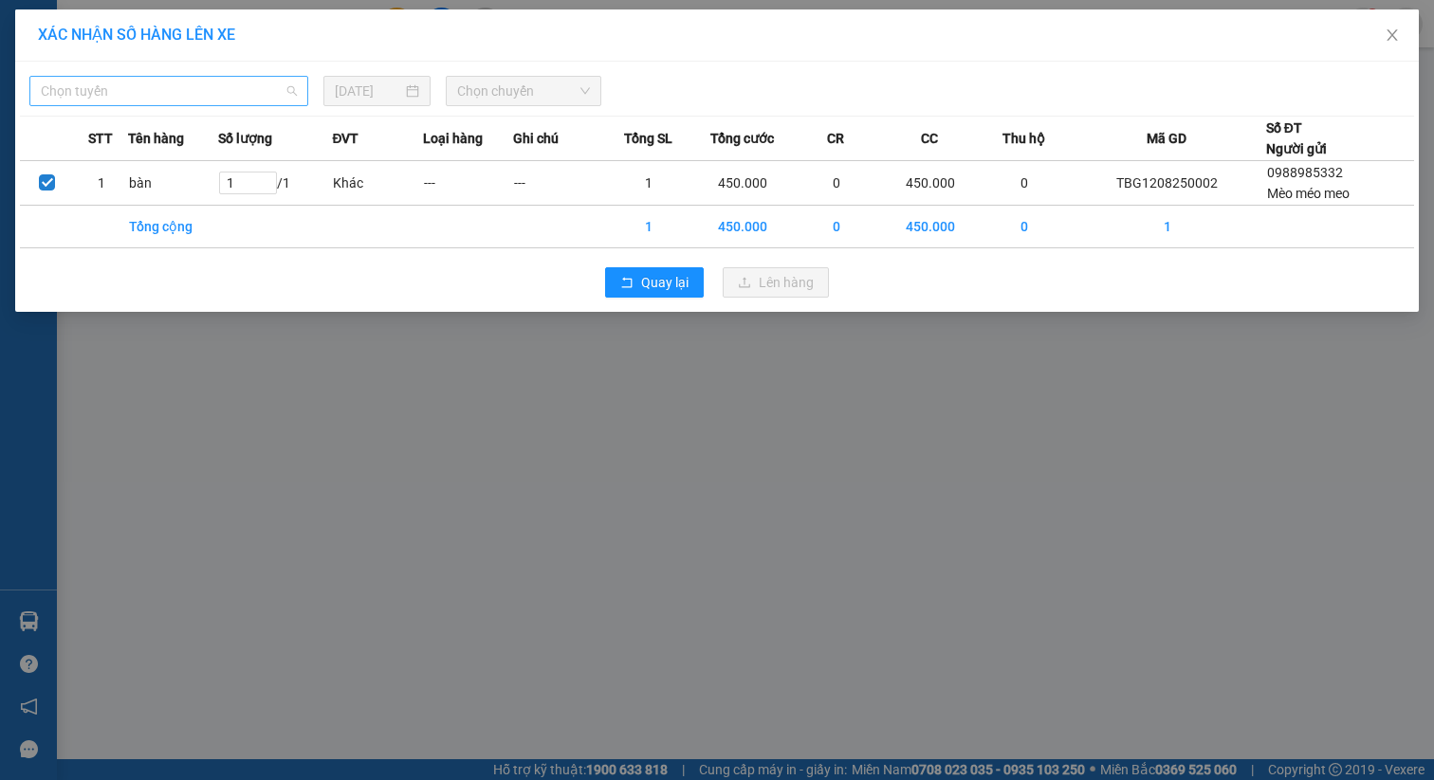
click at [196, 90] on span "Chọn tuyến" at bounding box center [169, 91] width 256 height 28
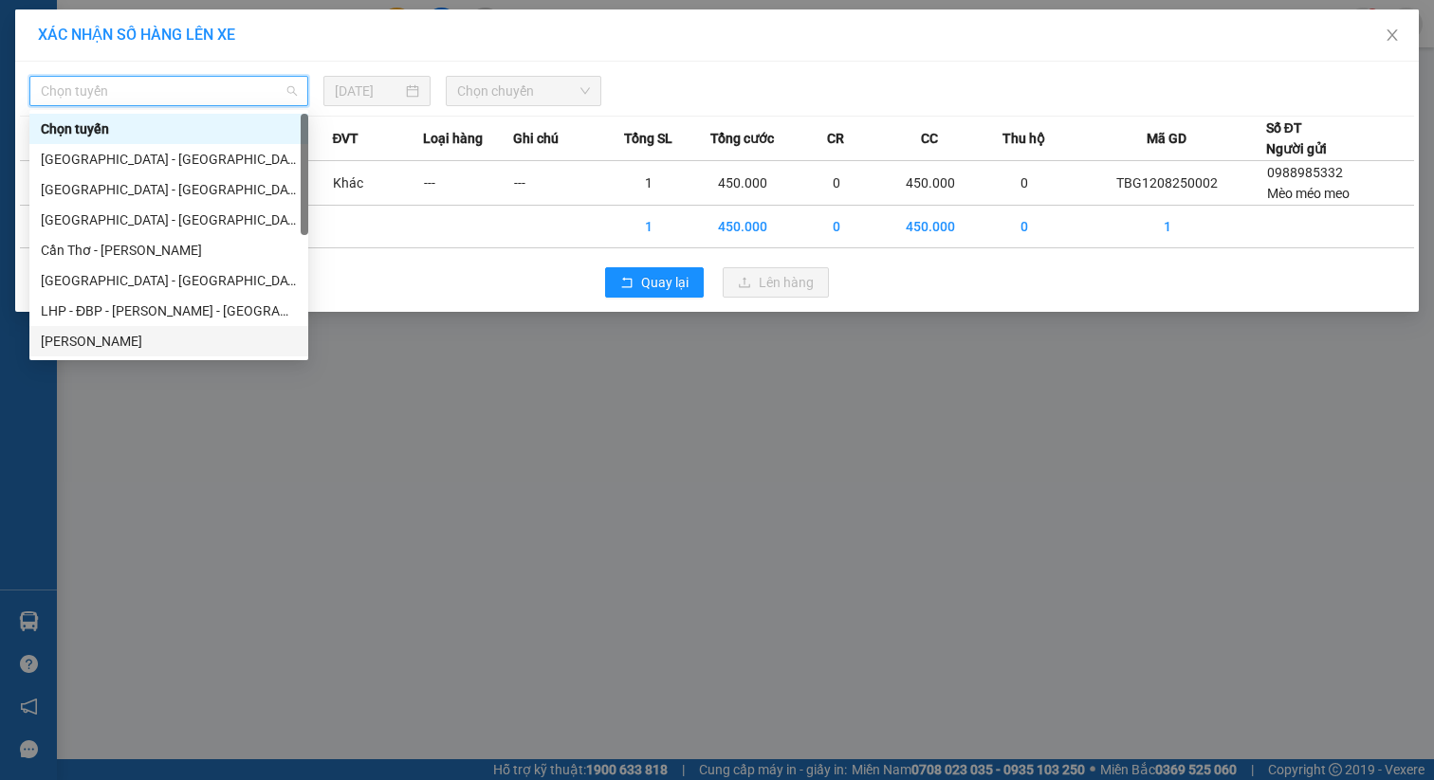
click at [173, 348] on div "Cà Mau - Cao Bằng" at bounding box center [169, 341] width 256 height 21
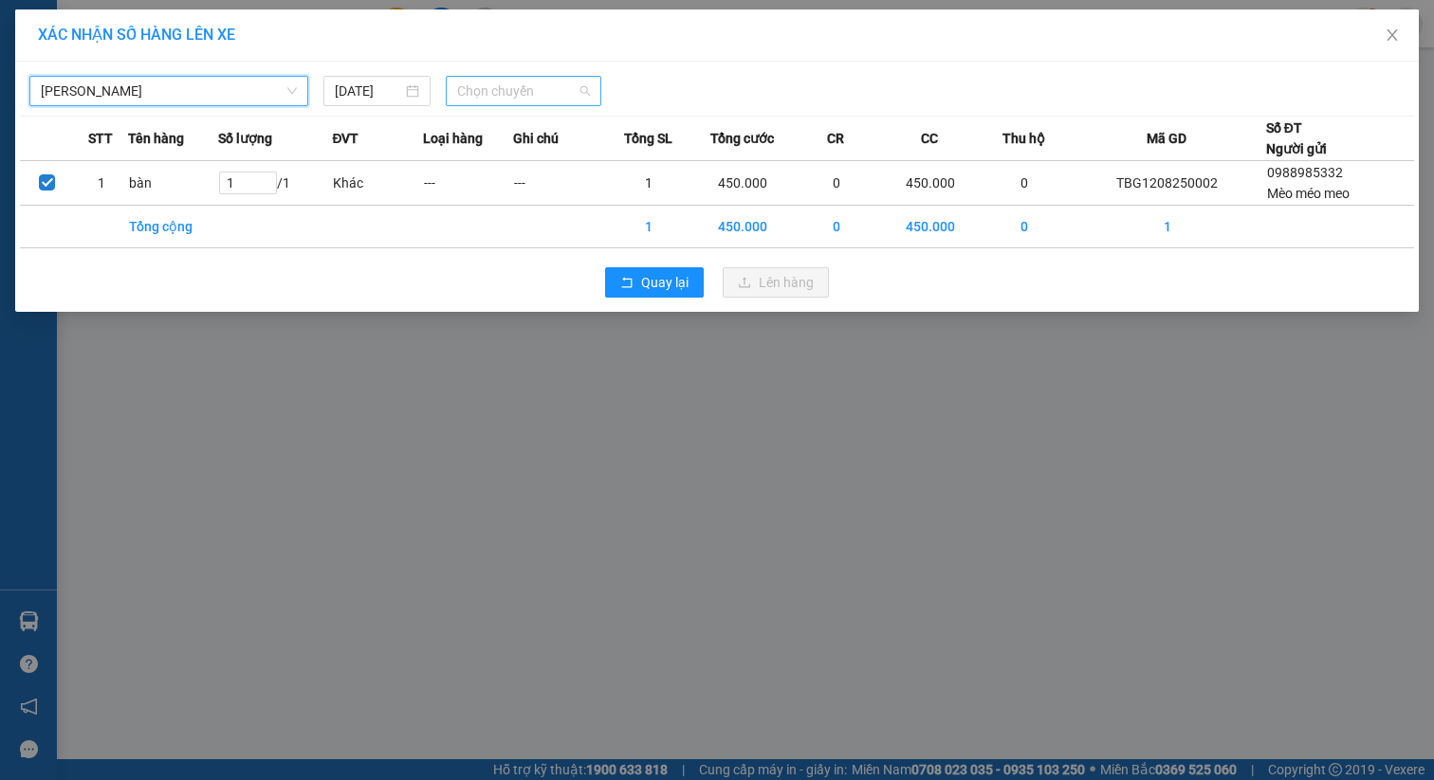
click at [524, 89] on span "Chọn chuyến" at bounding box center [524, 91] width 134 height 28
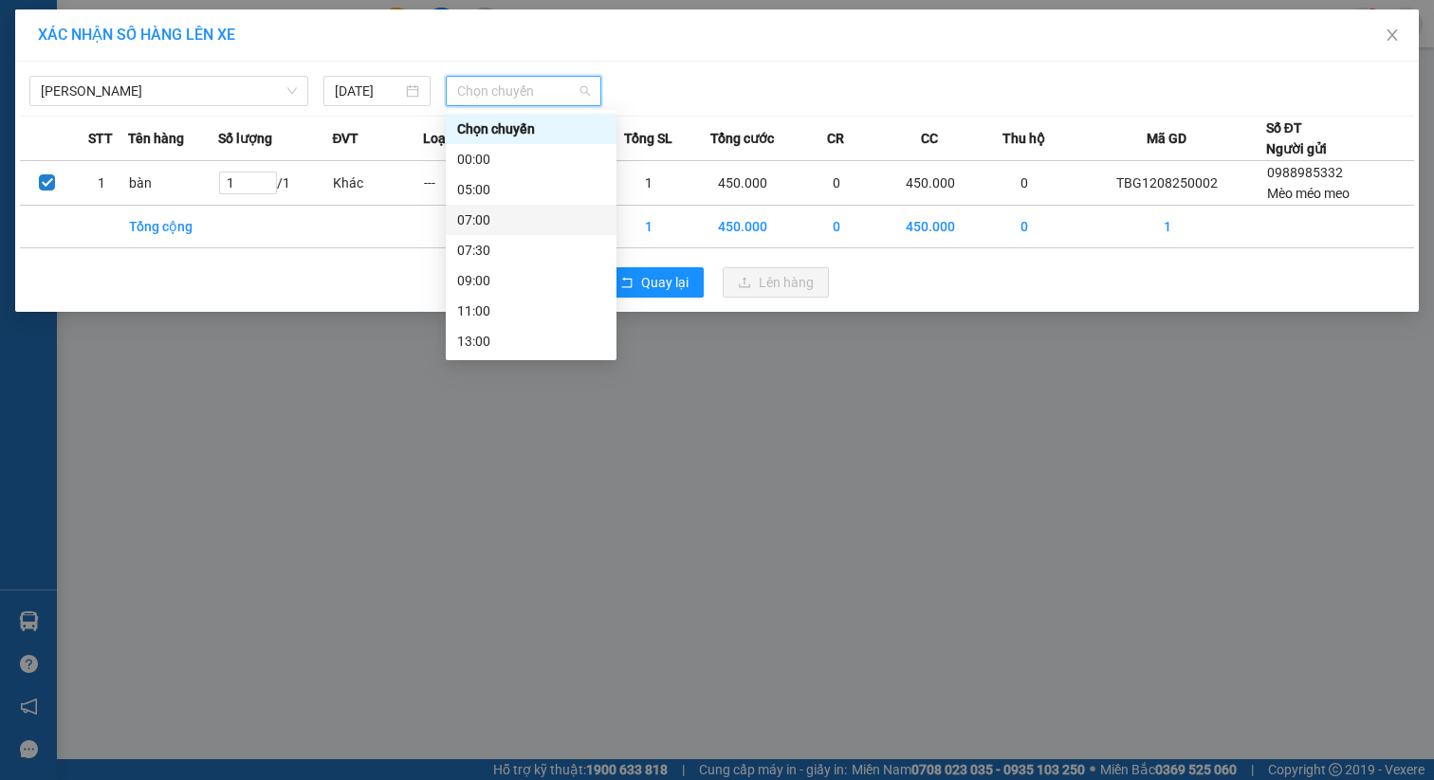
click at [509, 220] on div "07:00" at bounding box center [531, 220] width 148 height 21
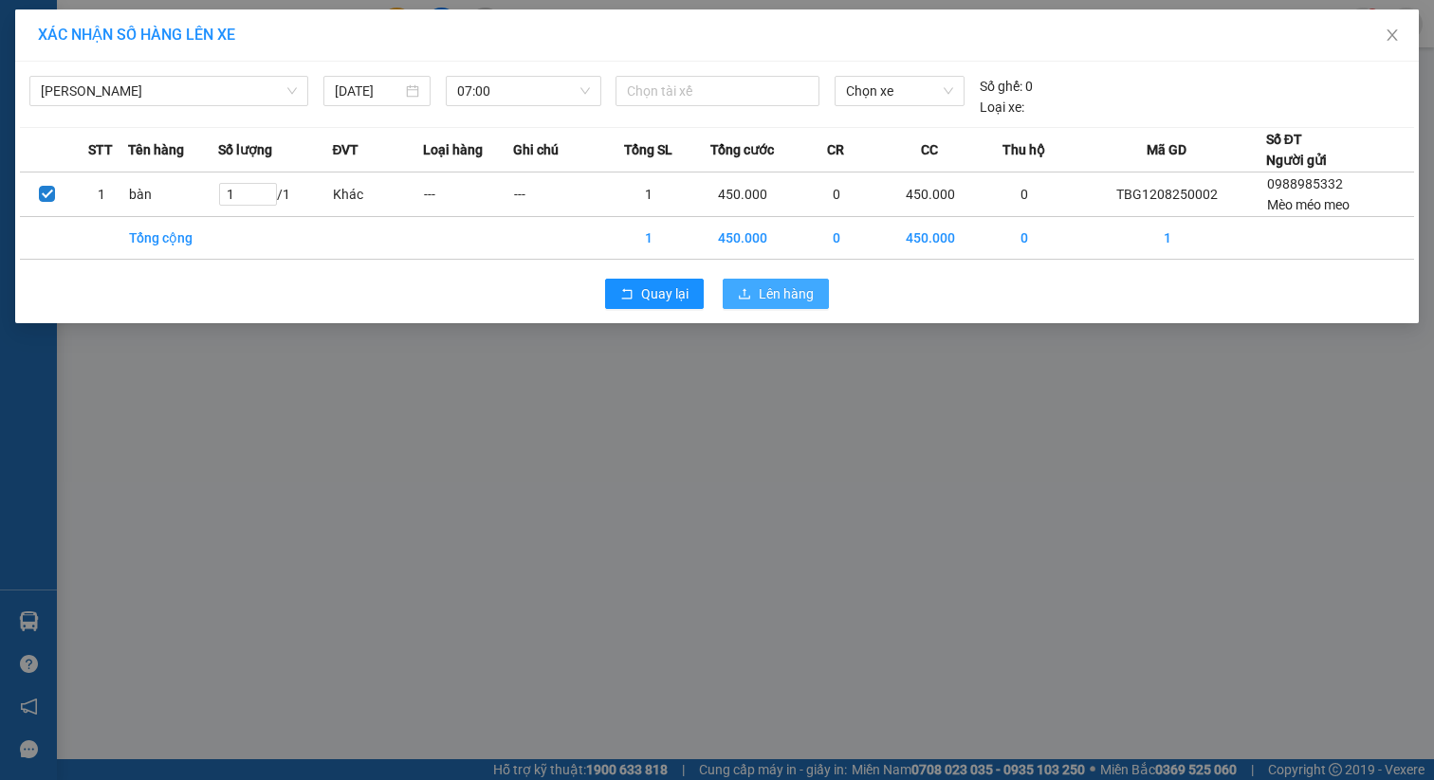
click at [789, 290] on span "Lên hàng" at bounding box center [786, 294] width 55 height 21
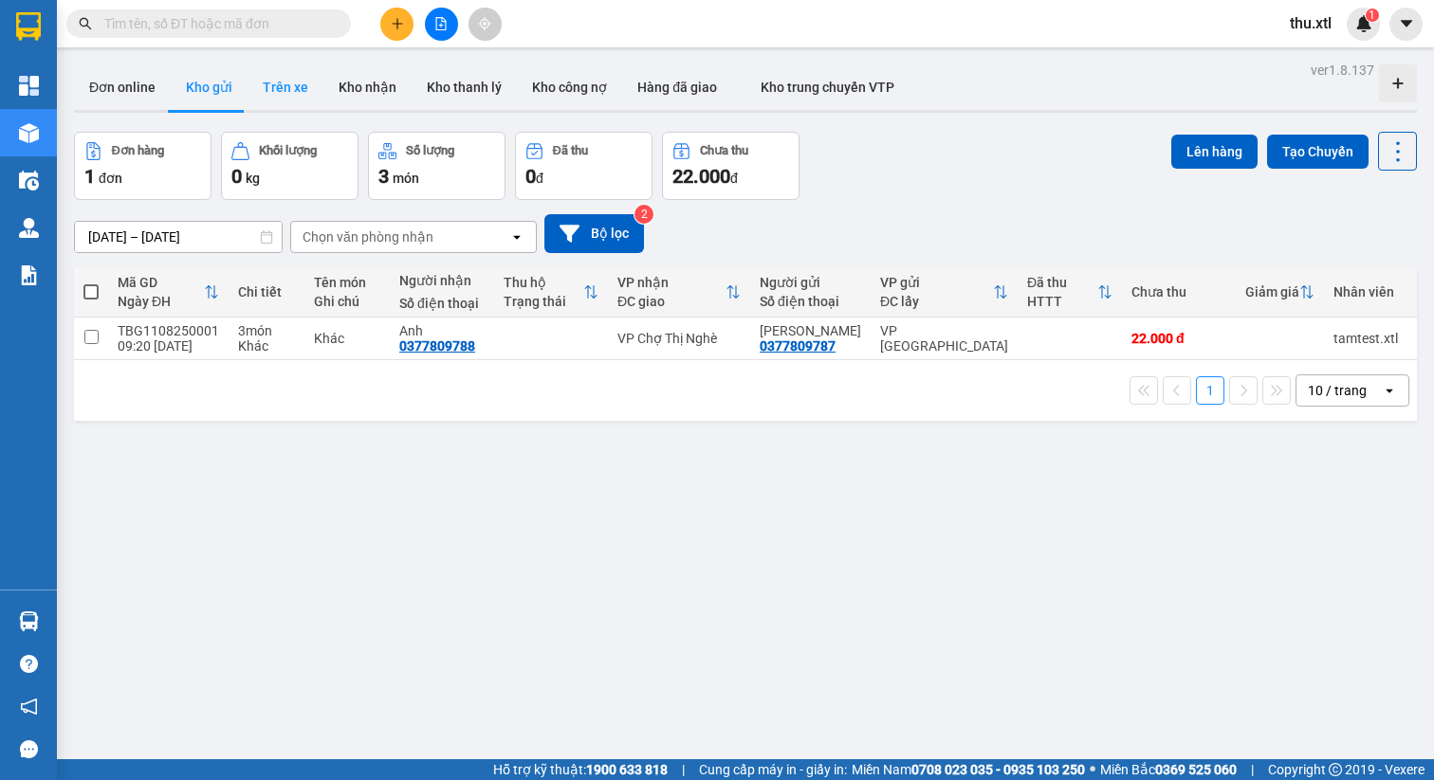
click at [283, 74] on button "Trên xe" at bounding box center [285, 87] width 76 height 46
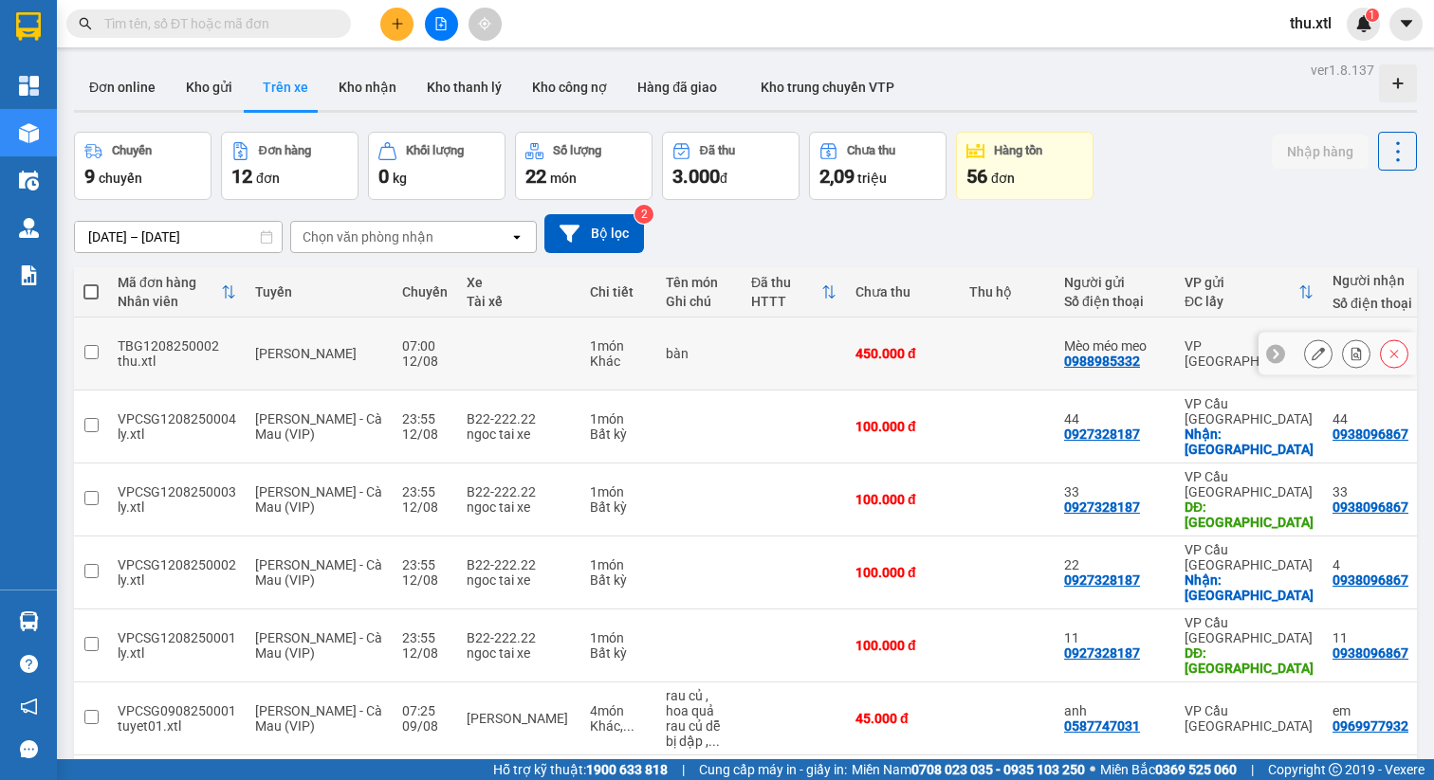
click at [92, 345] on input "checkbox" at bounding box center [91, 352] width 14 height 14
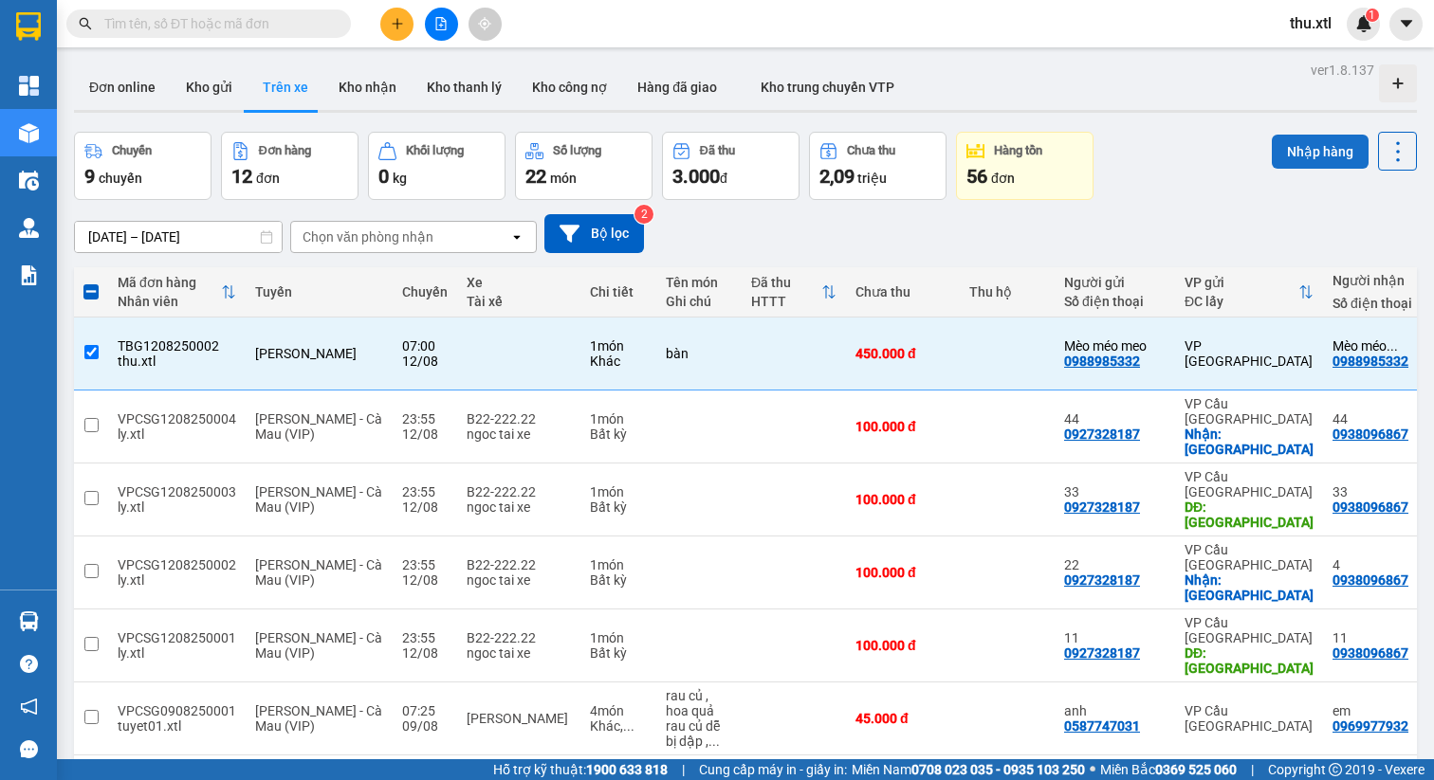
click at [1293, 156] on button "Nhập hàng" at bounding box center [1320, 152] width 97 height 34
checkbox input "false"
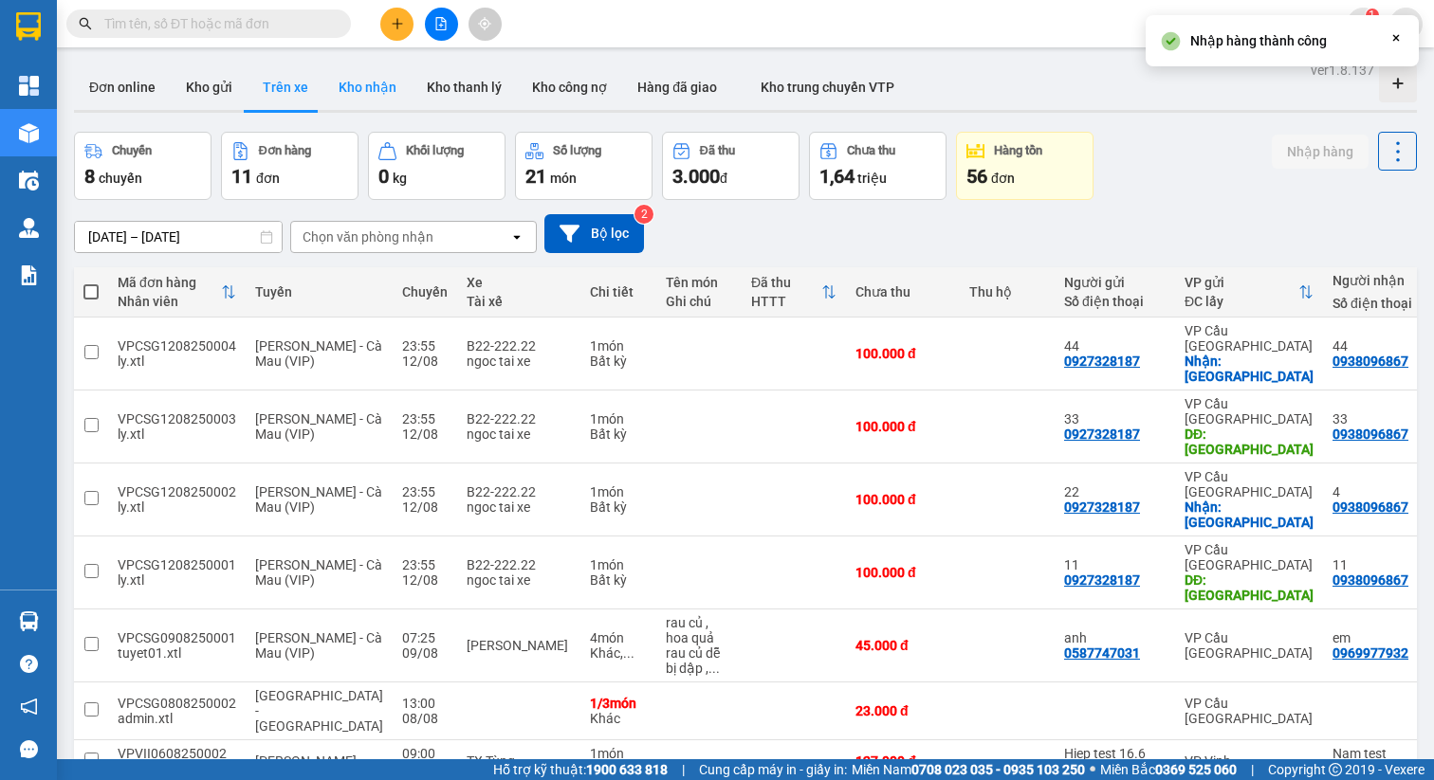
click at [364, 87] on button "Kho nhận" at bounding box center [367, 87] width 88 height 46
type input "06/08/2025 – 12/08/2025"
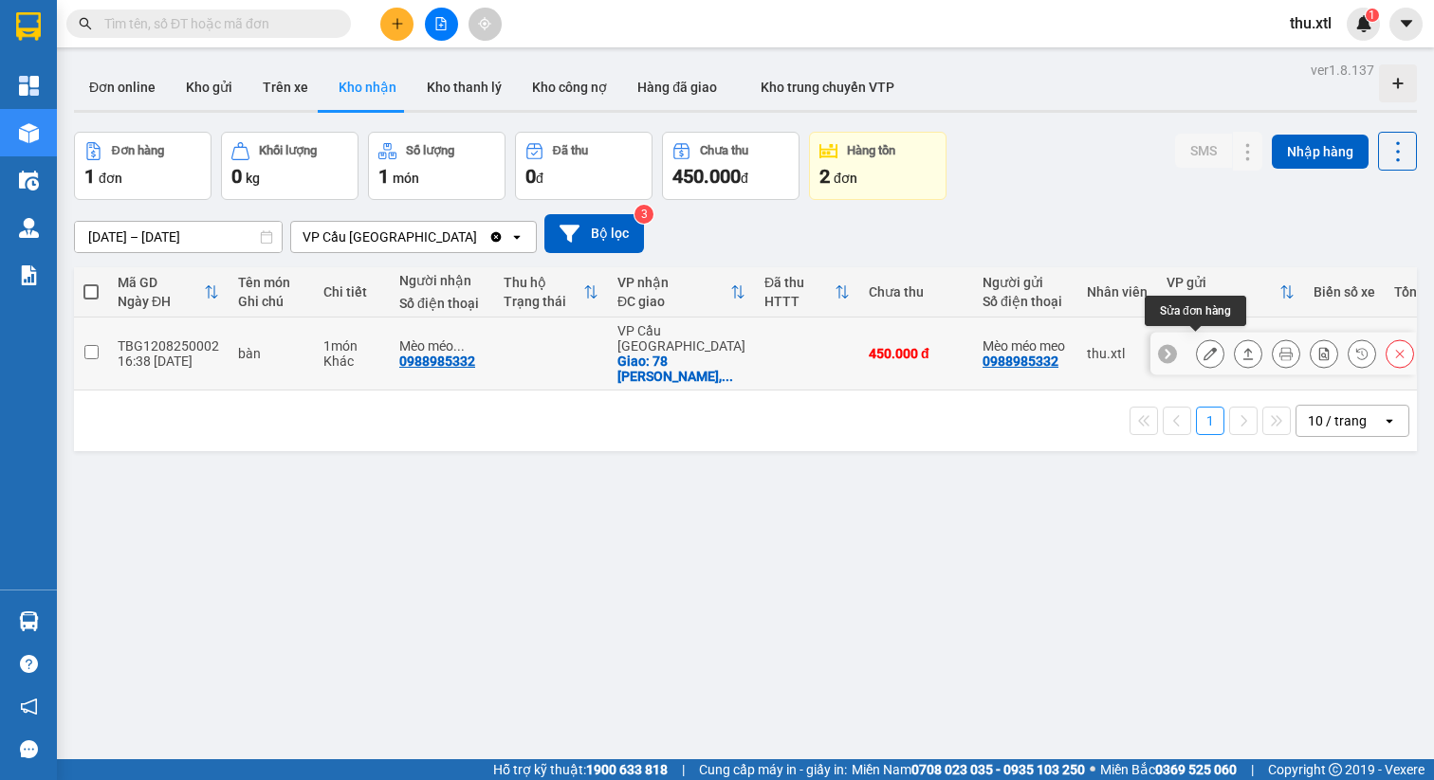
click at [1203, 347] on icon at bounding box center [1209, 353] width 13 height 13
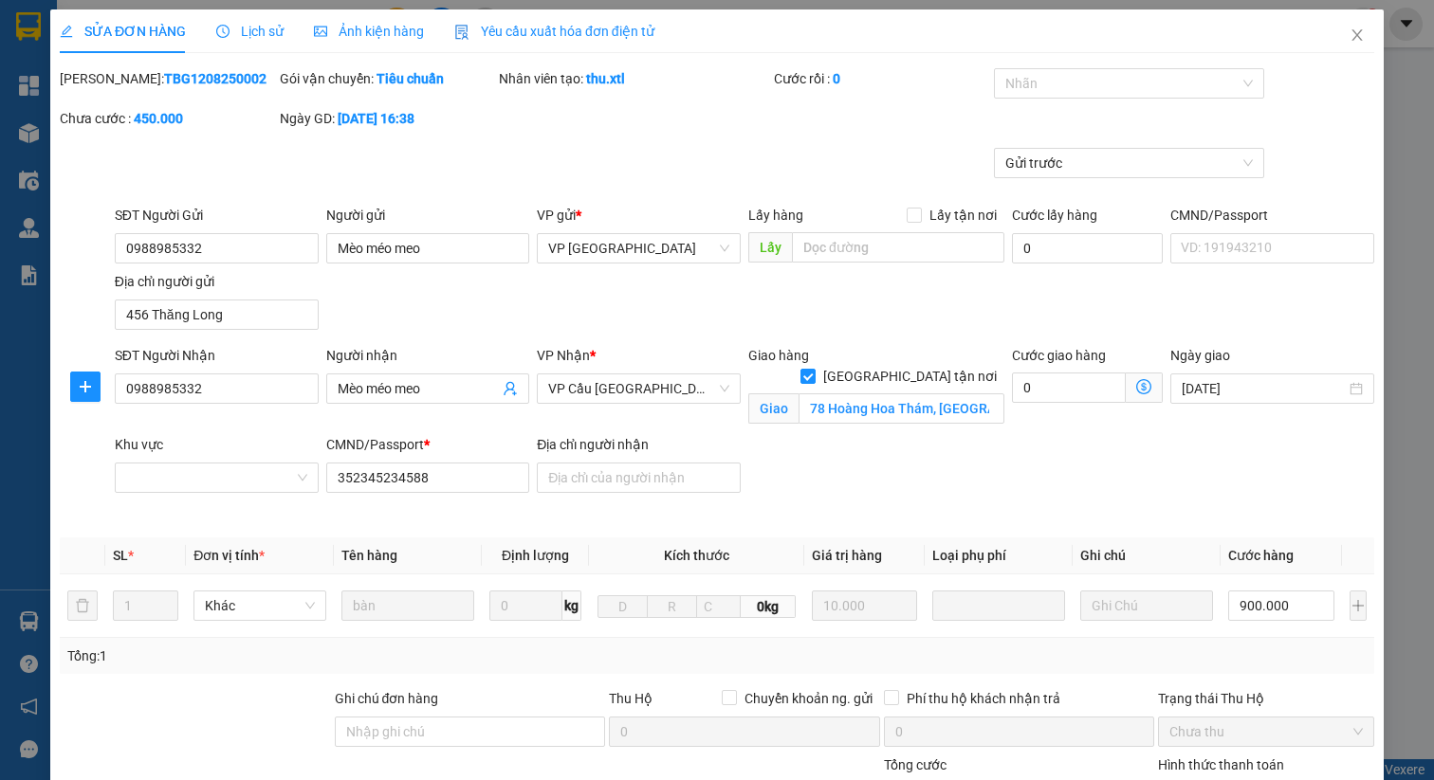
click at [529, 31] on span "Yêu cầu xuất hóa đơn điện tử" at bounding box center [554, 31] width 200 height 15
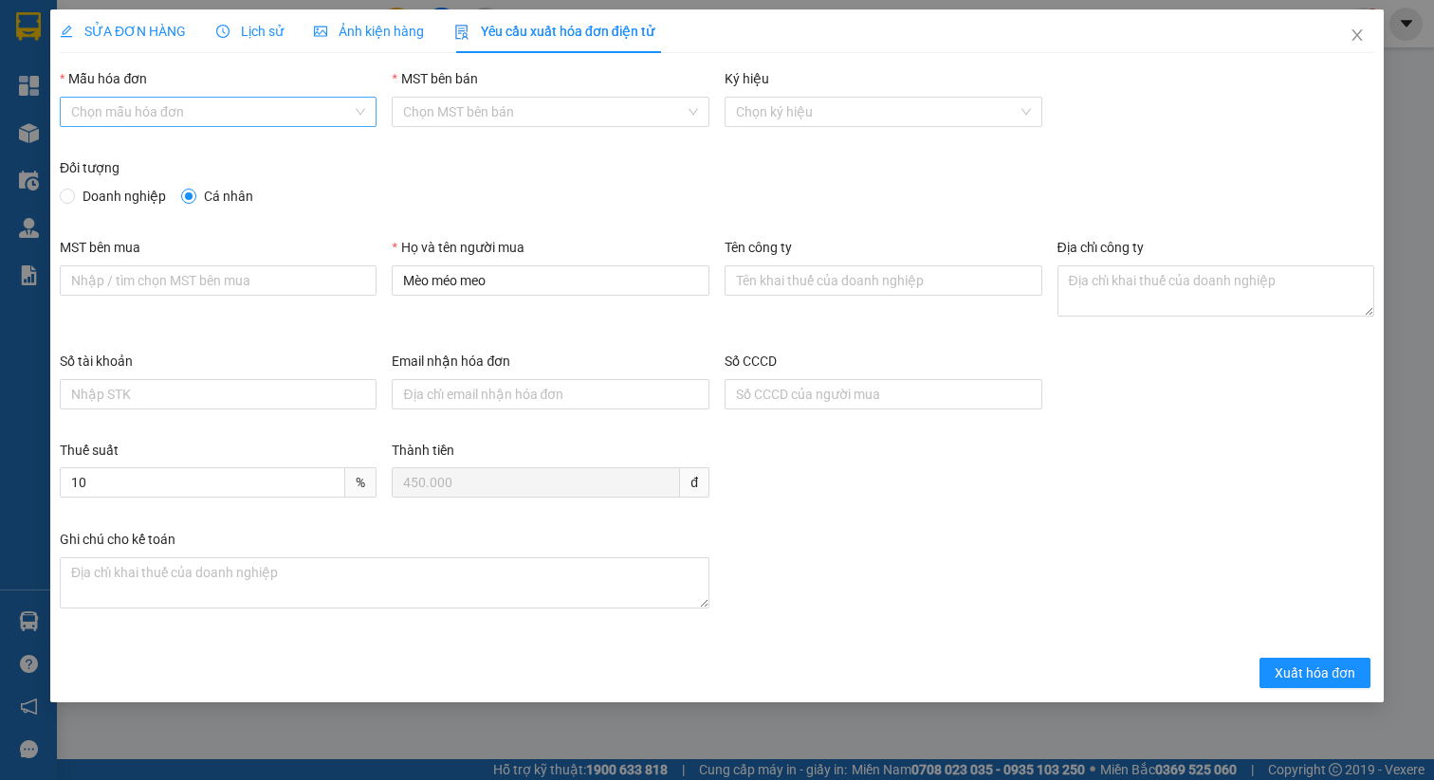
click at [271, 113] on input "Mẫu hóa đơn" at bounding box center [212, 112] width 282 height 28
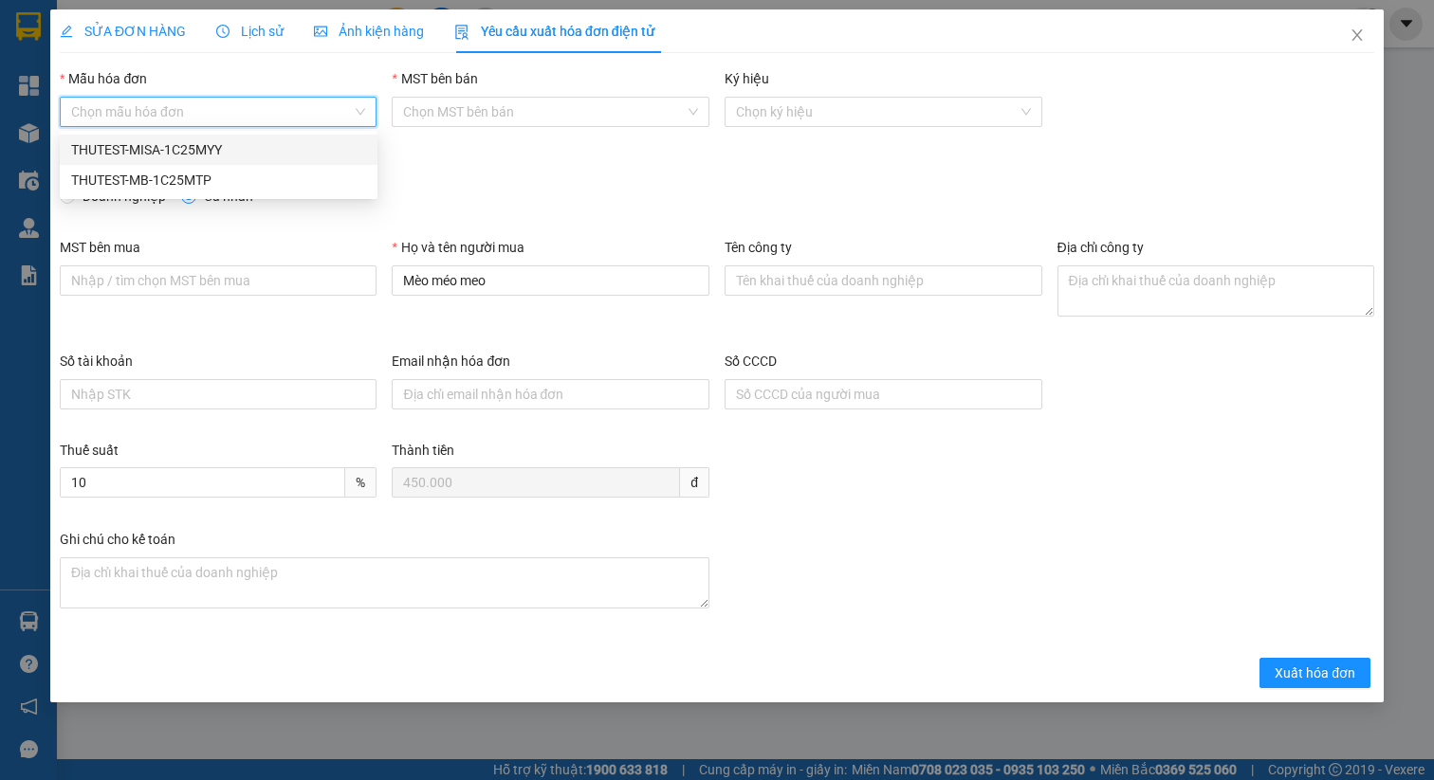
click at [241, 155] on div "THUTEST-MISA-1C25MYY" at bounding box center [218, 149] width 295 height 21
type input "12"
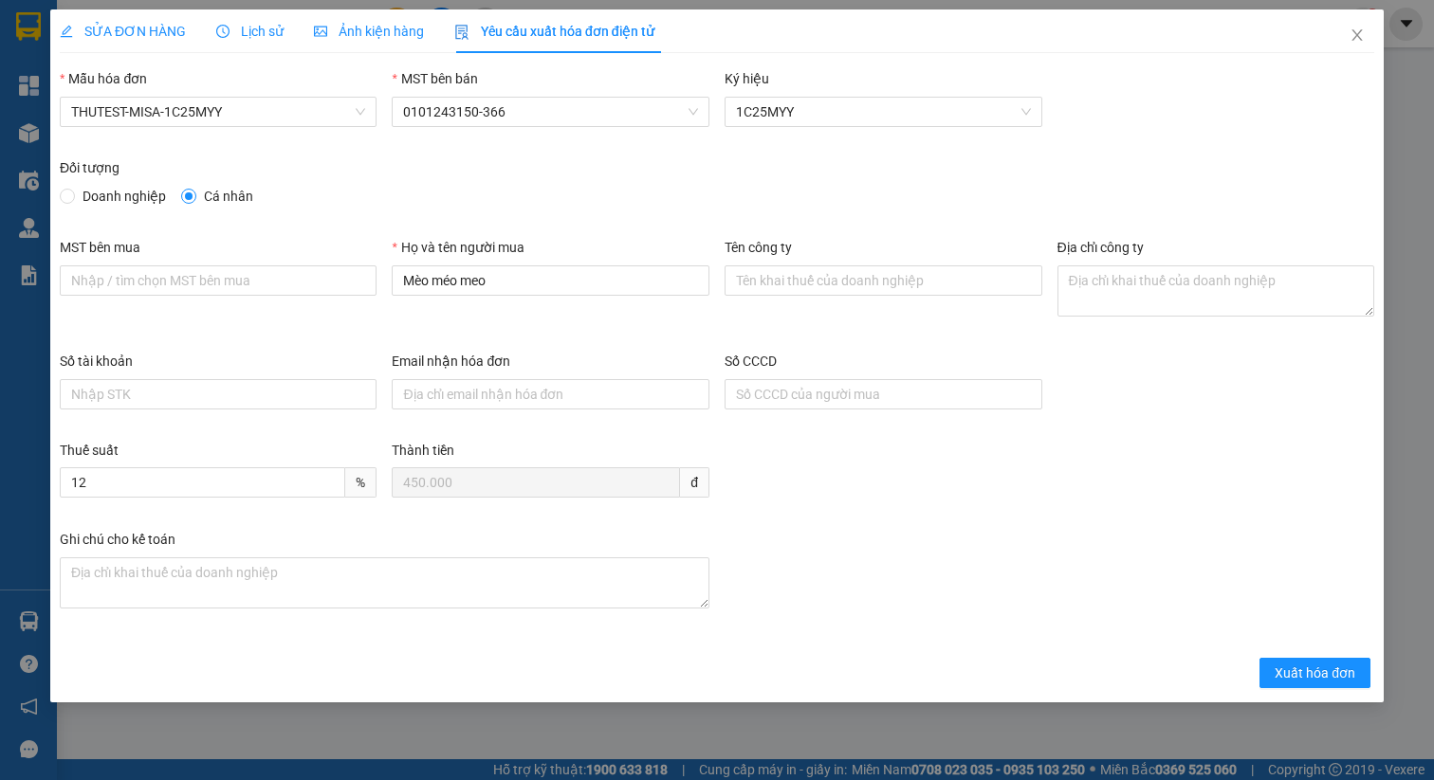
click at [621, 165] on div "Đối tượng" at bounding box center [717, 171] width 1314 height 28
click at [1328, 672] on span "Xuất hóa đơn" at bounding box center [1314, 673] width 81 height 21
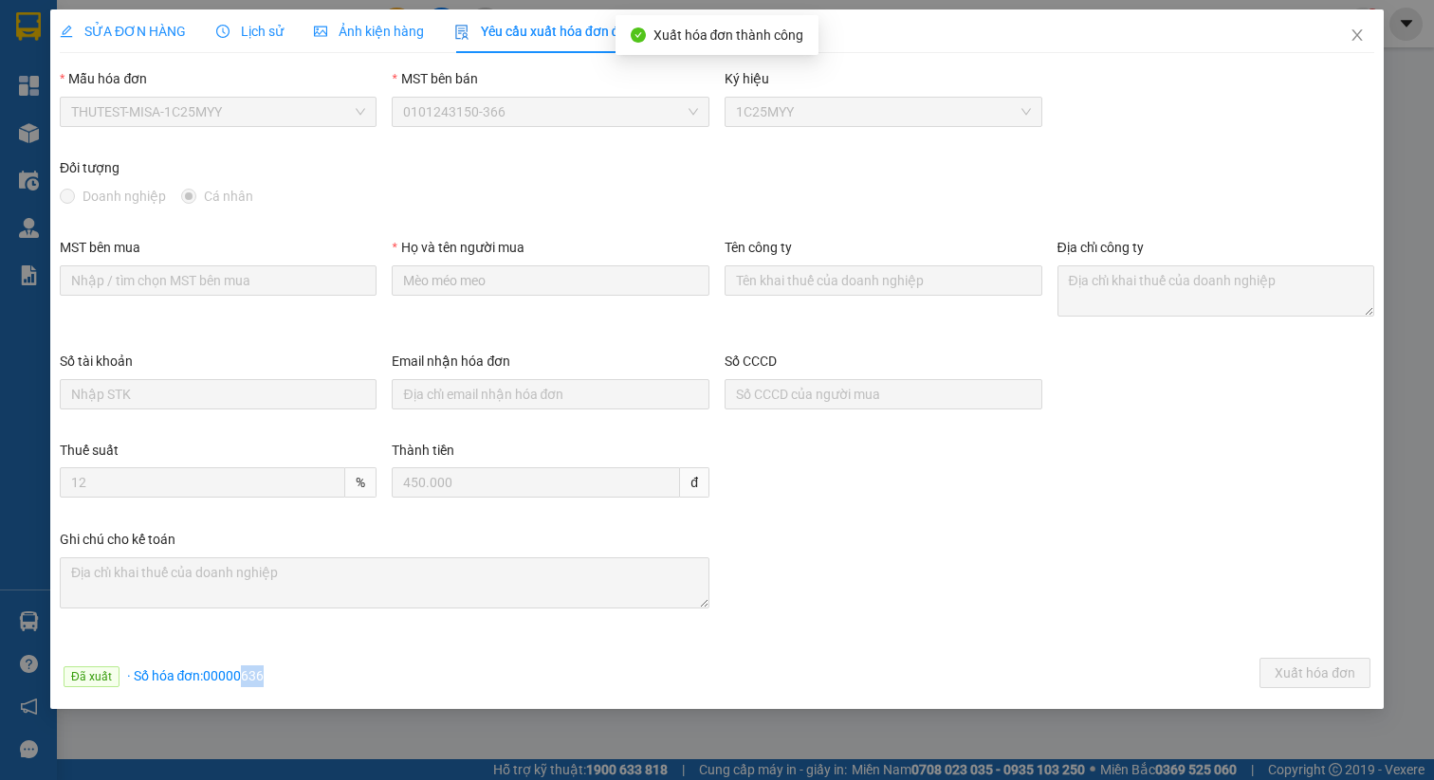
drag, startPoint x: 250, startPoint y: 673, endPoint x: 317, endPoint y: 676, distance: 66.4
click at [303, 676] on div "Đã xuất · Số hóa đơn: 00000636 Xuất hóa đơn" at bounding box center [717, 676] width 1322 height 37
click at [317, 676] on div "Đã xuất · Số hóa đơn: 00000636 Xuất hóa đơn" at bounding box center [717, 676] width 1322 height 37
click at [1356, 31] on icon "close" at bounding box center [1356, 34] width 15 height 15
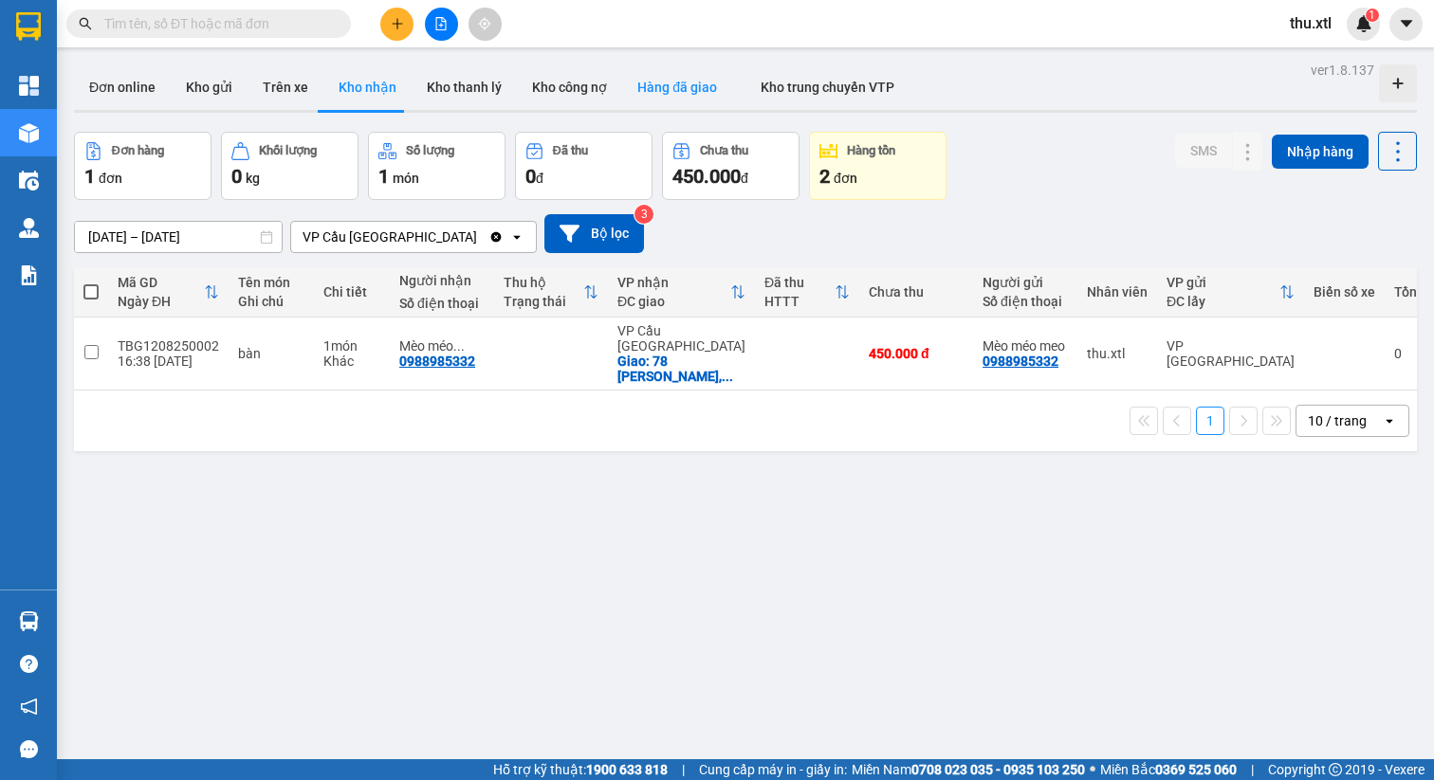
click at [651, 84] on button "Hàng đã giao" at bounding box center [677, 87] width 110 height 46
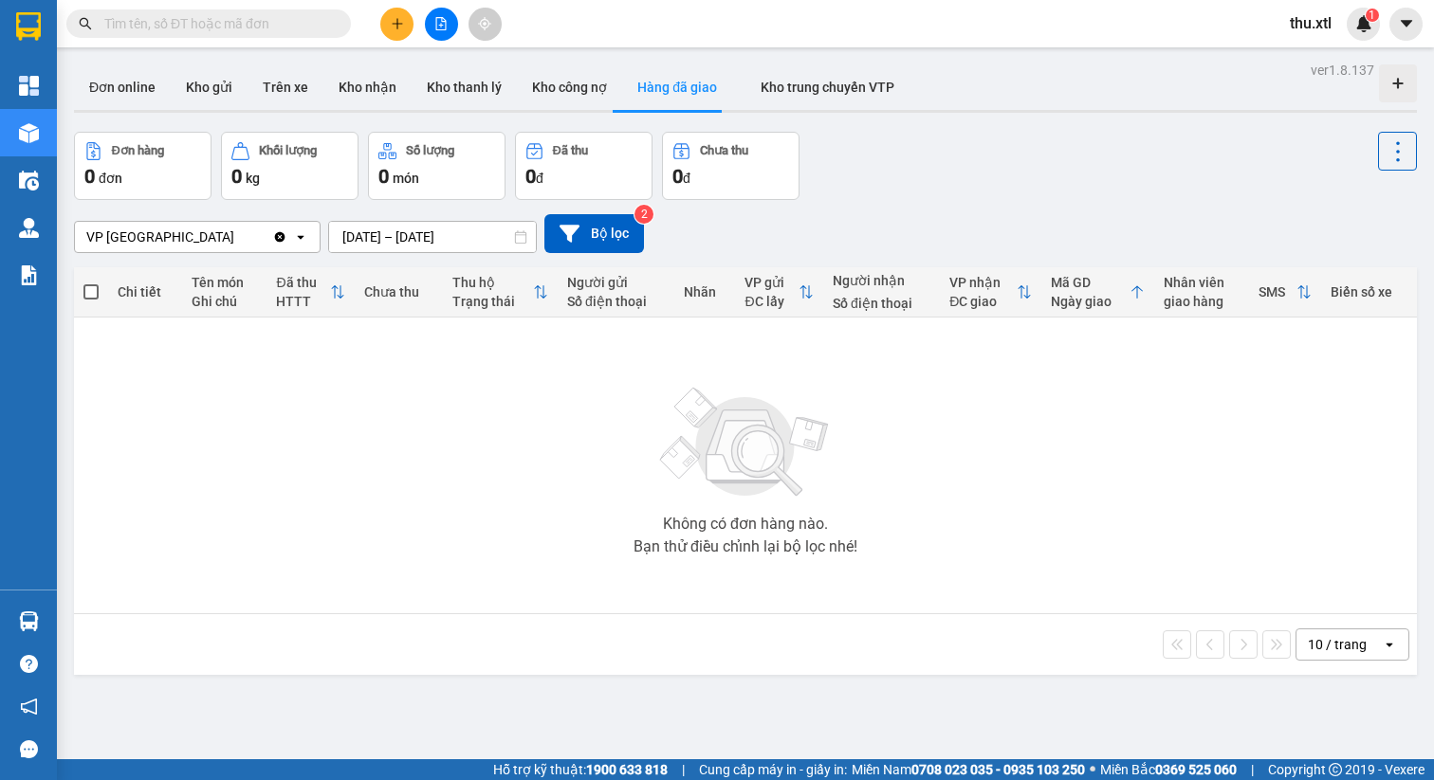
click at [221, 242] on div "VP Hải Phòng" at bounding box center [173, 237] width 197 height 30
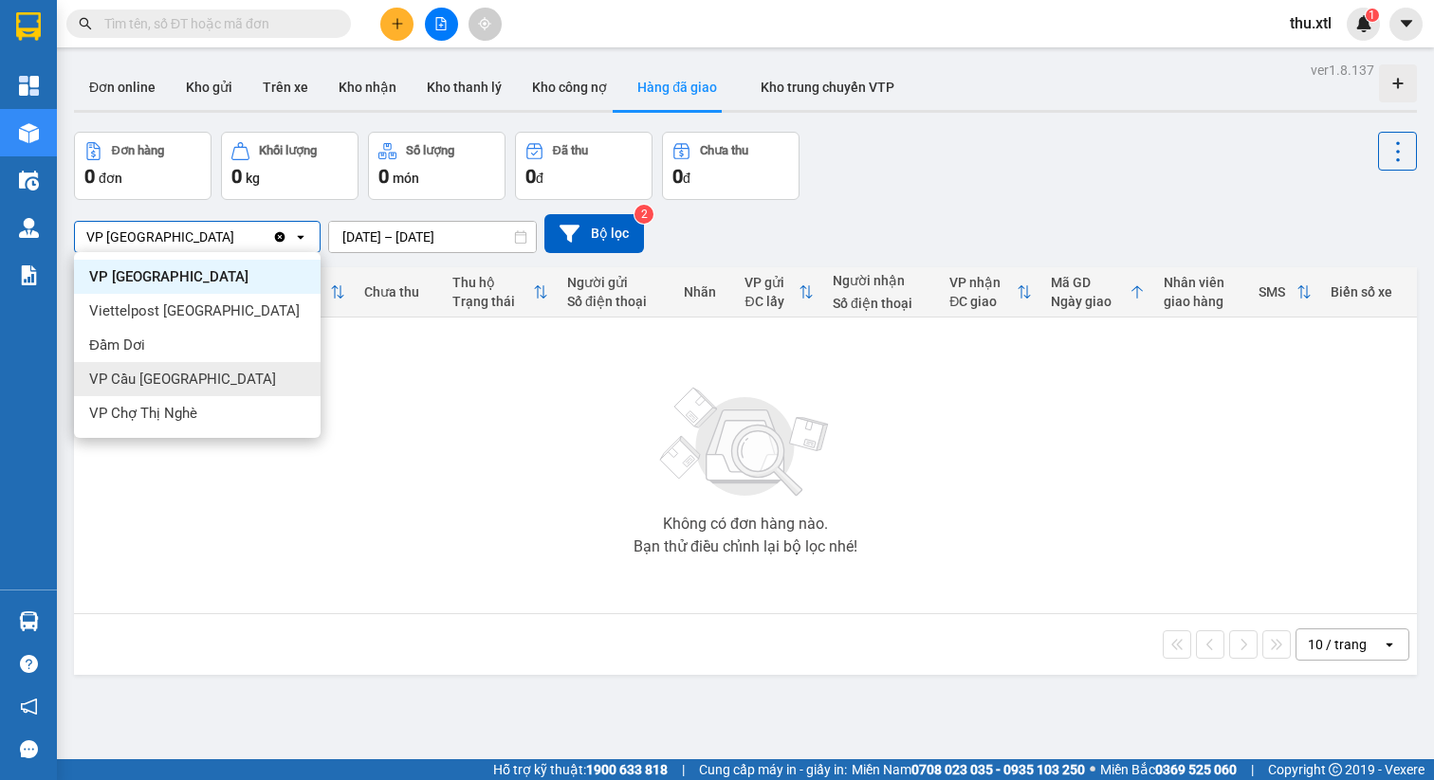
click at [174, 377] on span "VP Cầu Sài Gòn" at bounding box center [182, 379] width 187 height 19
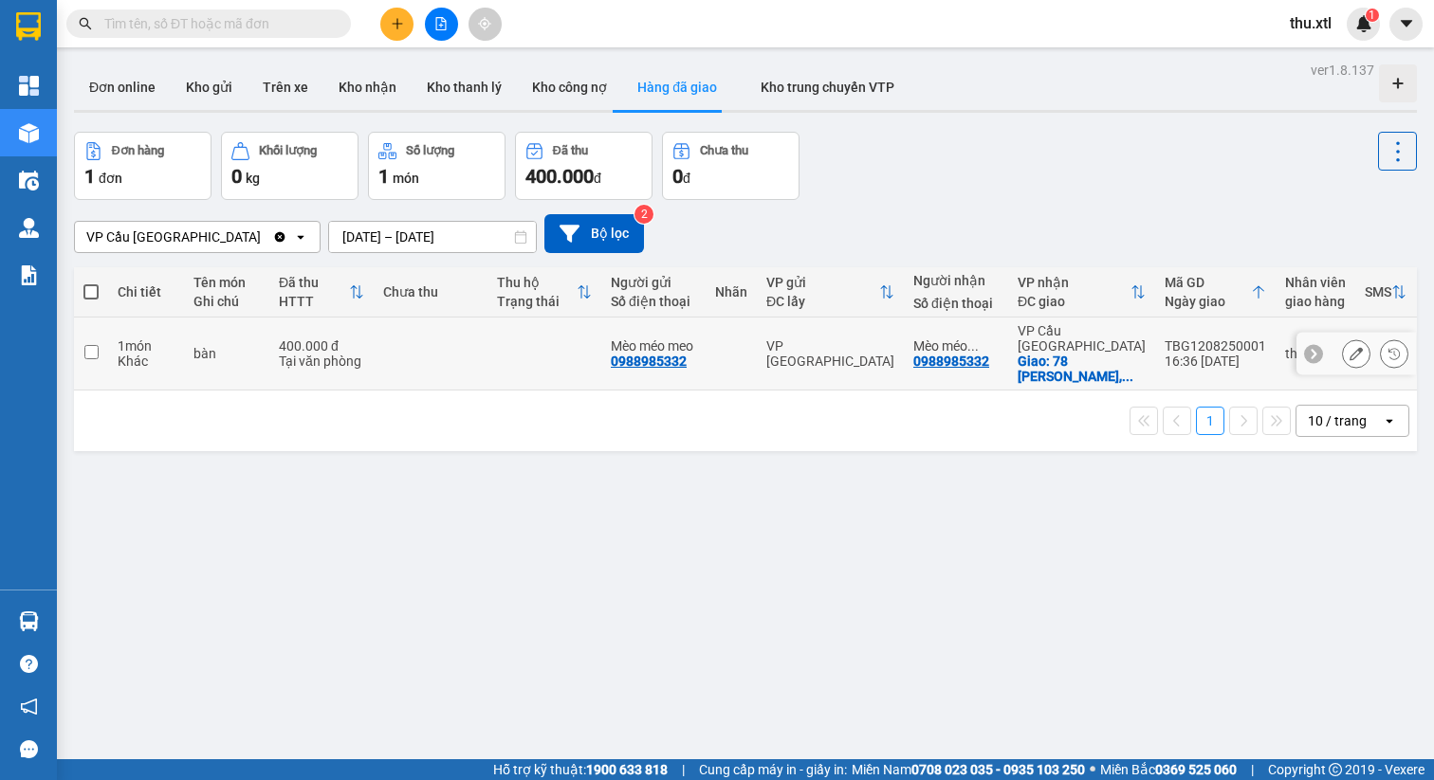
click at [1349, 347] on icon at bounding box center [1355, 353] width 13 height 13
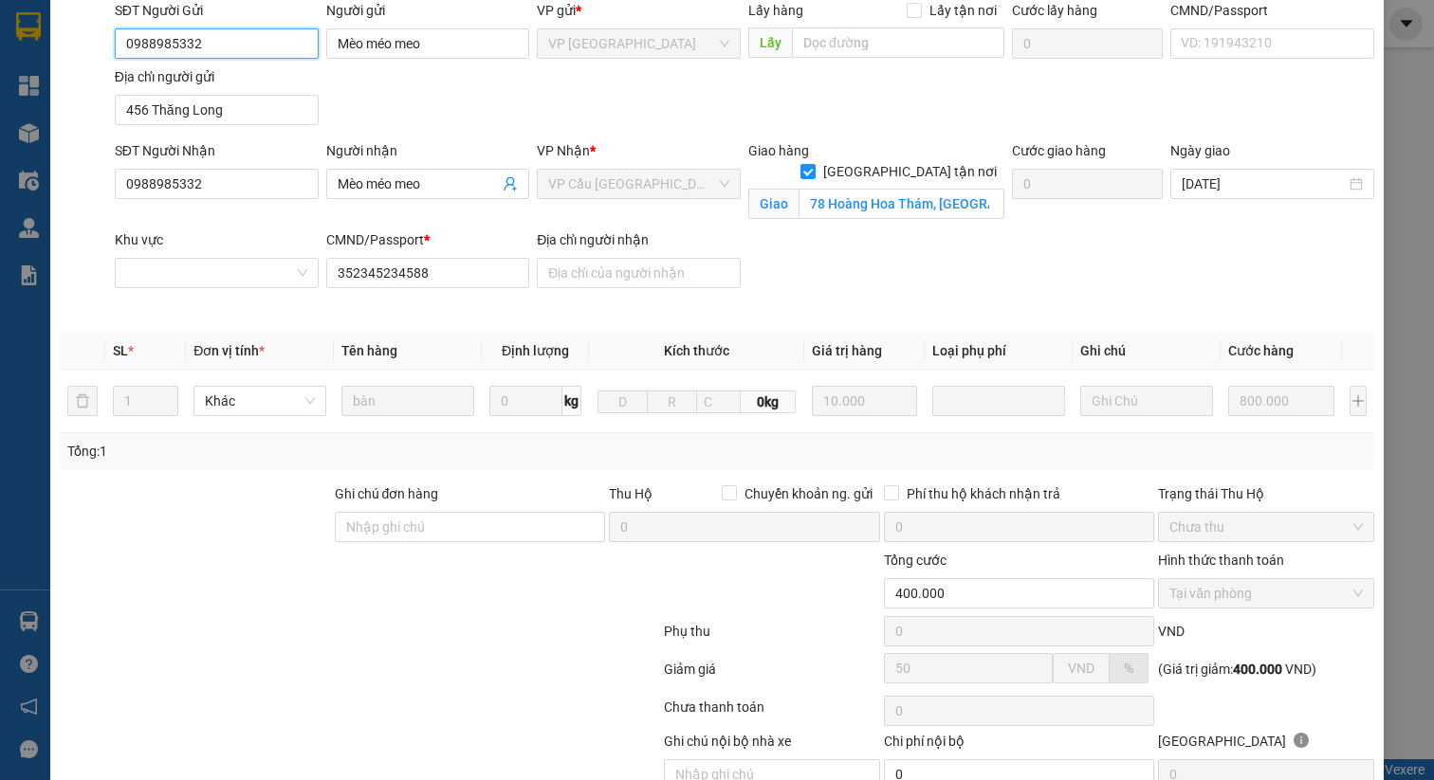
scroll to position [296, 0]
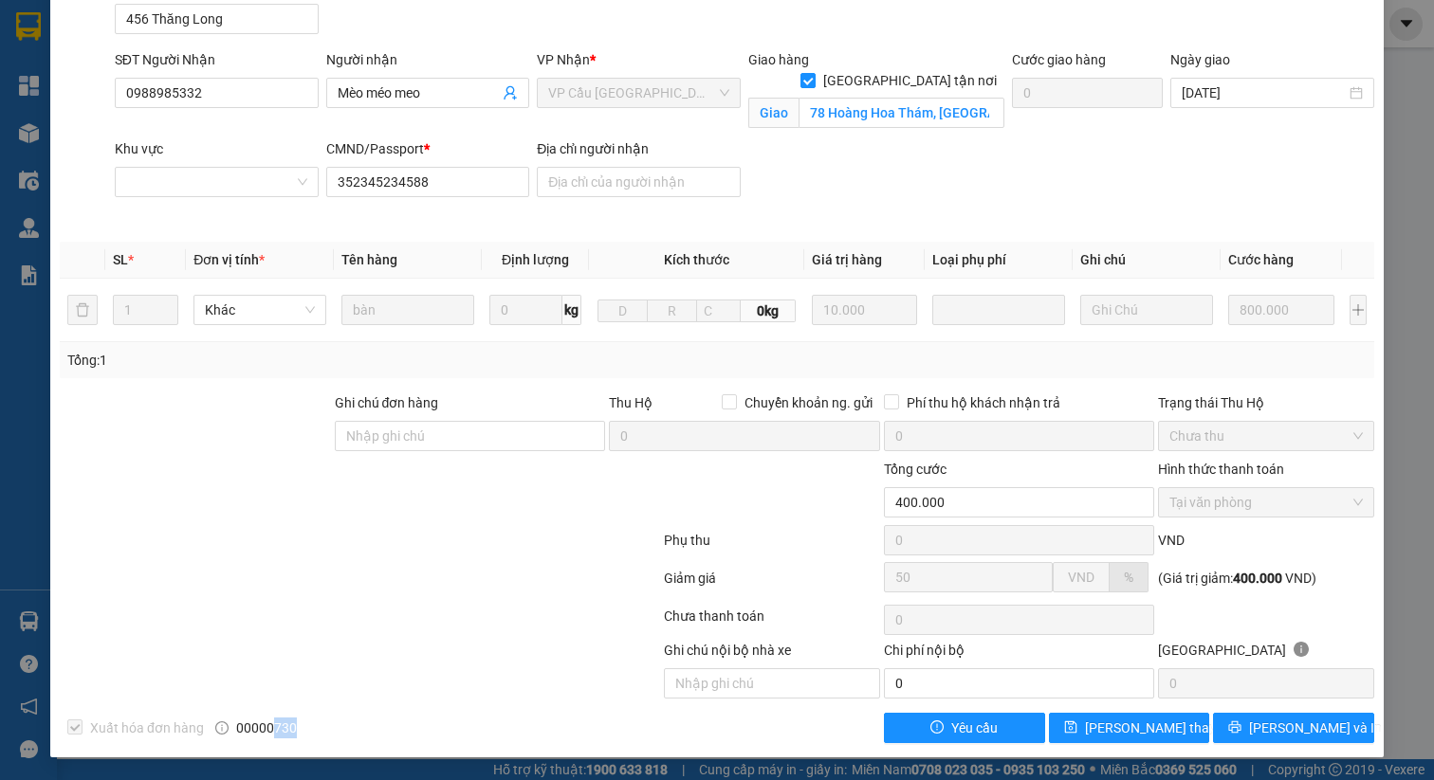
drag, startPoint x: 278, startPoint y: 724, endPoint x: 335, endPoint y: 726, distance: 57.0
click at [321, 727] on div "Xuất hóa đơn hàng 00000730" at bounding box center [223, 728] width 330 height 30
